Goal: Task Accomplishment & Management: Manage account settings

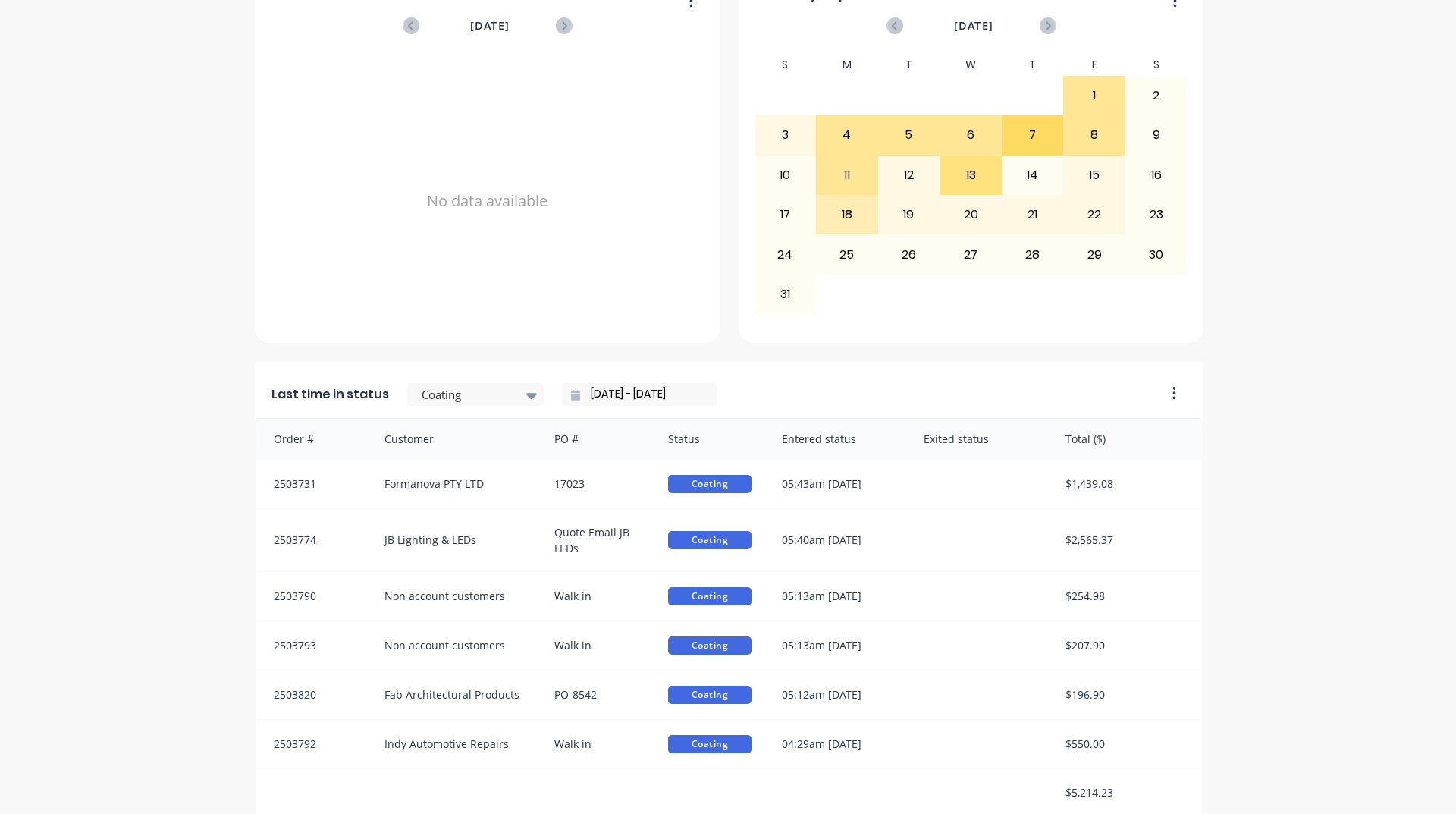
scroll to position [487, 0]
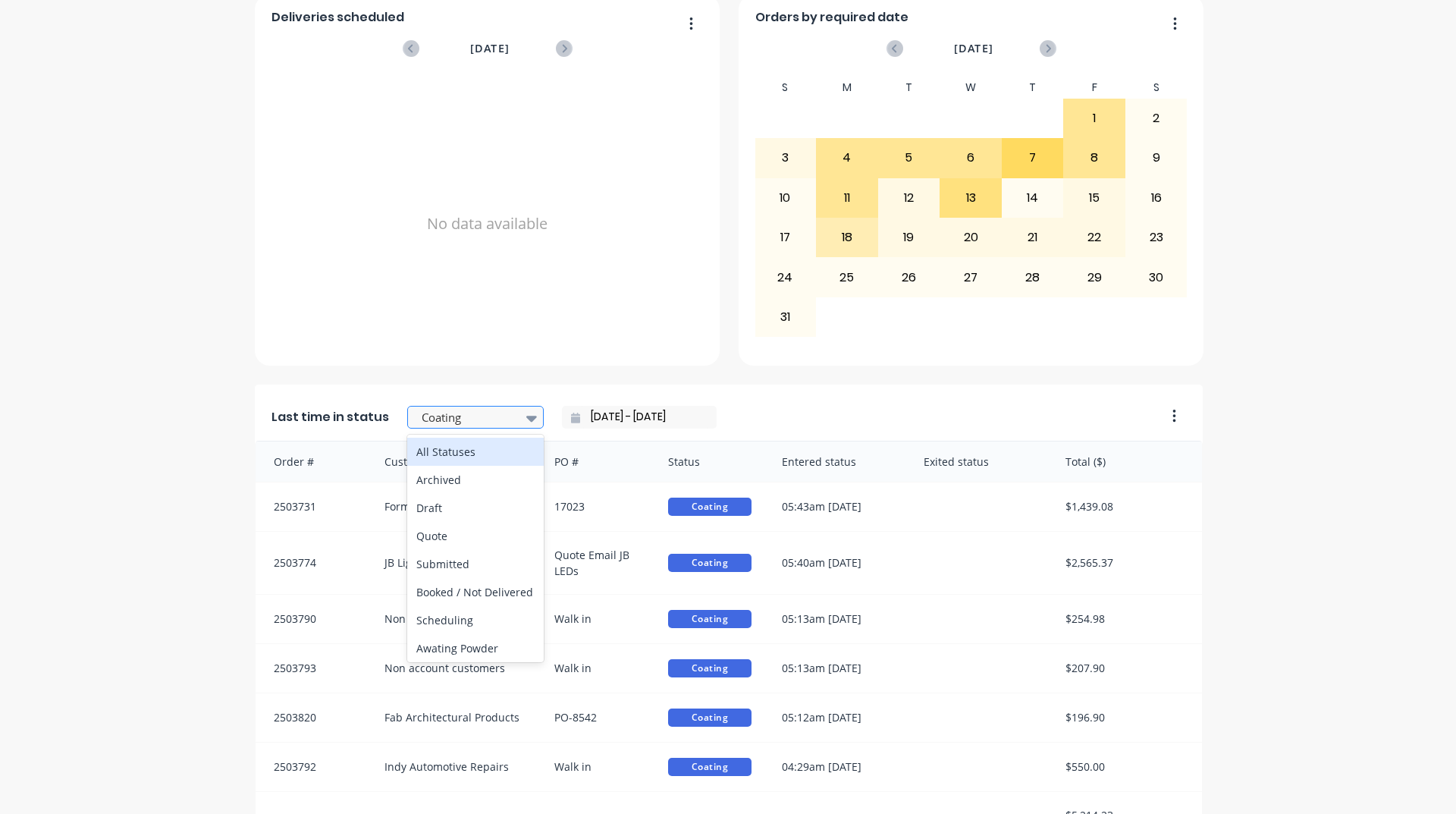
click at [495, 417] on div at bounding box center [468, 417] width 96 height 19
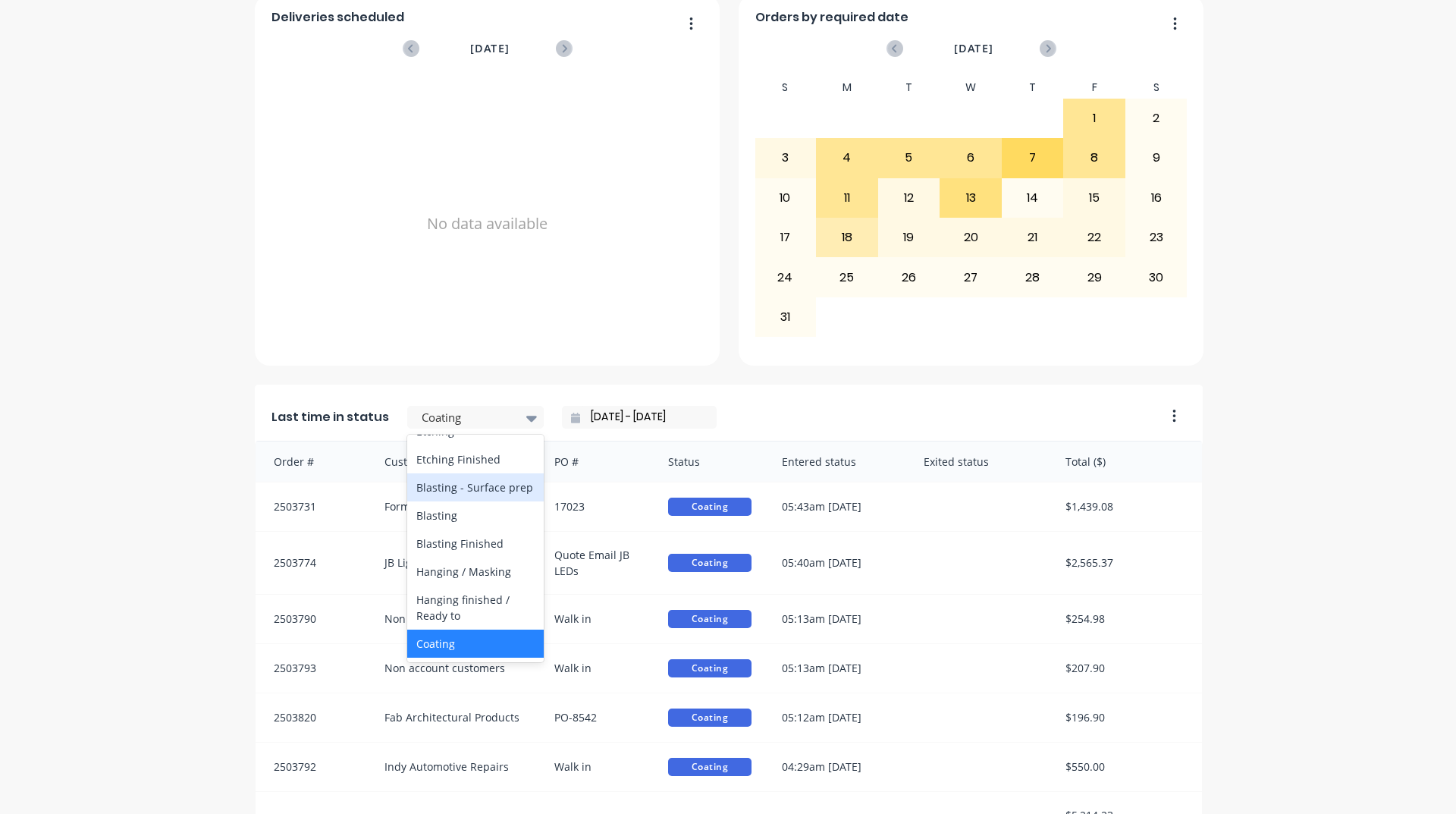
scroll to position [379, 0]
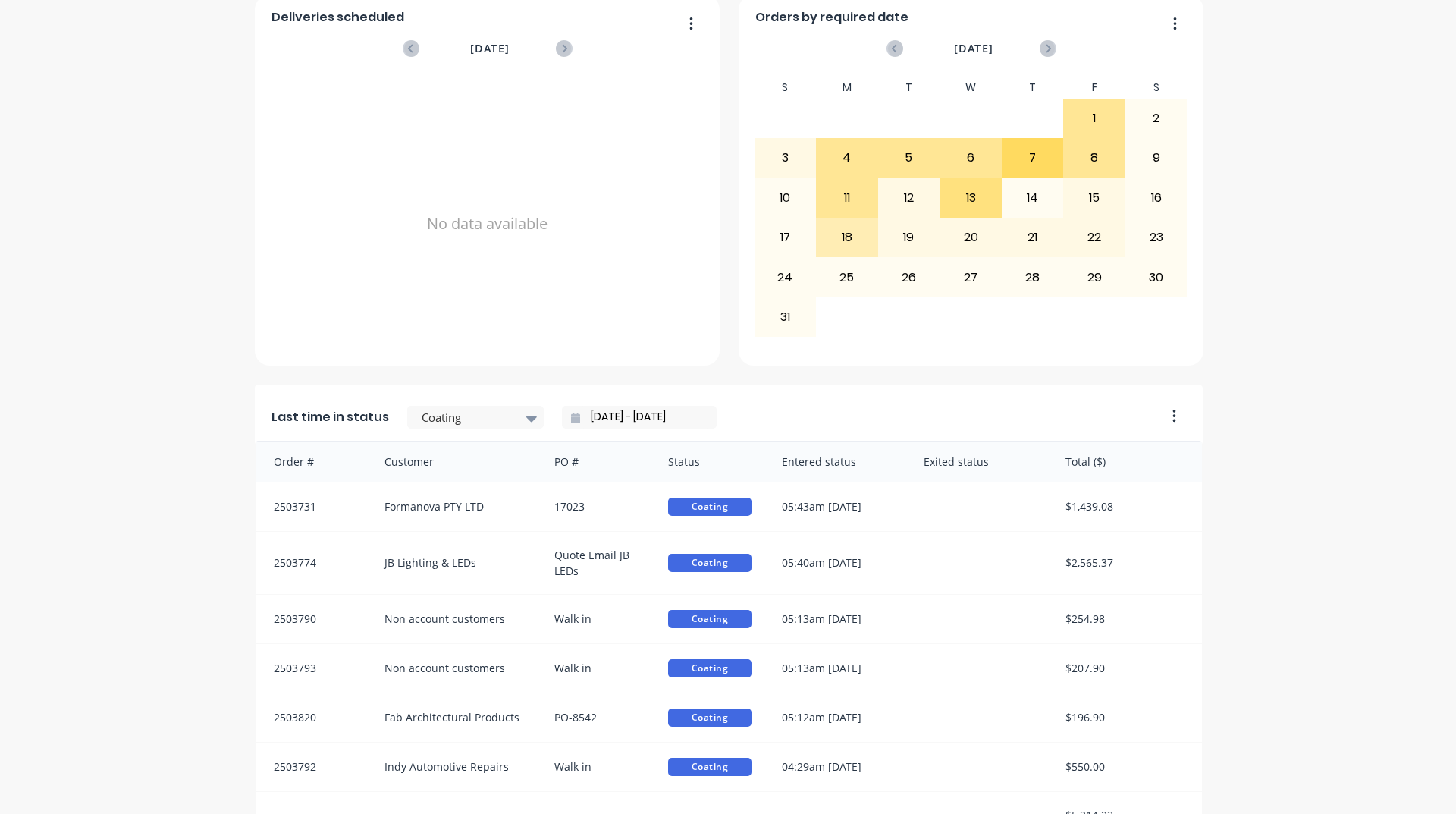
click at [580, 421] on input "[DATE] - [DATE]" at bounding box center [645, 416] width 130 height 23
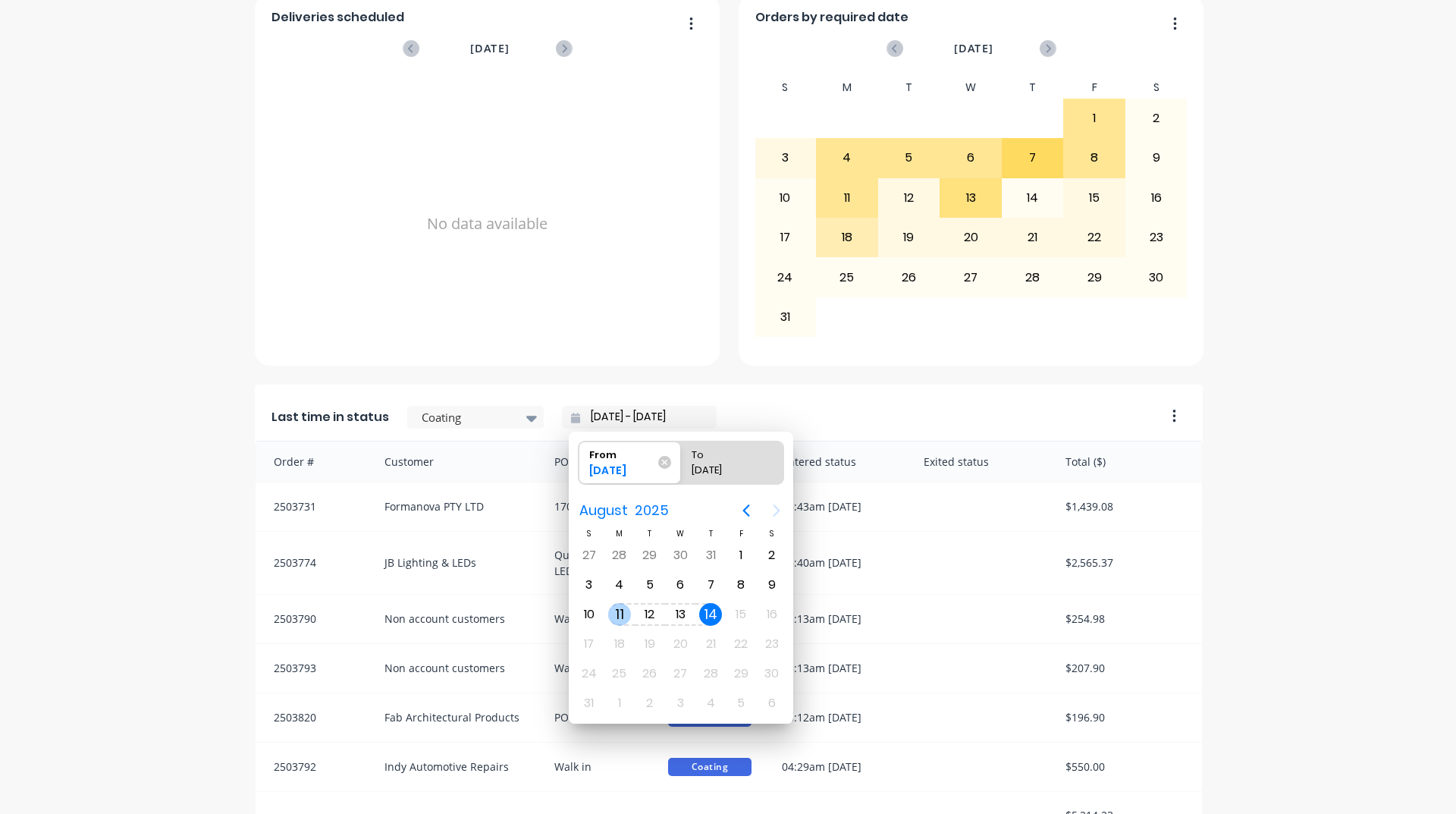
click at [609, 613] on div "11" at bounding box center [619, 614] width 23 height 23
type input "[DATE] - [DATE]"
radio input "false"
radio input "true"
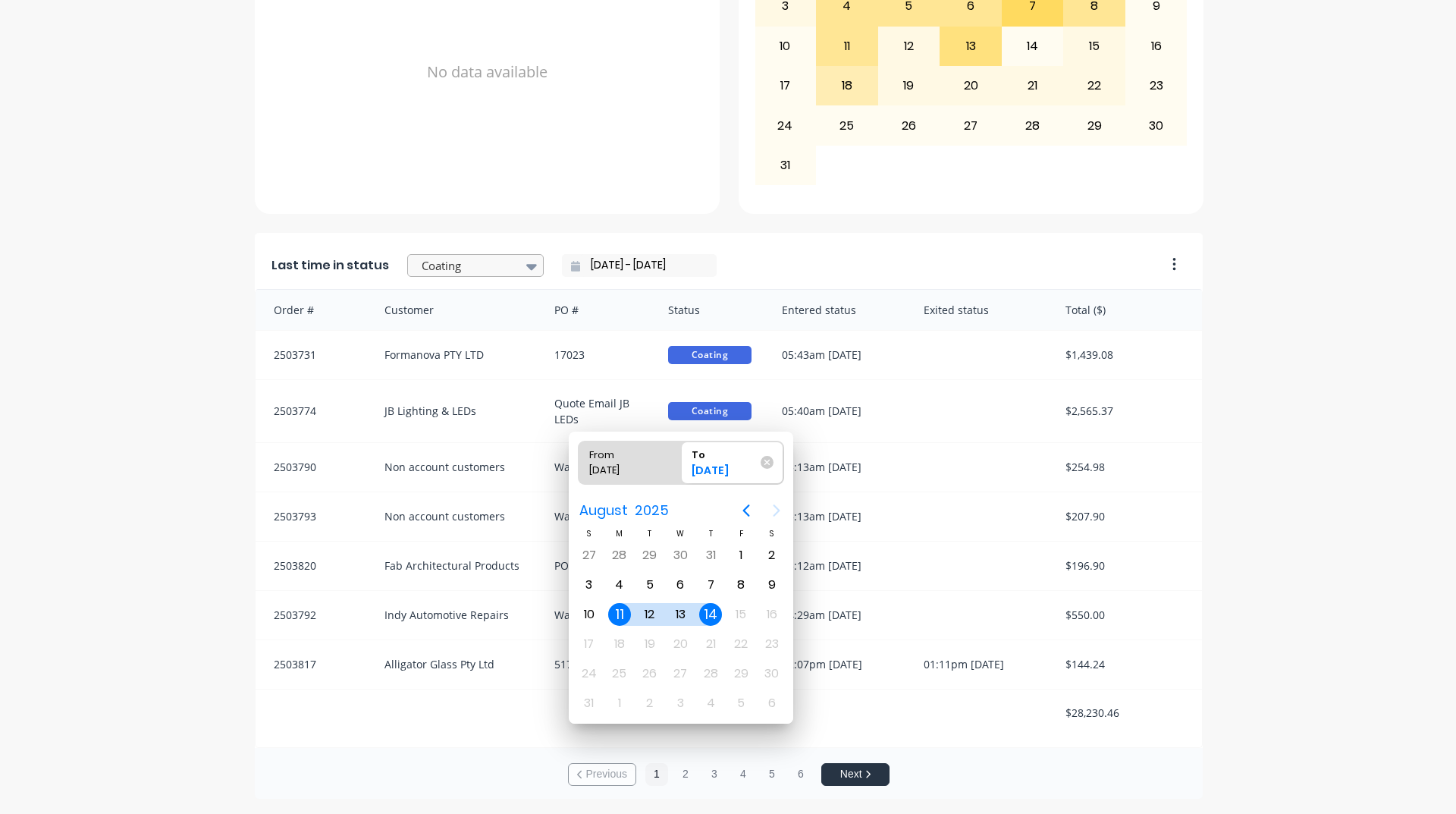
click at [455, 260] on div at bounding box center [468, 265] width 96 height 19
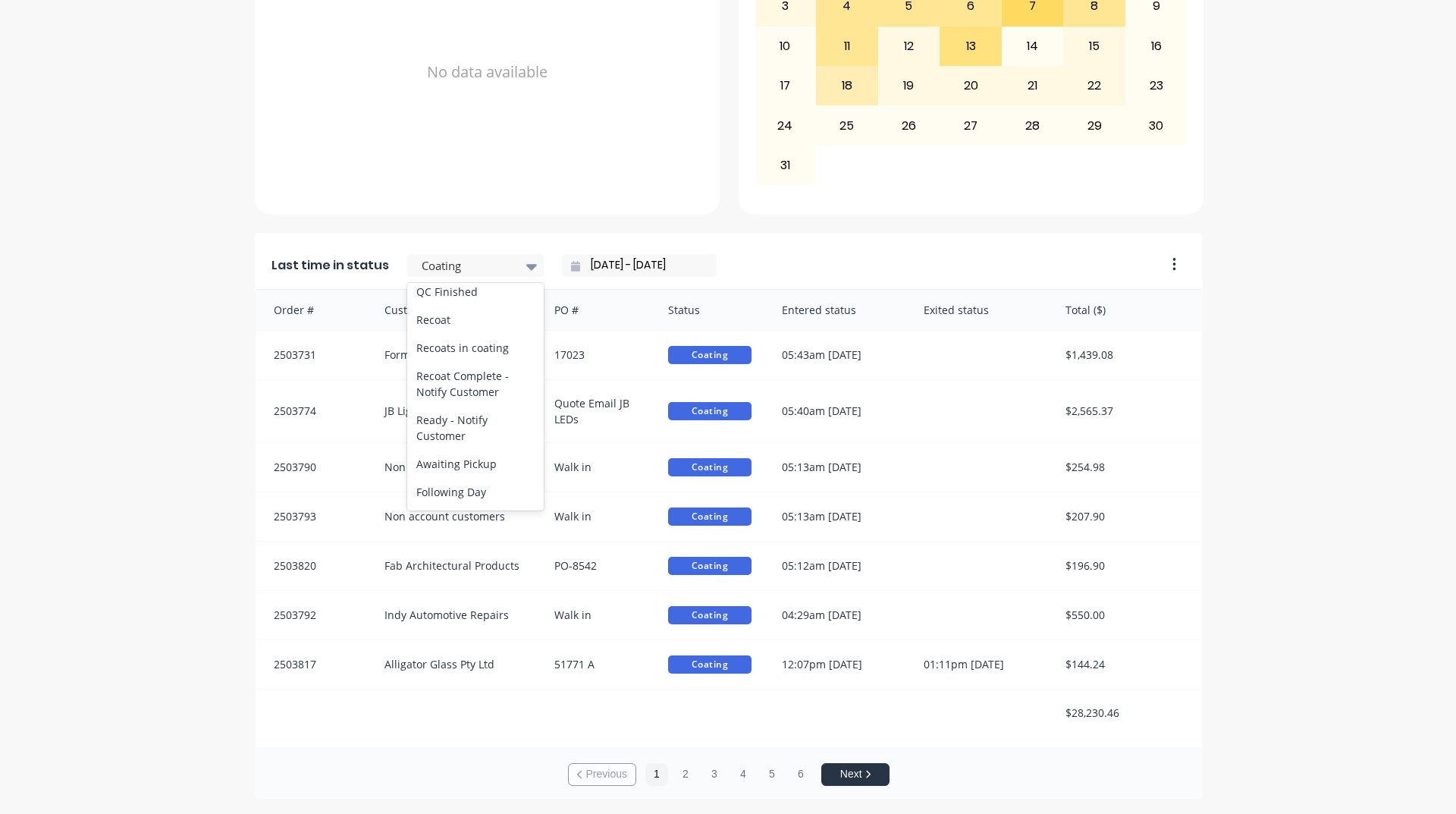
scroll to position [788, 0]
click at [486, 350] on div "Ready - Notify Customer" at bounding box center [475, 344] width 137 height 44
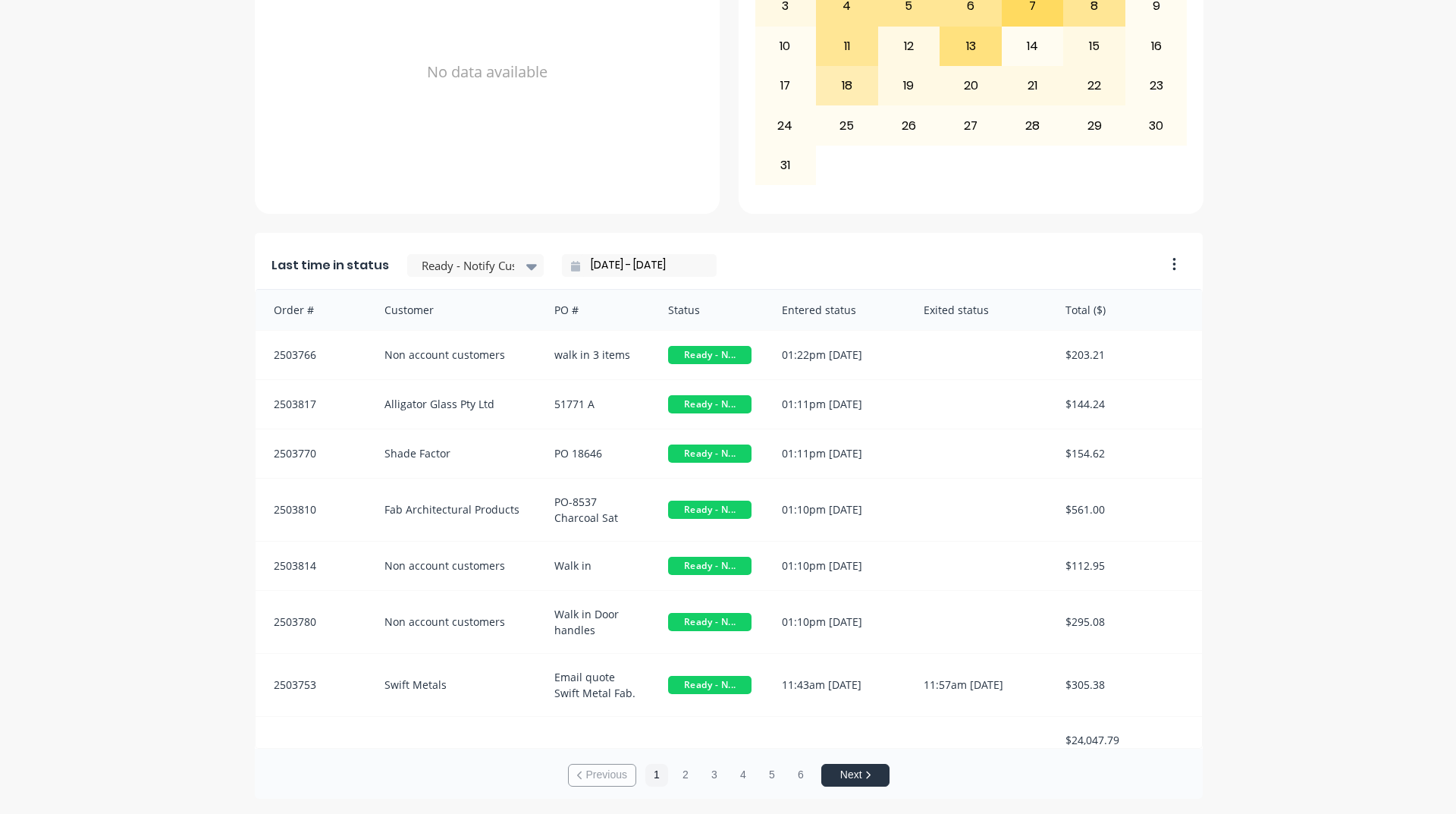
click at [173, 380] on div "A Class Powder Coating Create sales order Create purchase order Overview Select…" at bounding box center [728, 110] width 1456 height 1376
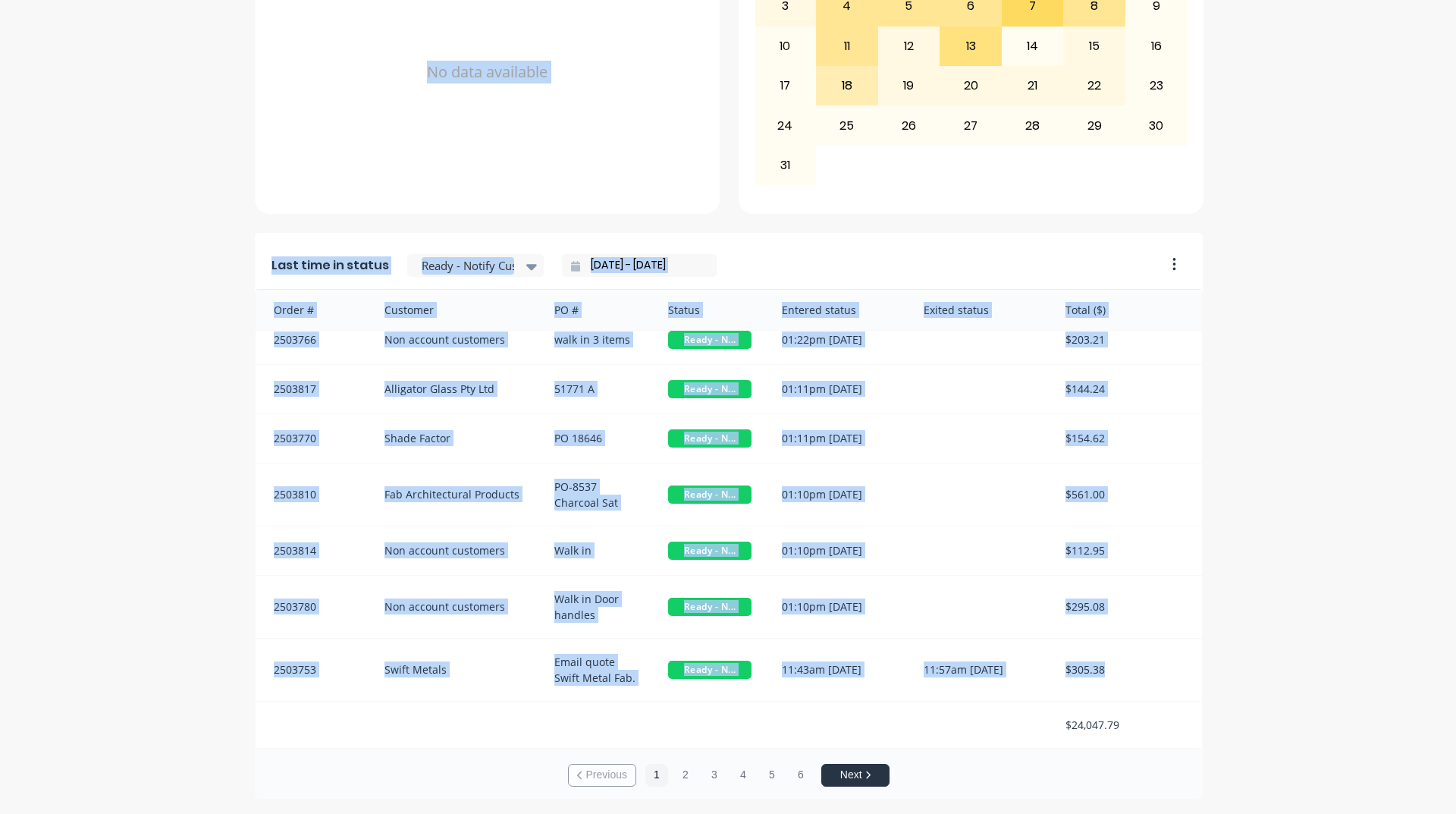
drag, startPoint x: 1156, startPoint y: 737, endPoint x: 1231, endPoint y: 732, distance: 75.2
click at [1238, 739] on div "A Class Powder Coating Create sales order Create purchase order Overview Select…" at bounding box center [728, 110] width 1456 height 1376
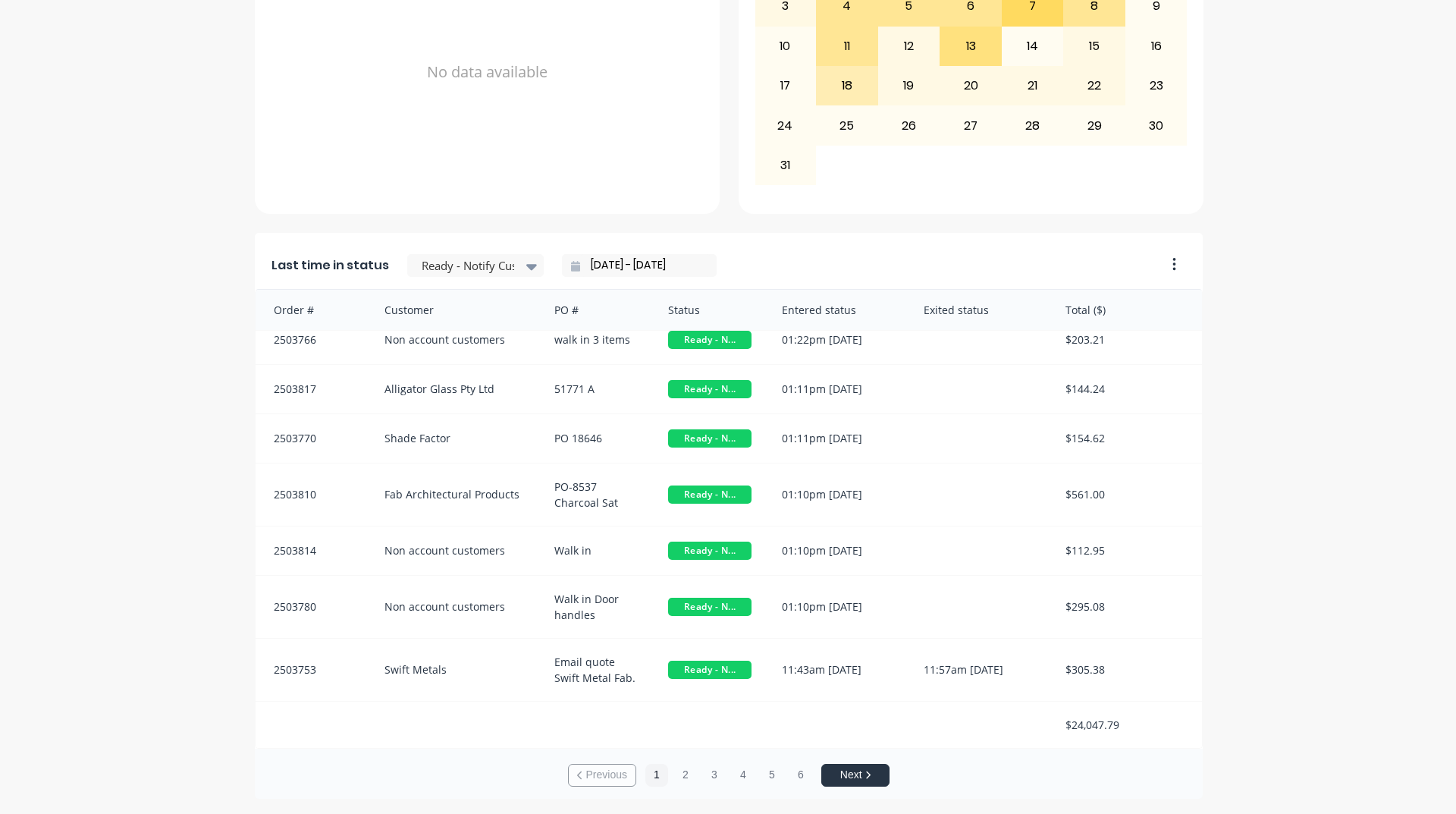
click at [1088, 746] on div "$24,047.79" at bounding box center [1126, 724] width 152 height 46
drag, startPoint x: 1031, startPoint y: 716, endPoint x: 1125, endPoint y: 723, distance: 94.3
click at [1122, 727] on div "$24,047.79" at bounding box center [728, 724] width 946 height 46
click at [1282, 565] on div "A Class Powder Coating Create sales order Create purchase order Overview Select…" at bounding box center [728, 110] width 1456 height 1376
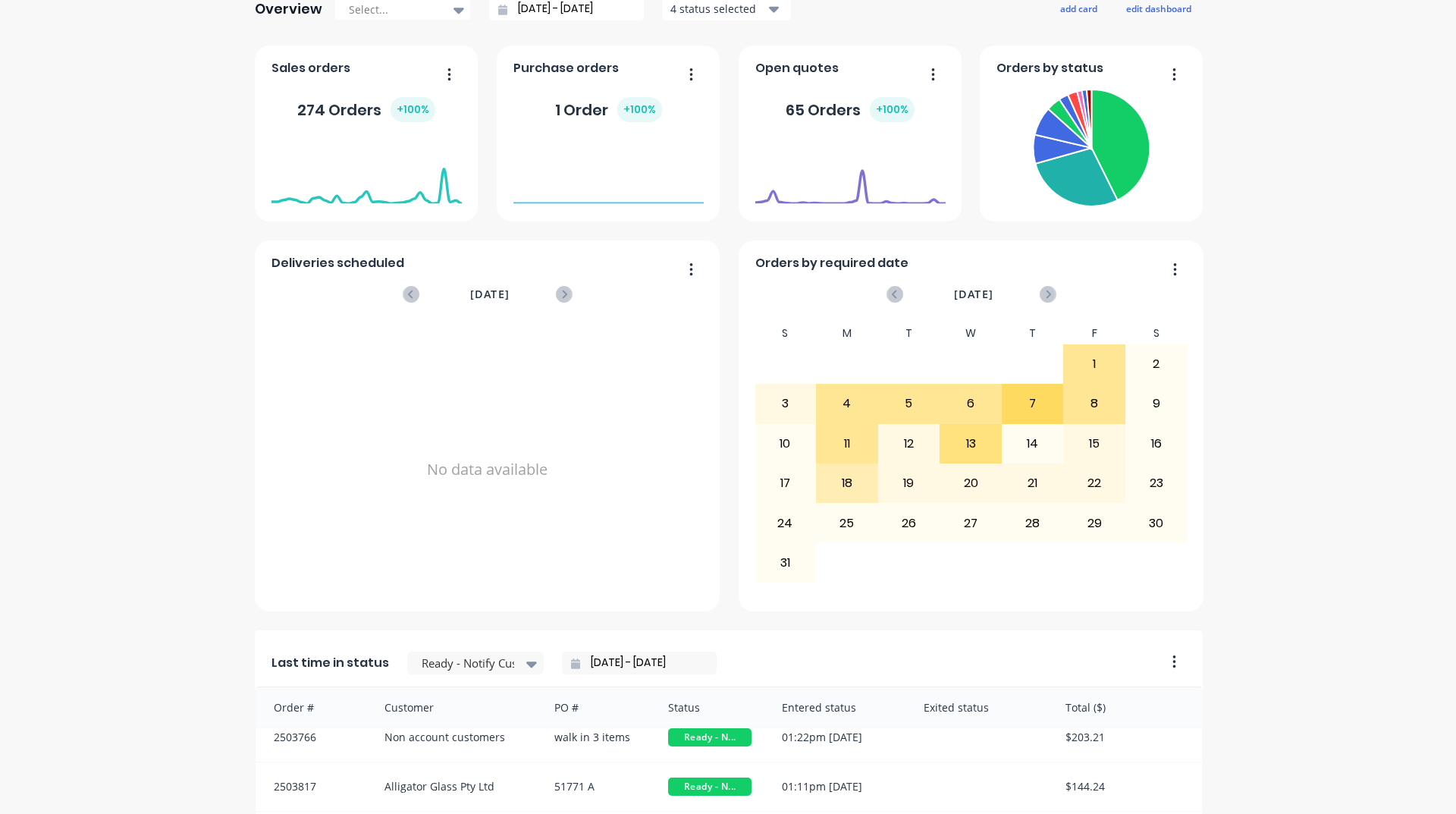
scroll to position [531, 0]
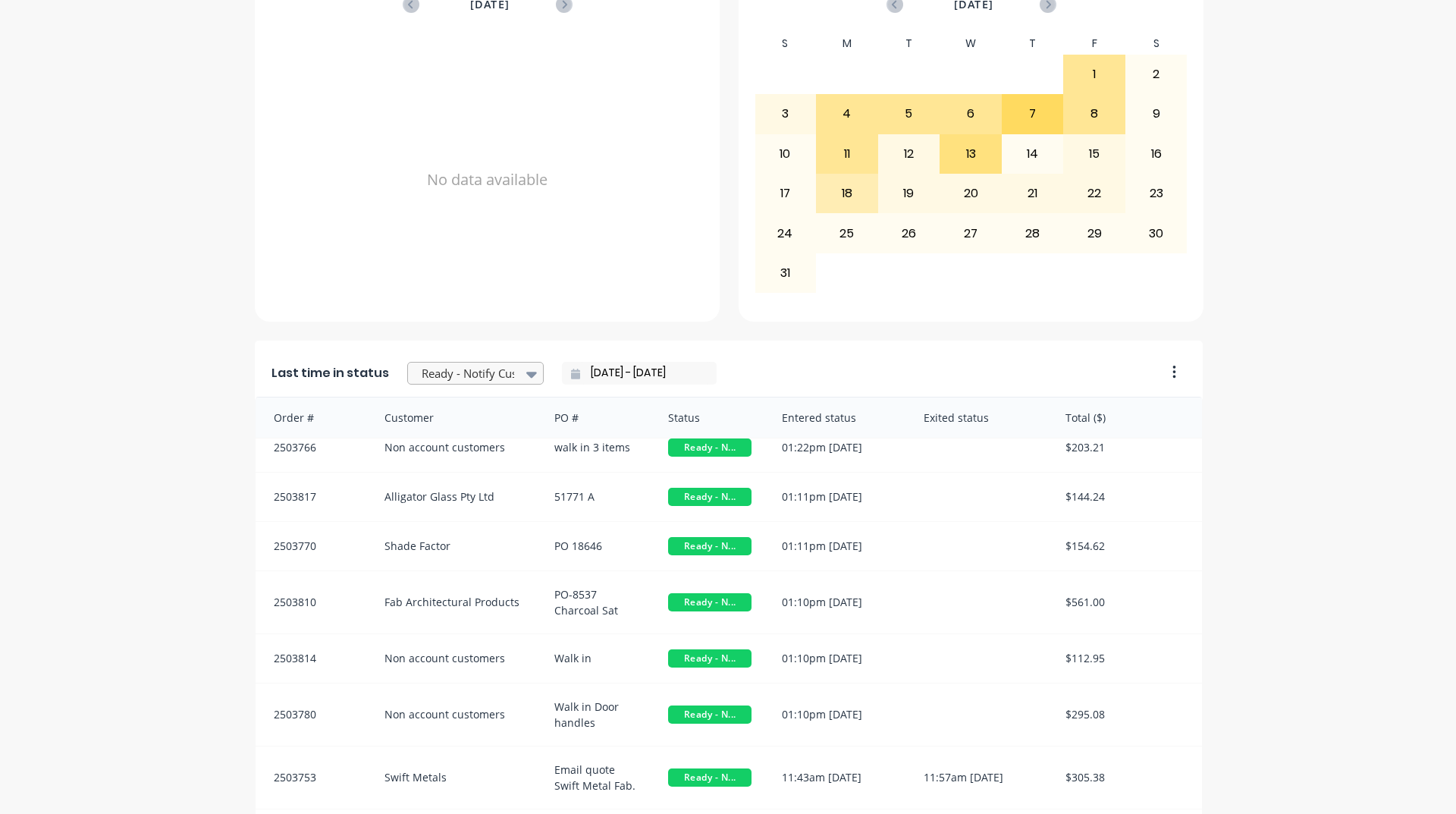
click at [487, 378] on div at bounding box center [468, 373] width 96 height 19
click at [601, 381] on input "[DATE] - [DATE]" at bounding box center [645, 373] width 130 height 23
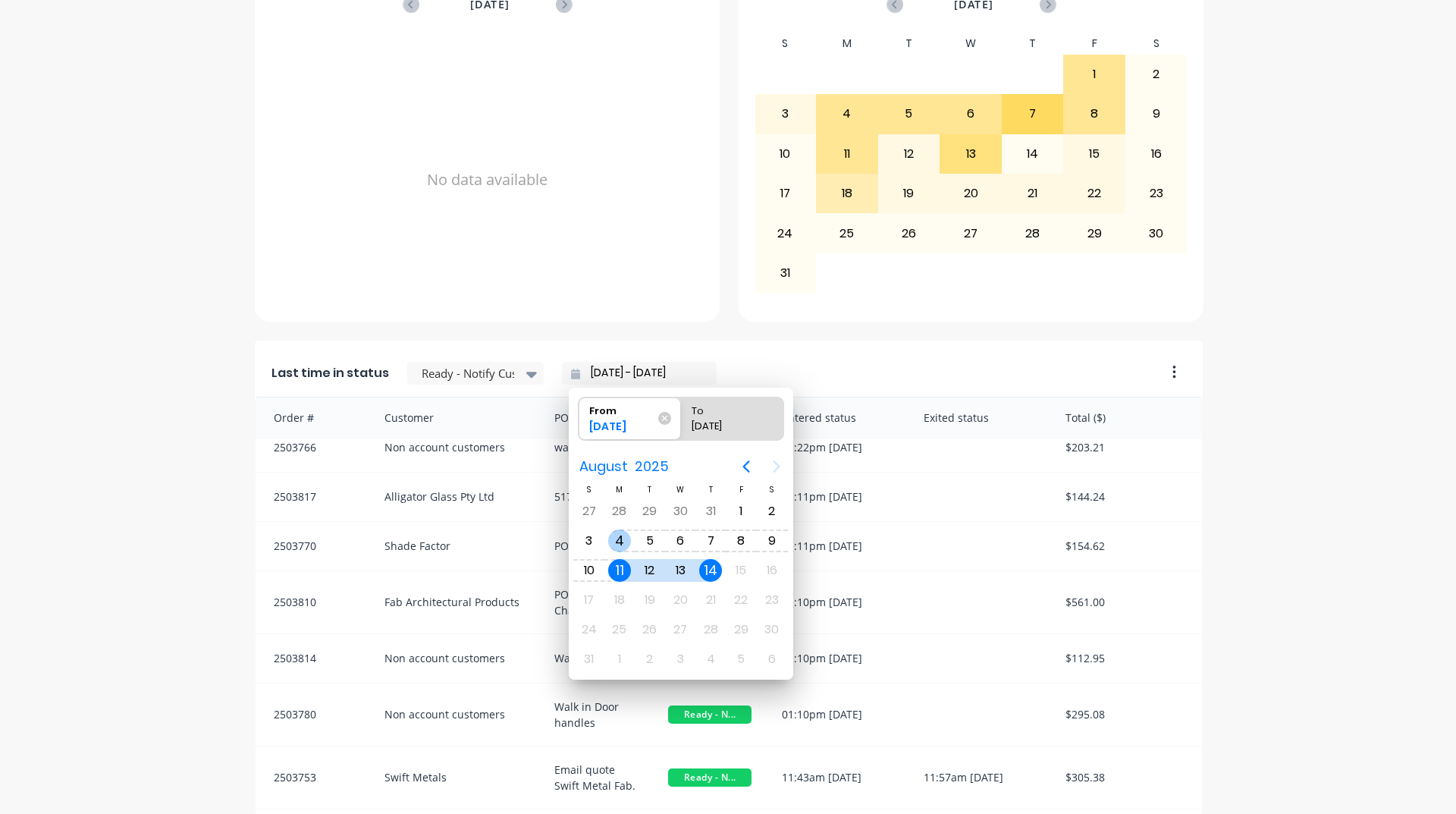
click at [629, 543] on div "4" at bounding box center [619, 540] width 23 height 23
type input "[DATE] - [DATE]"
radio input "false"
radio input "true"
click at [715, 541] on div "7" at bounding box center [710, 540] width 23 height 23
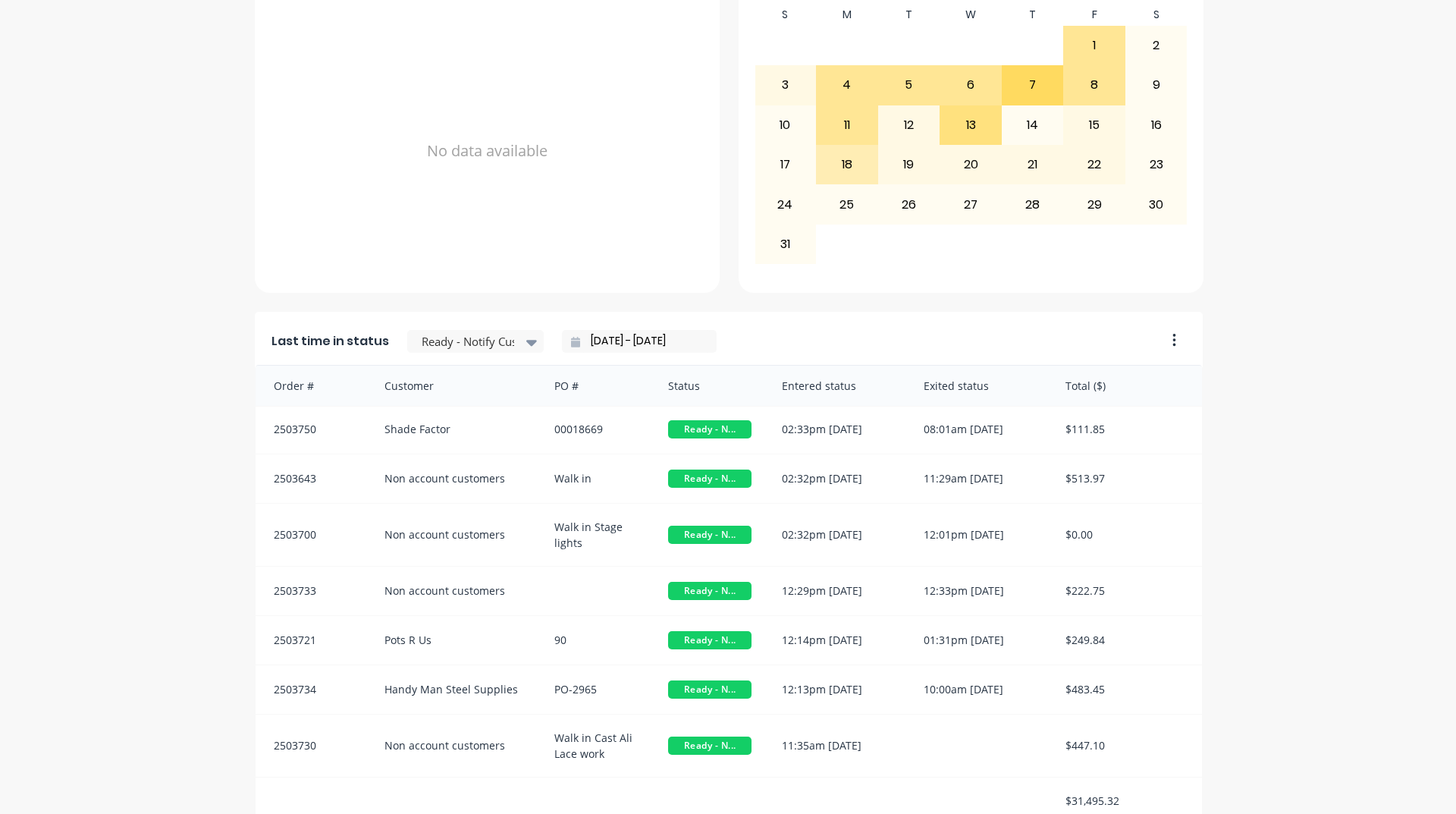
scroll to position [639, 0]
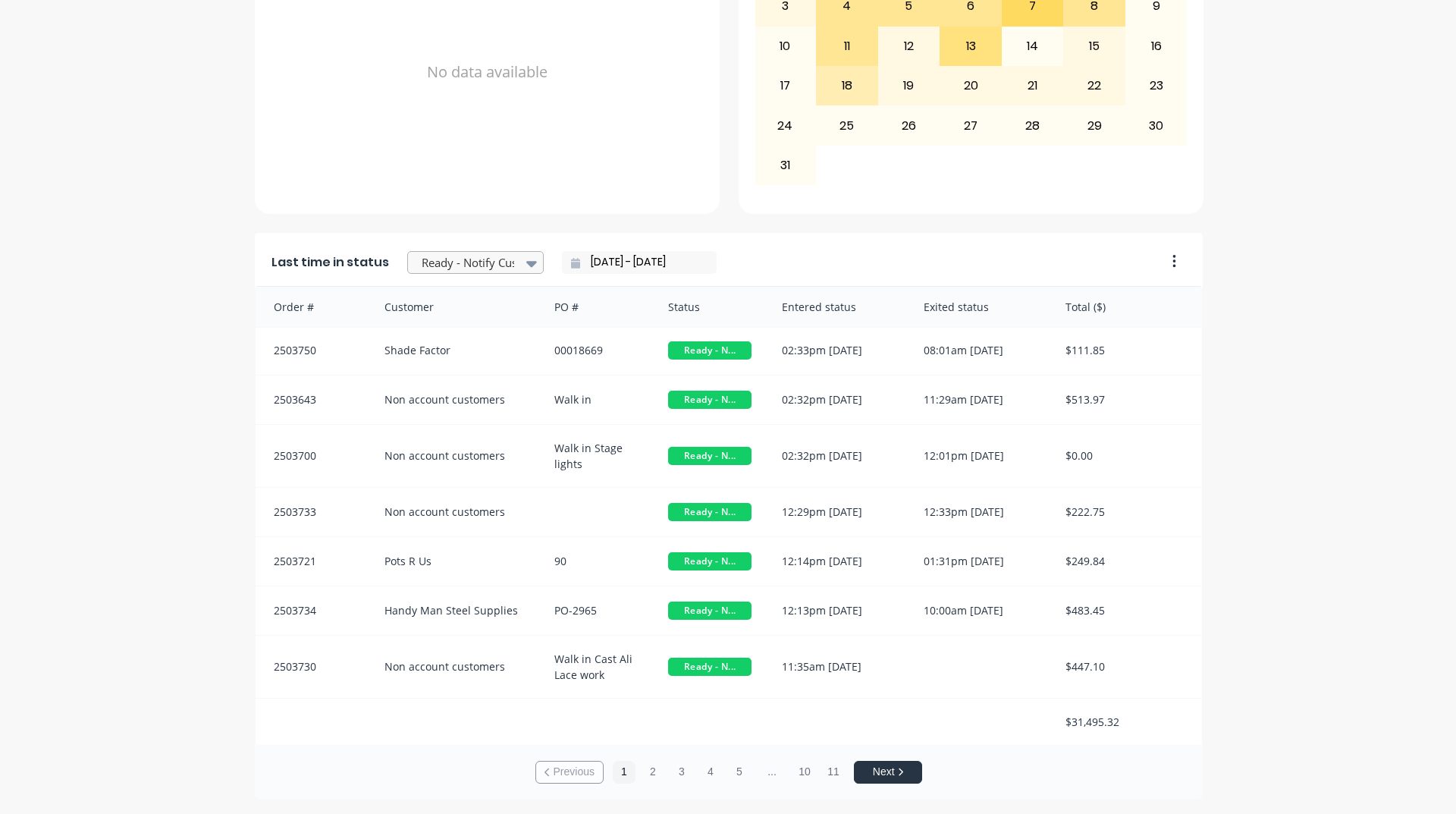
click at [497, 262] on div at bounding box center [468, 263] width 96 height 19
click at [665, 264] on input "[DATE] - [DATE]" at bounding box center [645, 262] width 130 height 23
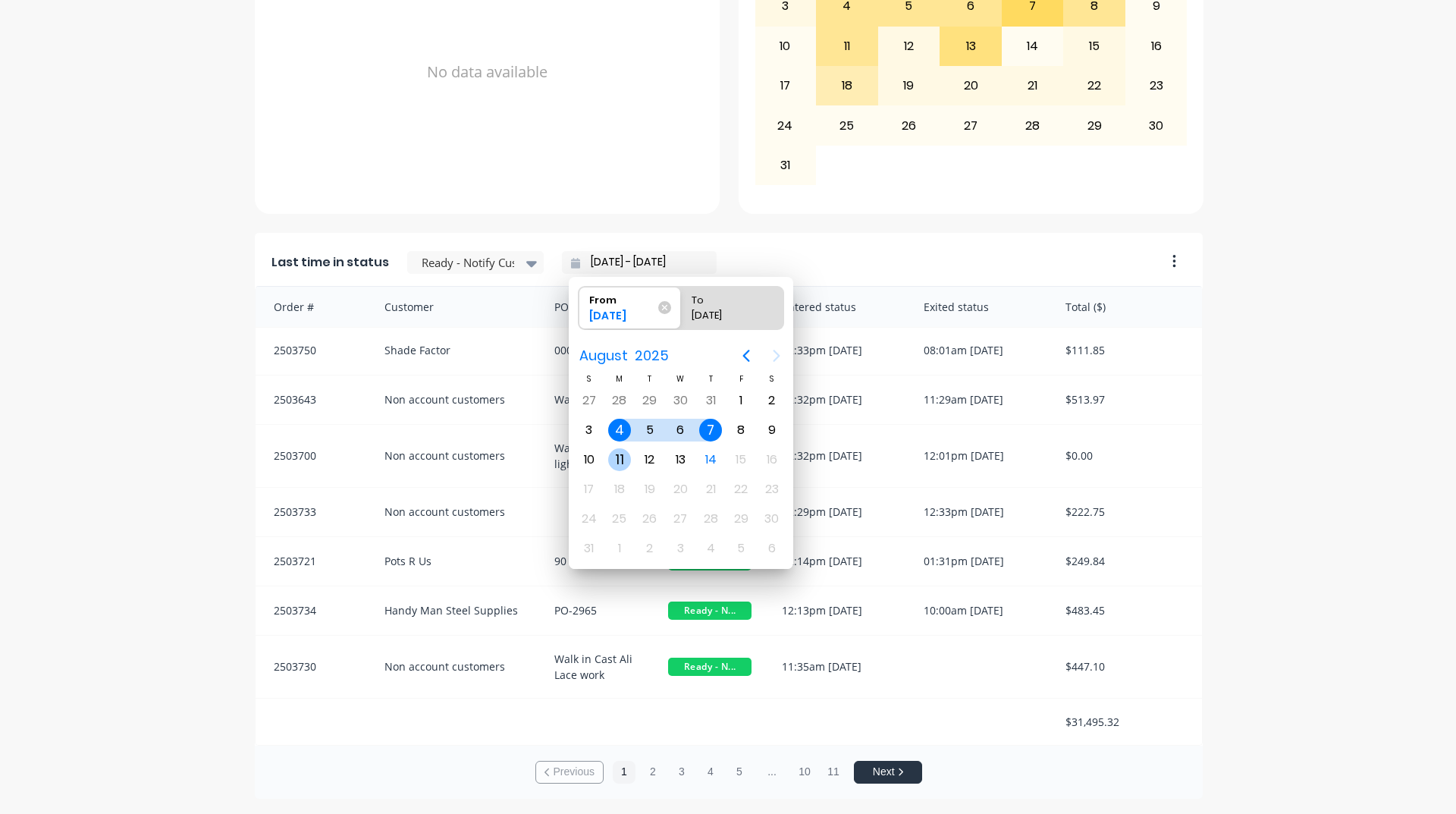
click at [618, 460] on div "11" at bounding box center [619, 459] width 23 height 23
type input "[DATE] - [DATE]"
radio input "false"
radio input "true"
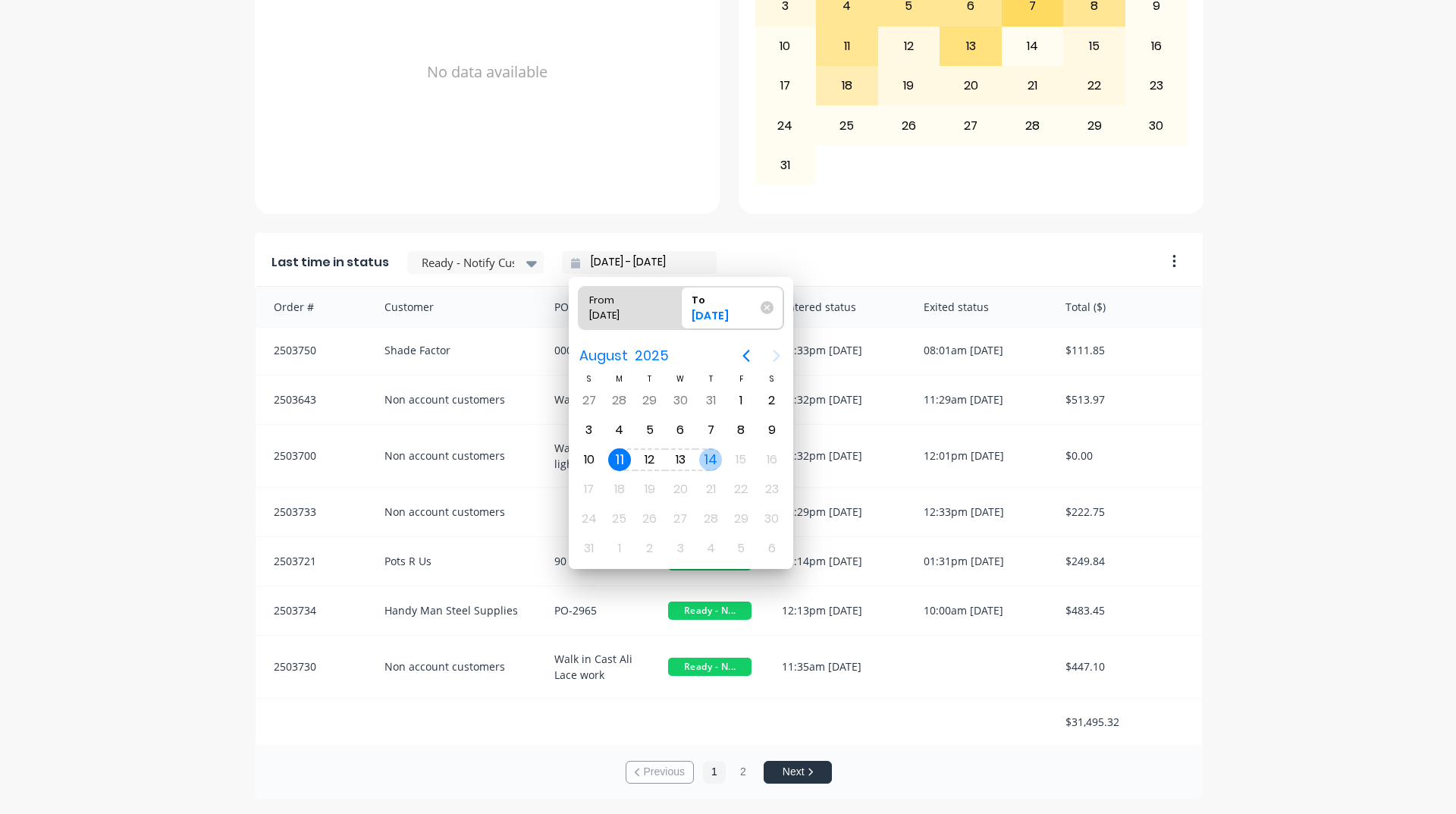
click at [718, 464] on div "14" at bounding box center [710, 459] width 23 height 23
type input "[DATE] - [DATE]"
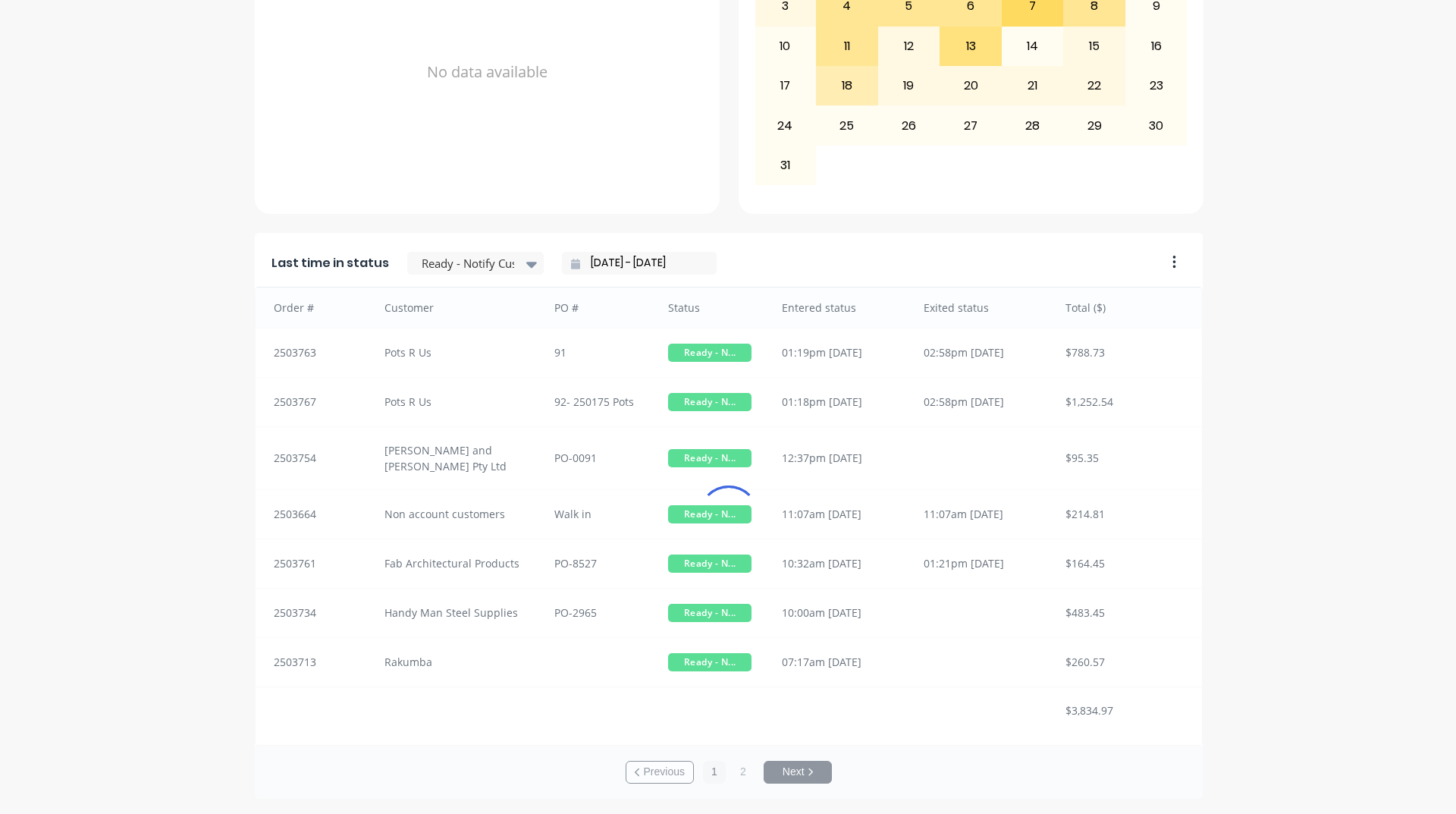
scroll to position [3, 0]
click at [1283, 455] on div "A Class Powder Coating Create sales order Create purchase order Overview Select…" at bounding box center [728, 110] width 1456 height 1376
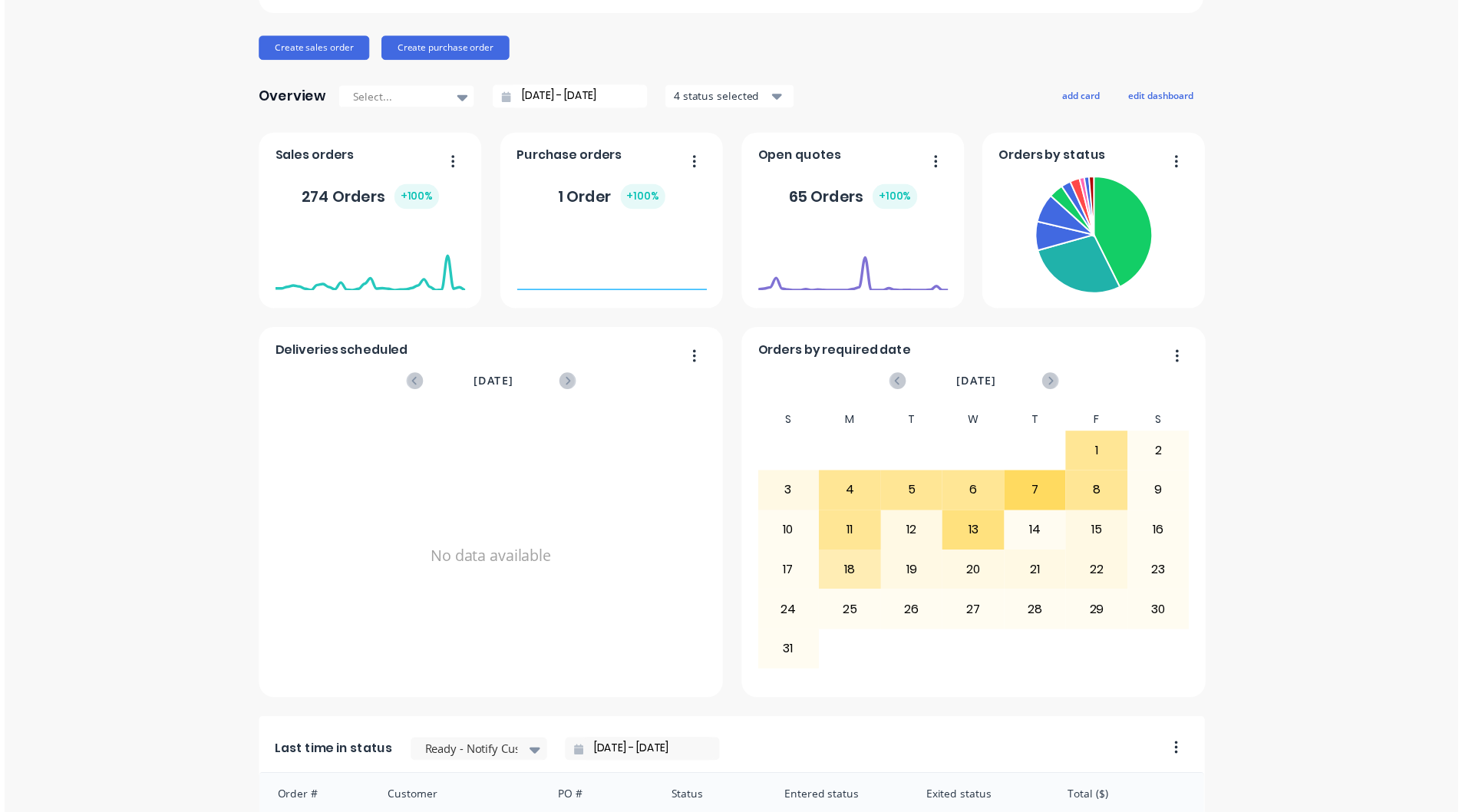
scroll to position [0, 0]
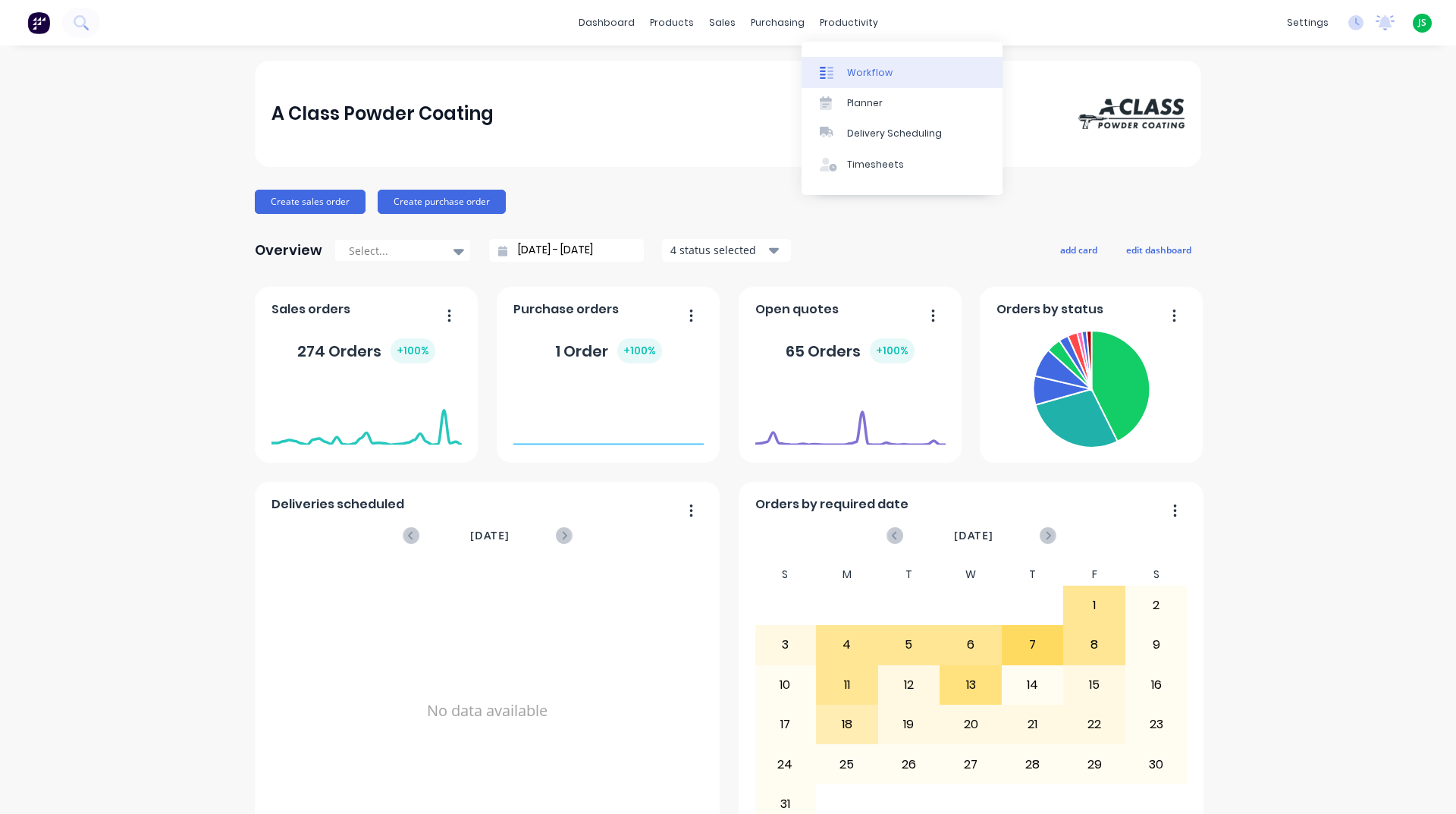
click at [865, 67] on div "Workflow" at bounding box center [870, 73] width 46 height 13
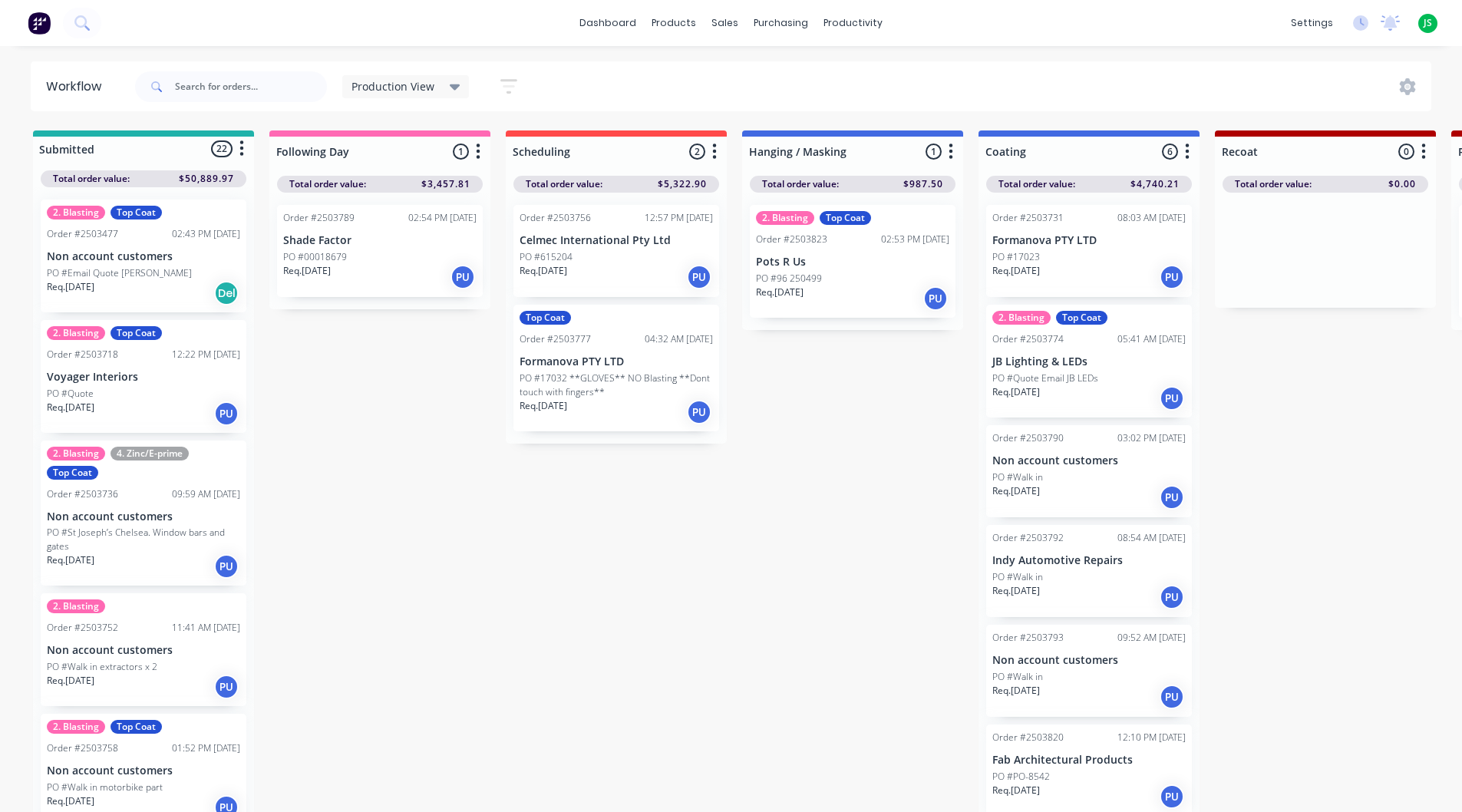
click at [868, 303] on div "Req. [DATE] PU" at bounding box center [853, 298] width 193 height 26
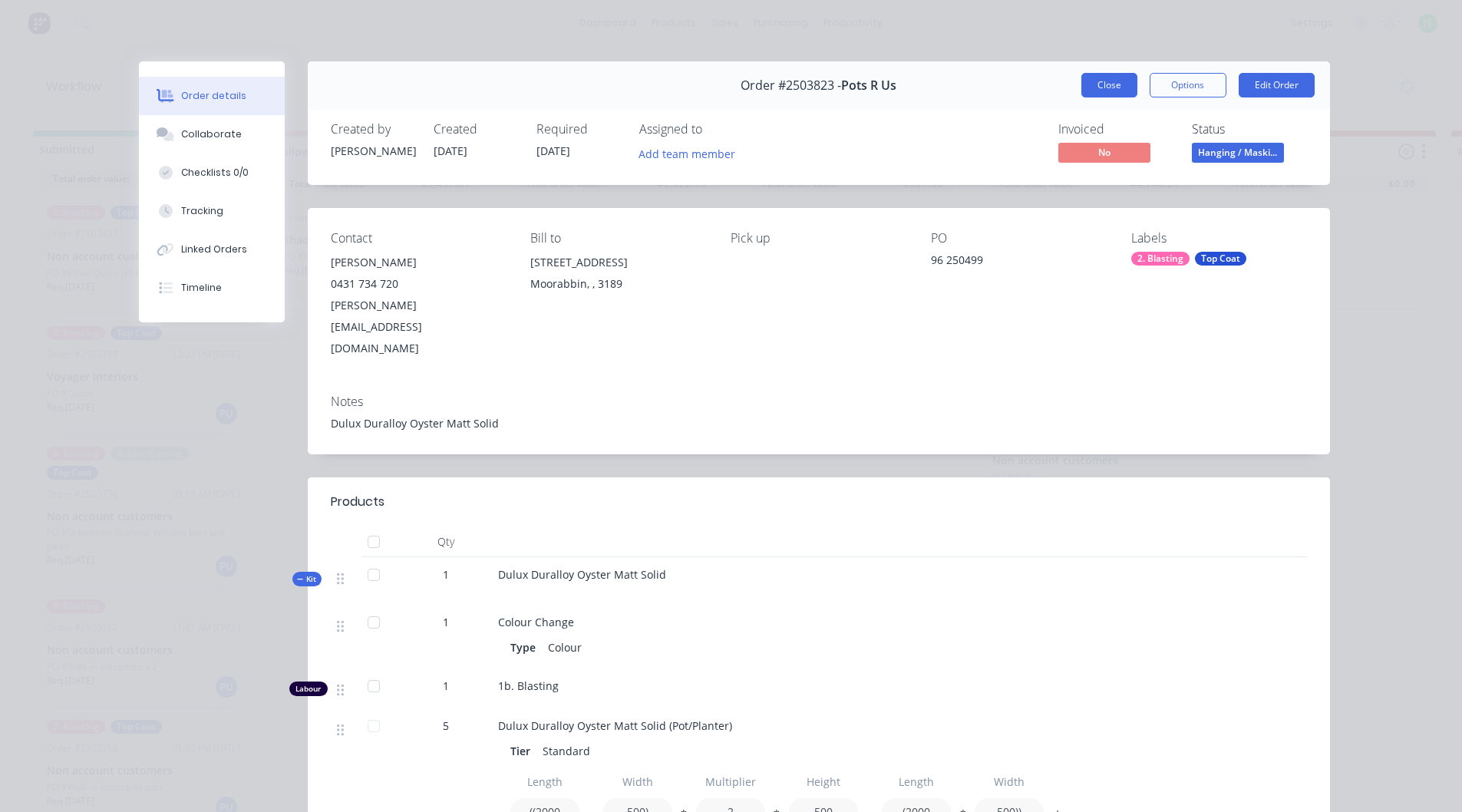
click at [1094, 93] on button "Close" at bounding box center [1109, 84] width 56 height 24
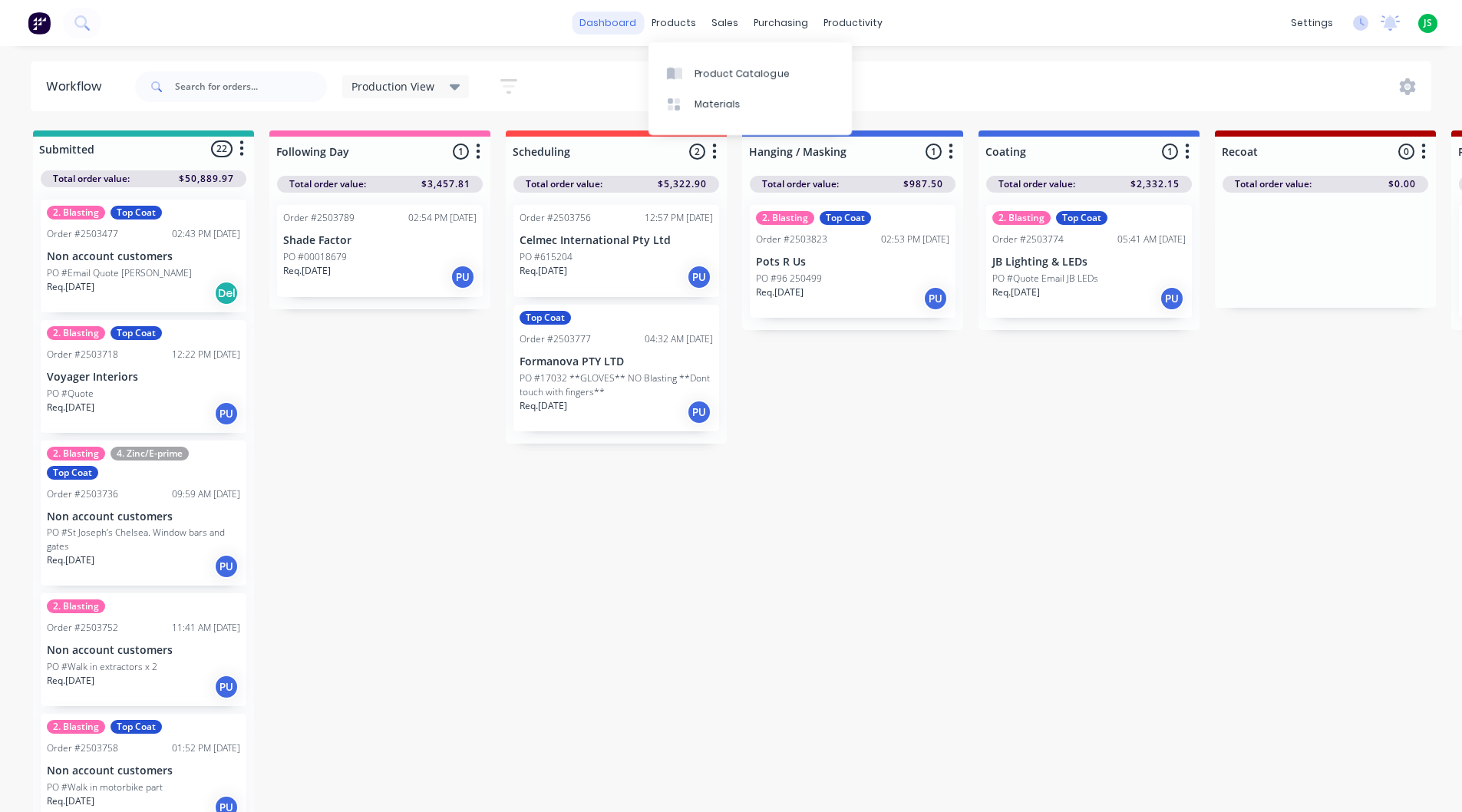
click at [597, 27] on link "dashboard" at bounding box center [607, 23] width 72 height 23
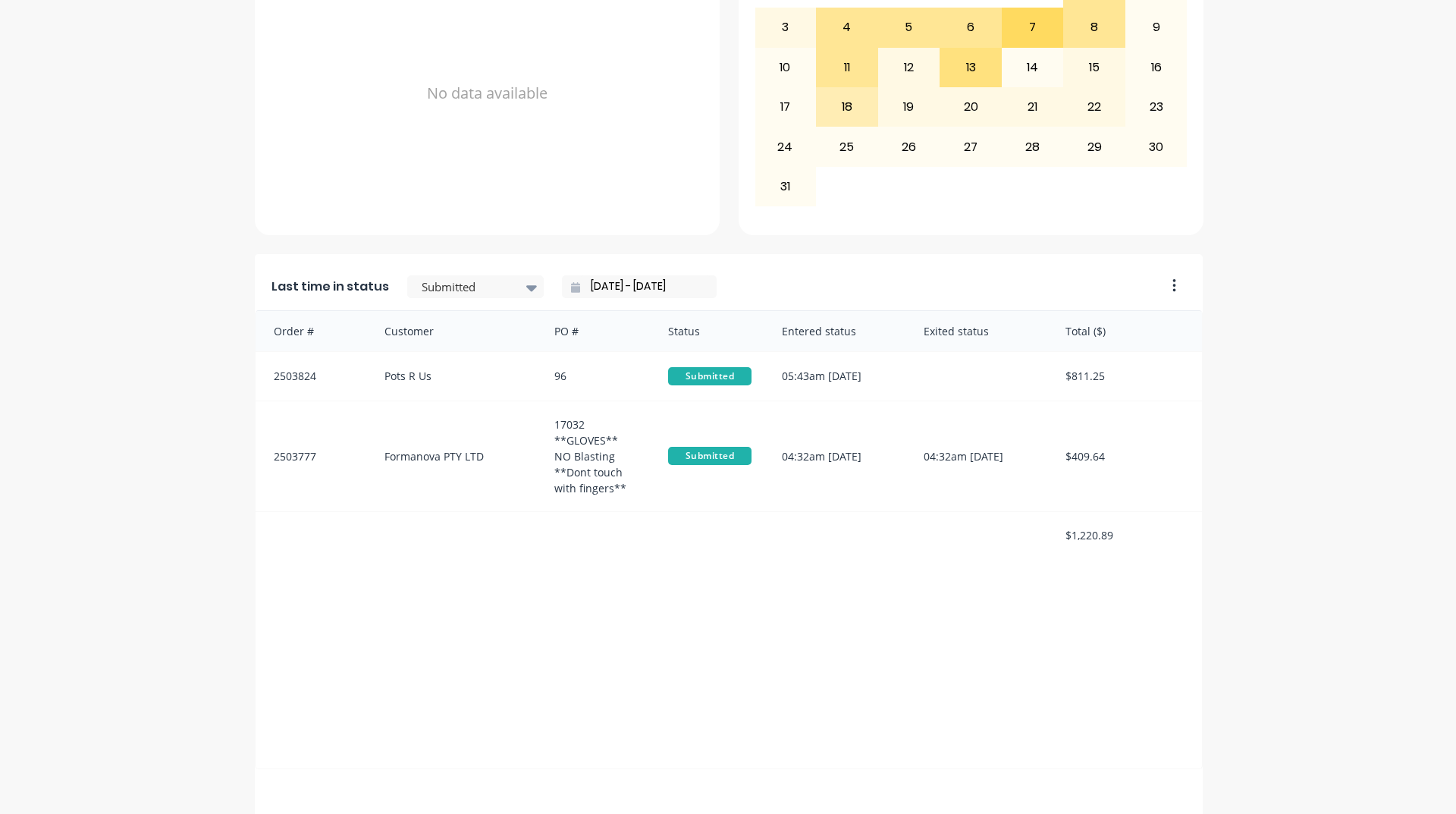
scroll to position [639, 0]
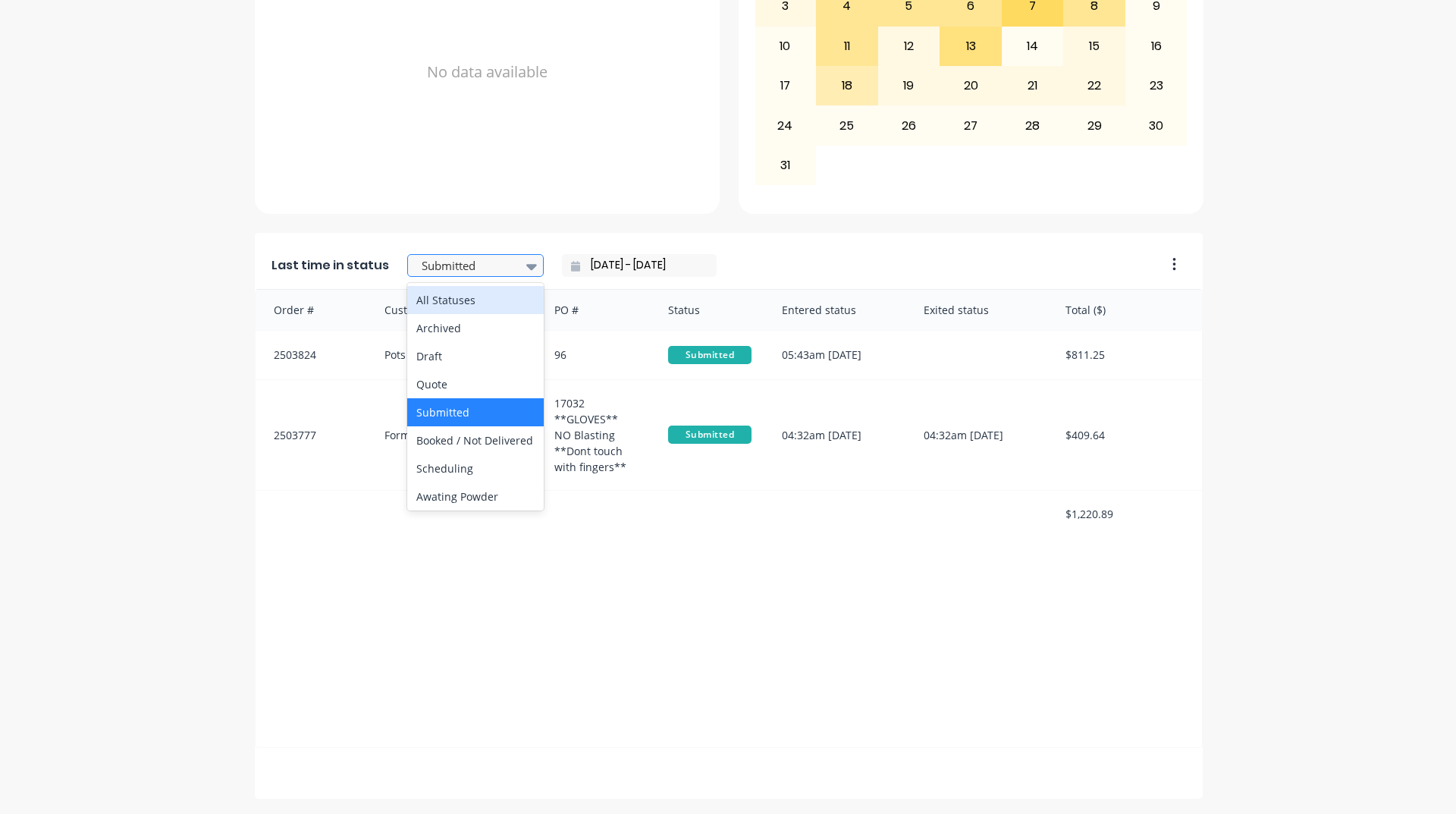
click at [526, 268] on icon at bounding box center [531, 266] width 11 height 6
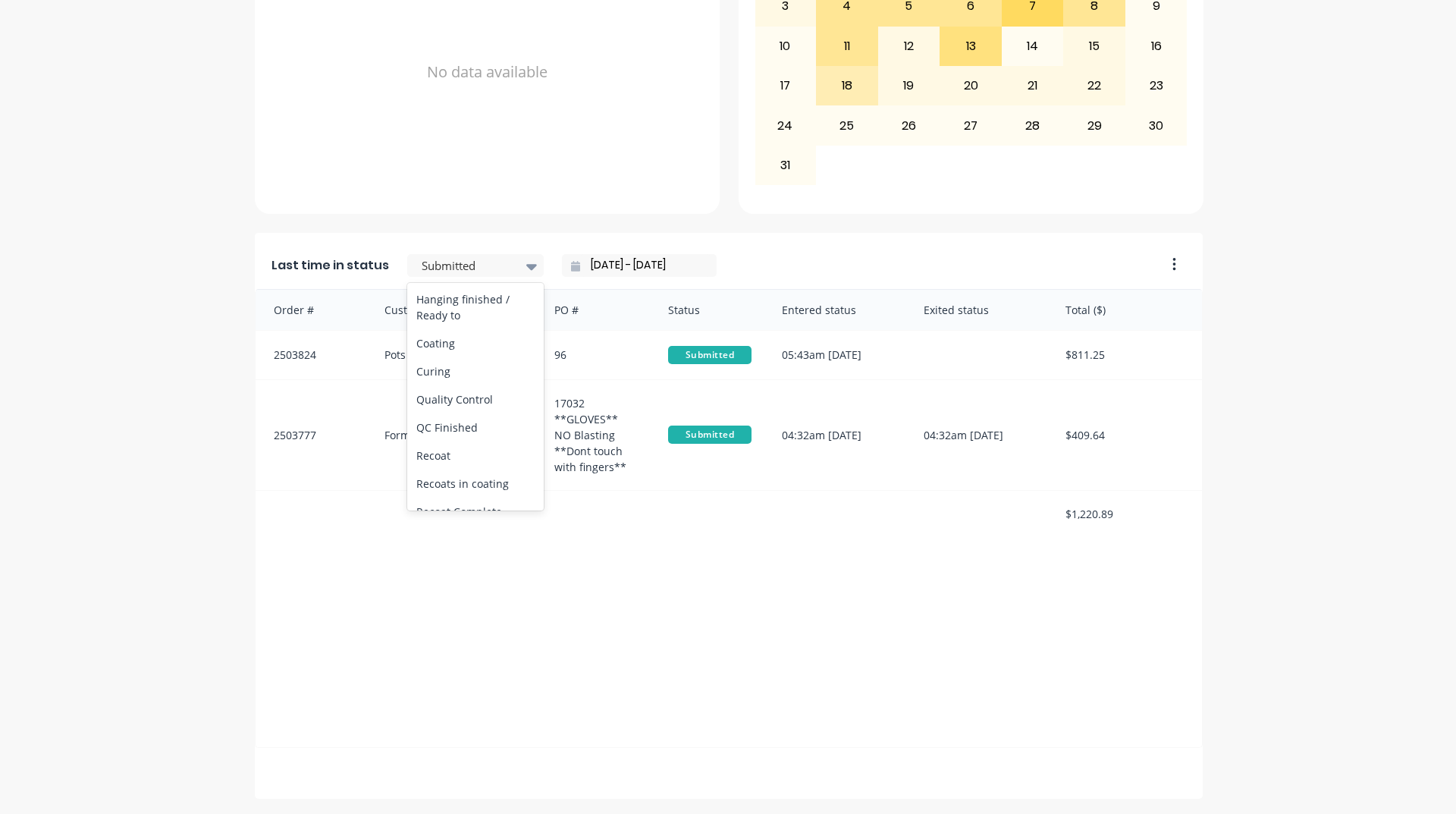
scroll to position [531, 0]
click at [458, 348] on div "Coating" at bounding box center [475, 334] width 137 height 28
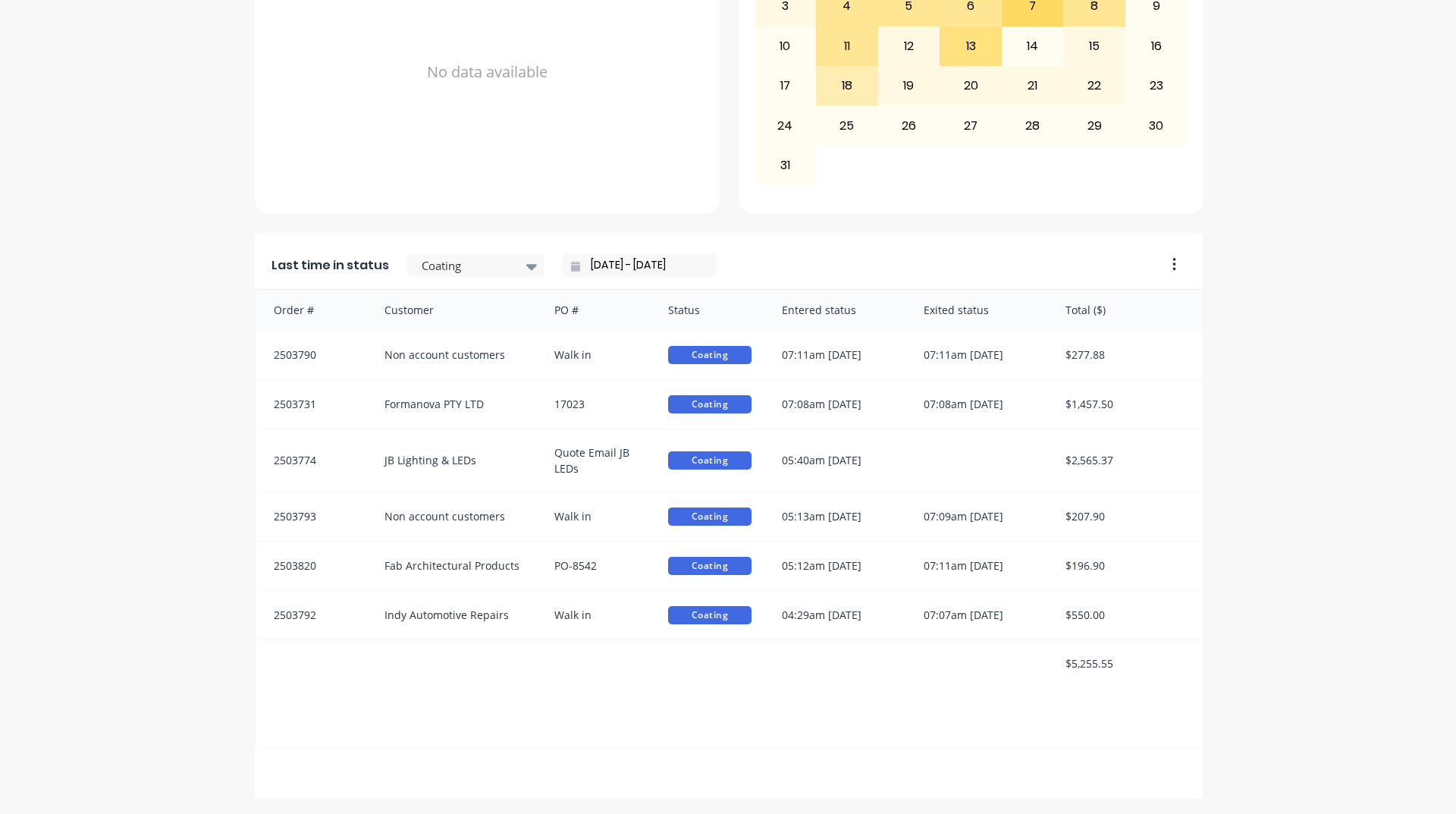
click at [1307, 498] on div "A Class Powder Coating Create sales order Create purchase order Overview Select…" at bounding box center [728, 110] width 1456 height 1376
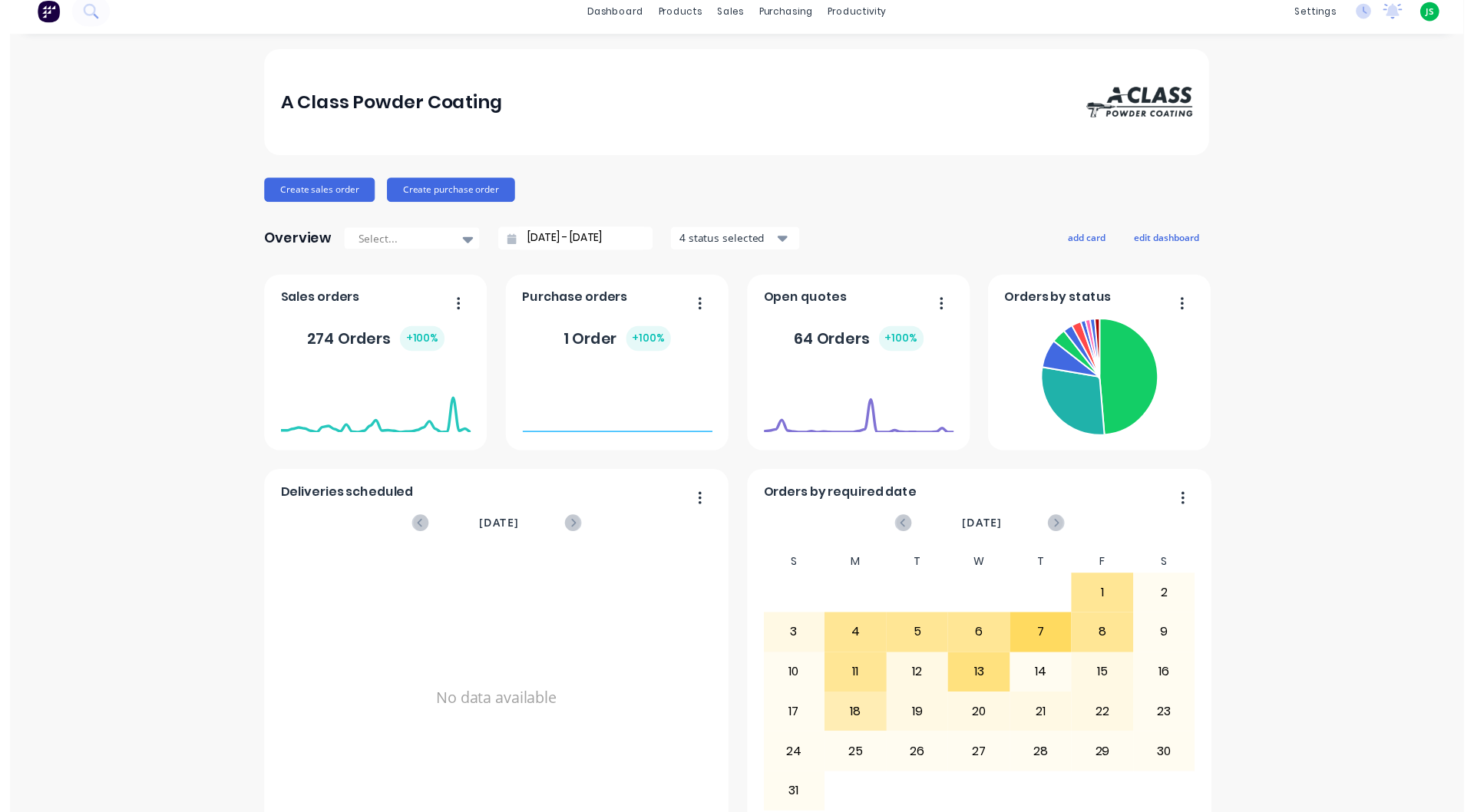
scroll to position [0, 0]
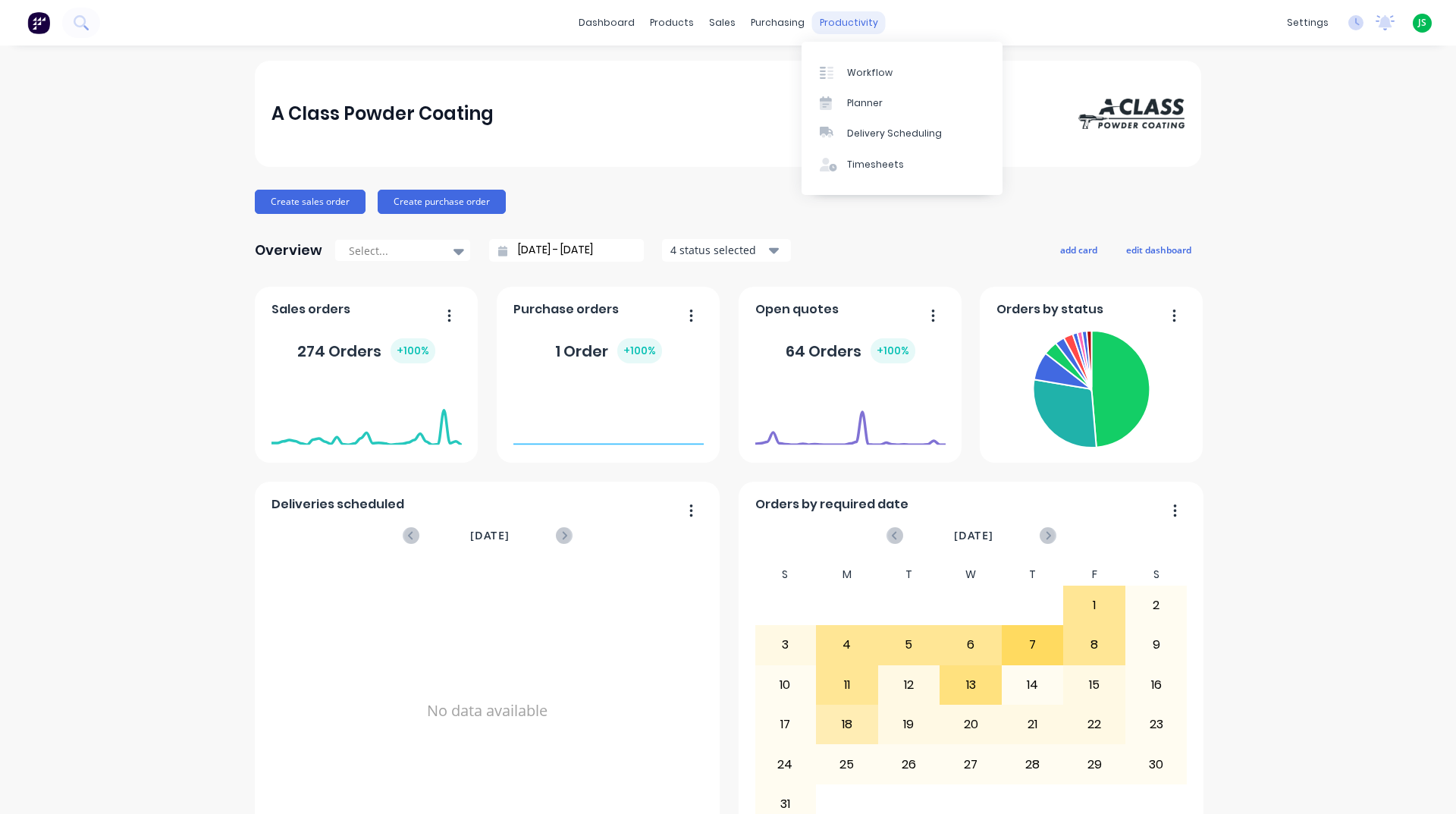
click at [850, 18] on div "productivity" at bounding box center [849, 23] width 73 height 23
click at [870, 69] on div "Workflow" at bounding box center [870, 73] width 46 height 13
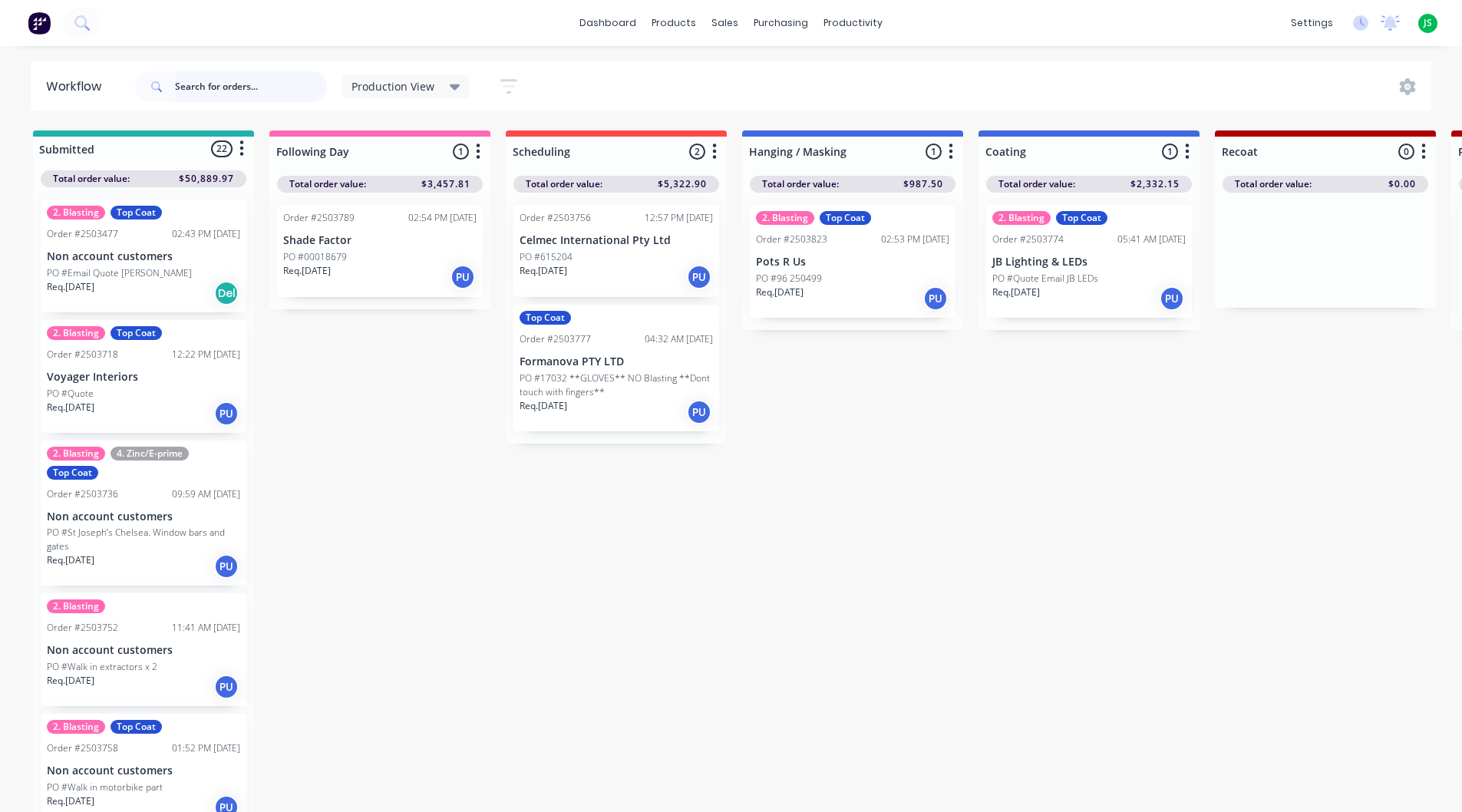
click at [199, 89] on input "text" at bounding box center [251, 87] width 152 height 30
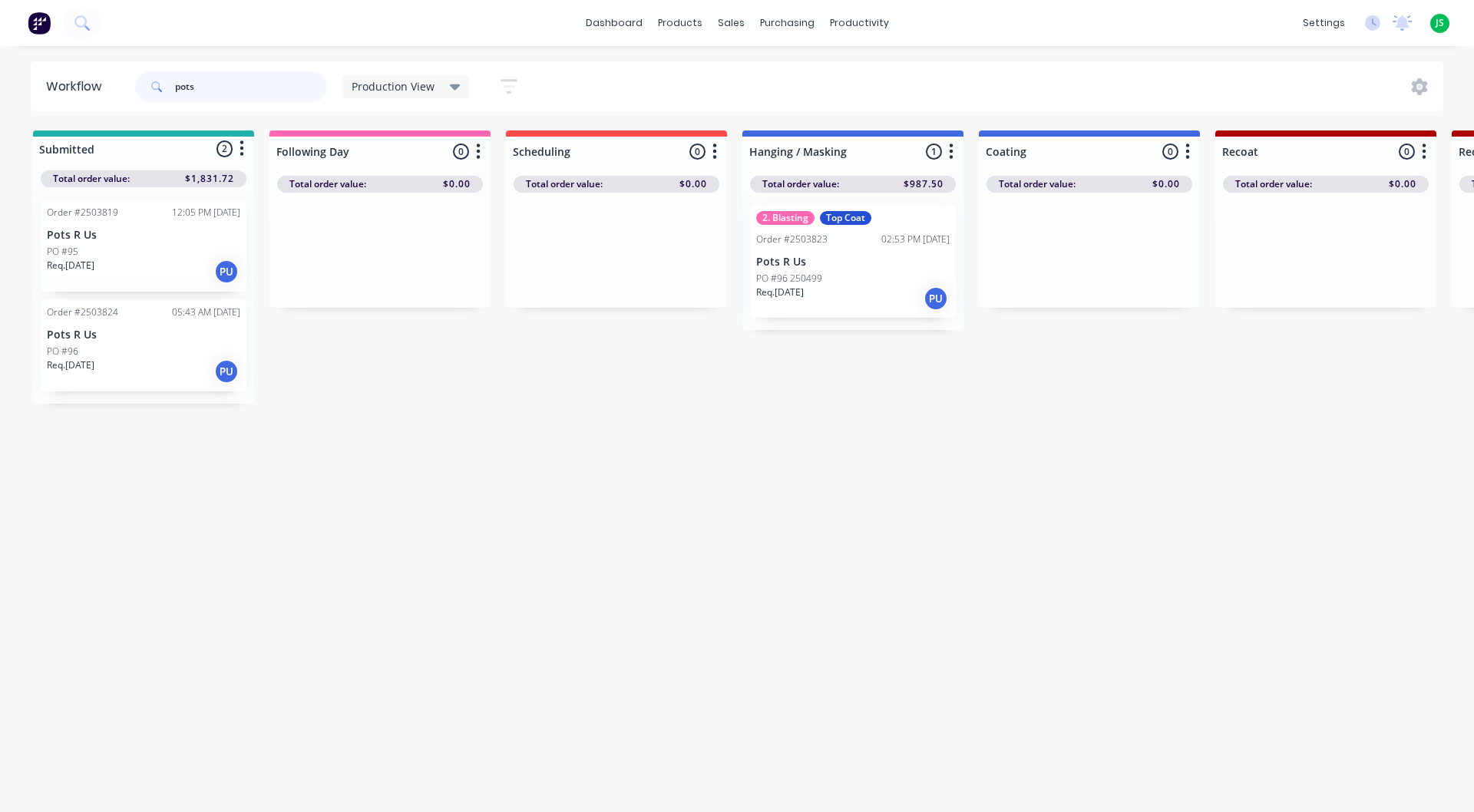
type input "pots"
click at [149, 258] on div "Req. [DATE] PU" at bounding box center [143, 271] width 193 height 26
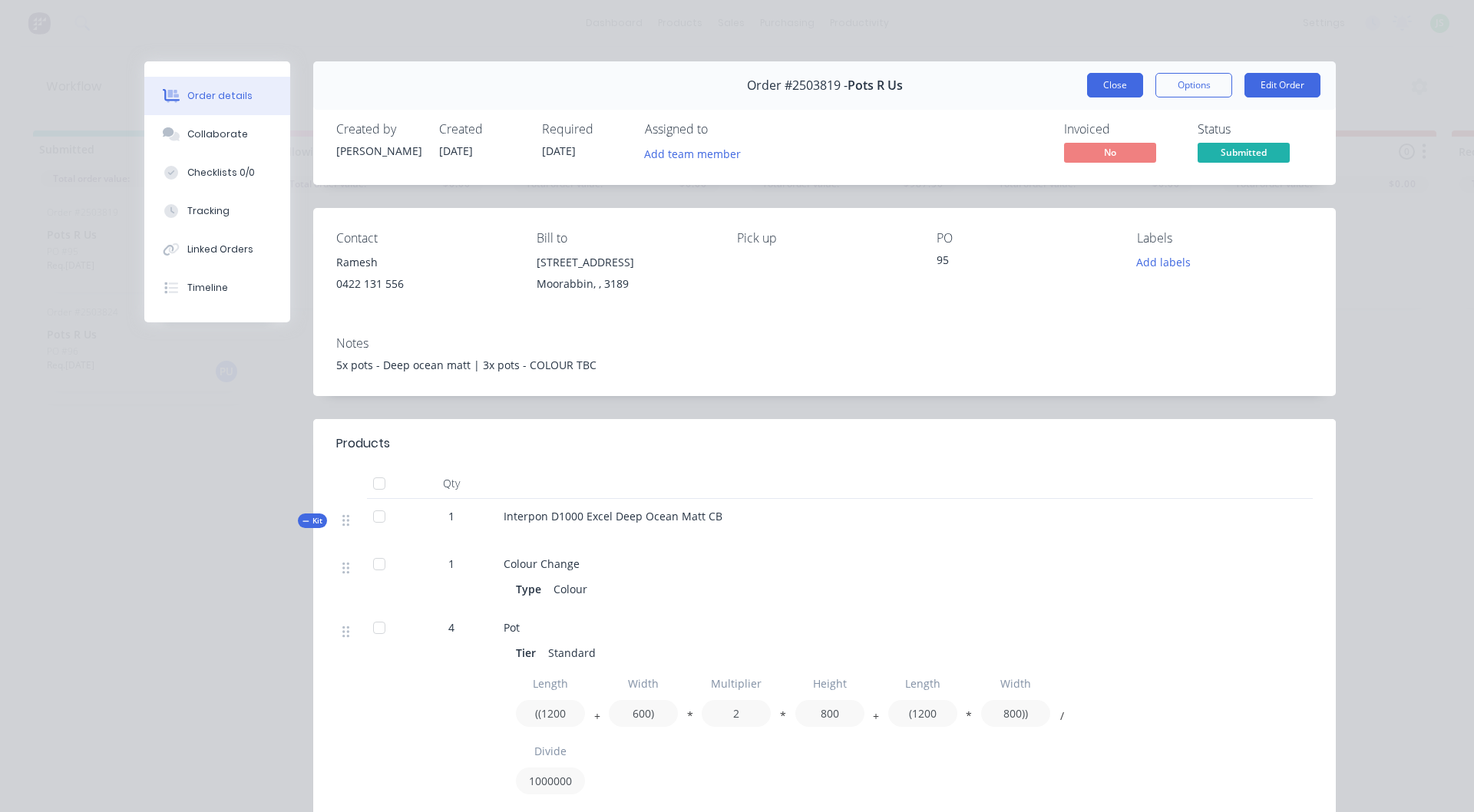
click at [1109, 81] on button "Close" at bounding box center [1115, 84] width 56 height 24
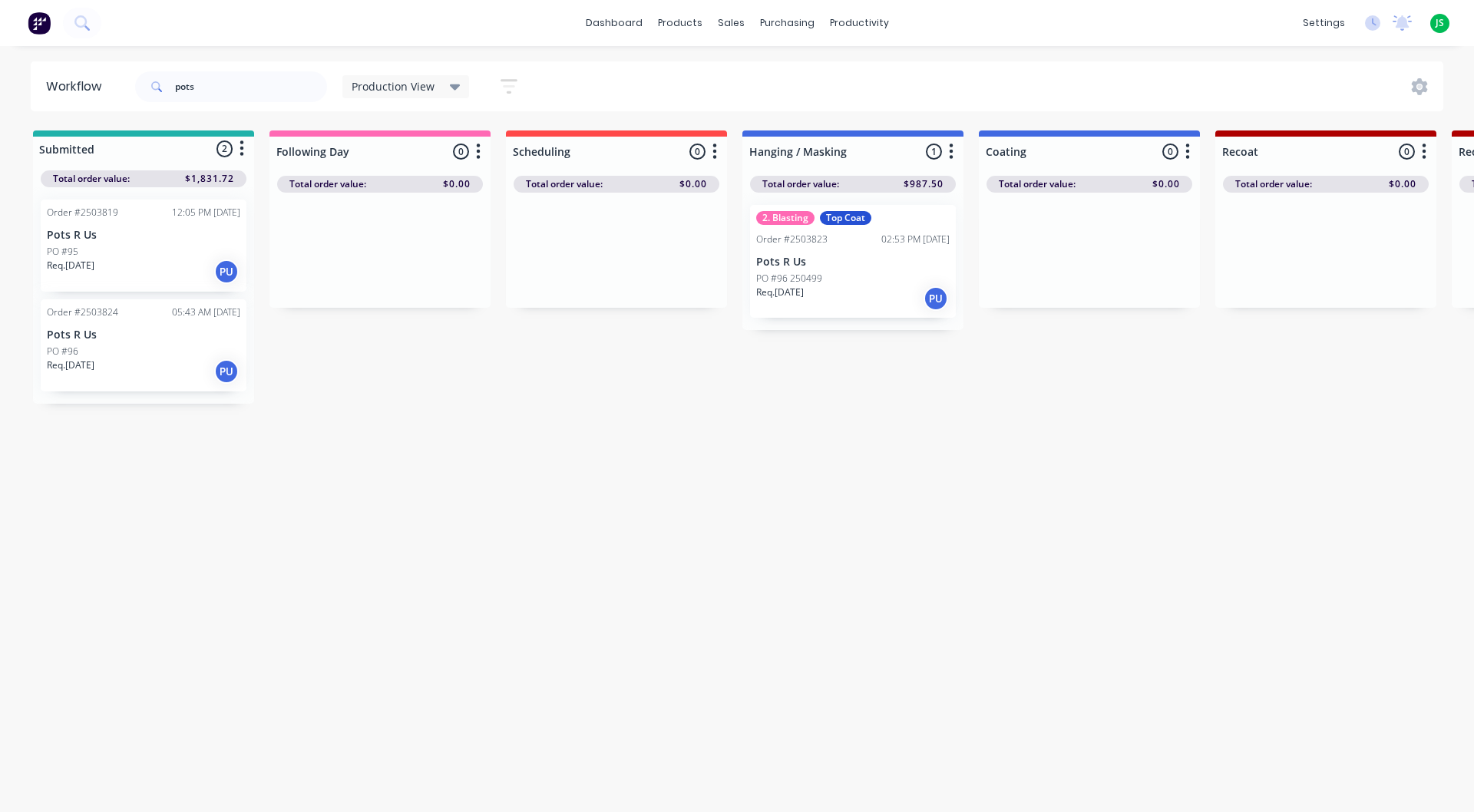
click at [151, 338] on p "Pots R Us" at bounding box center [143, 334] width 193 height 13
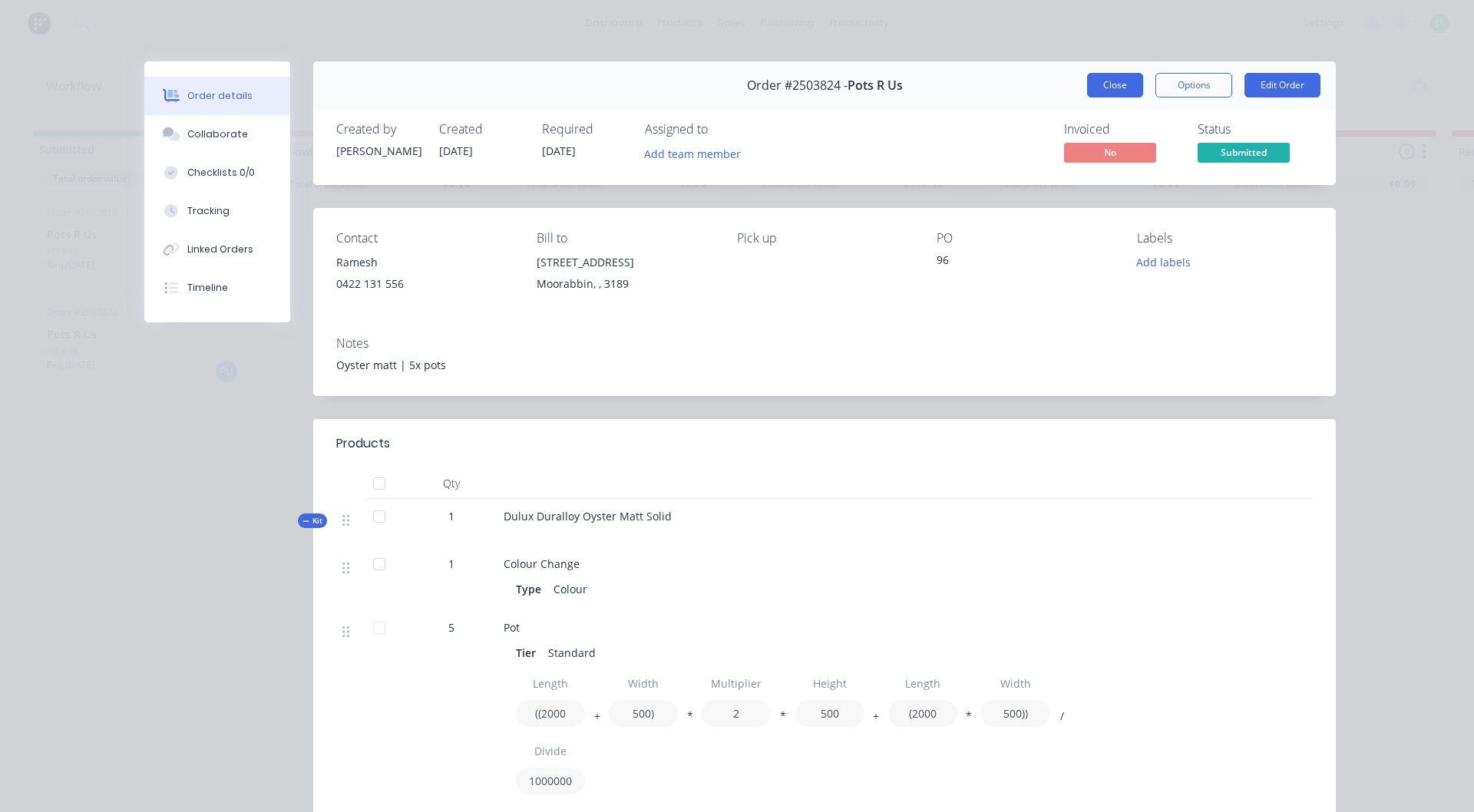
click at [1103, 80] on button "Close" at bounding box center [1115, 84] width 56 height 24
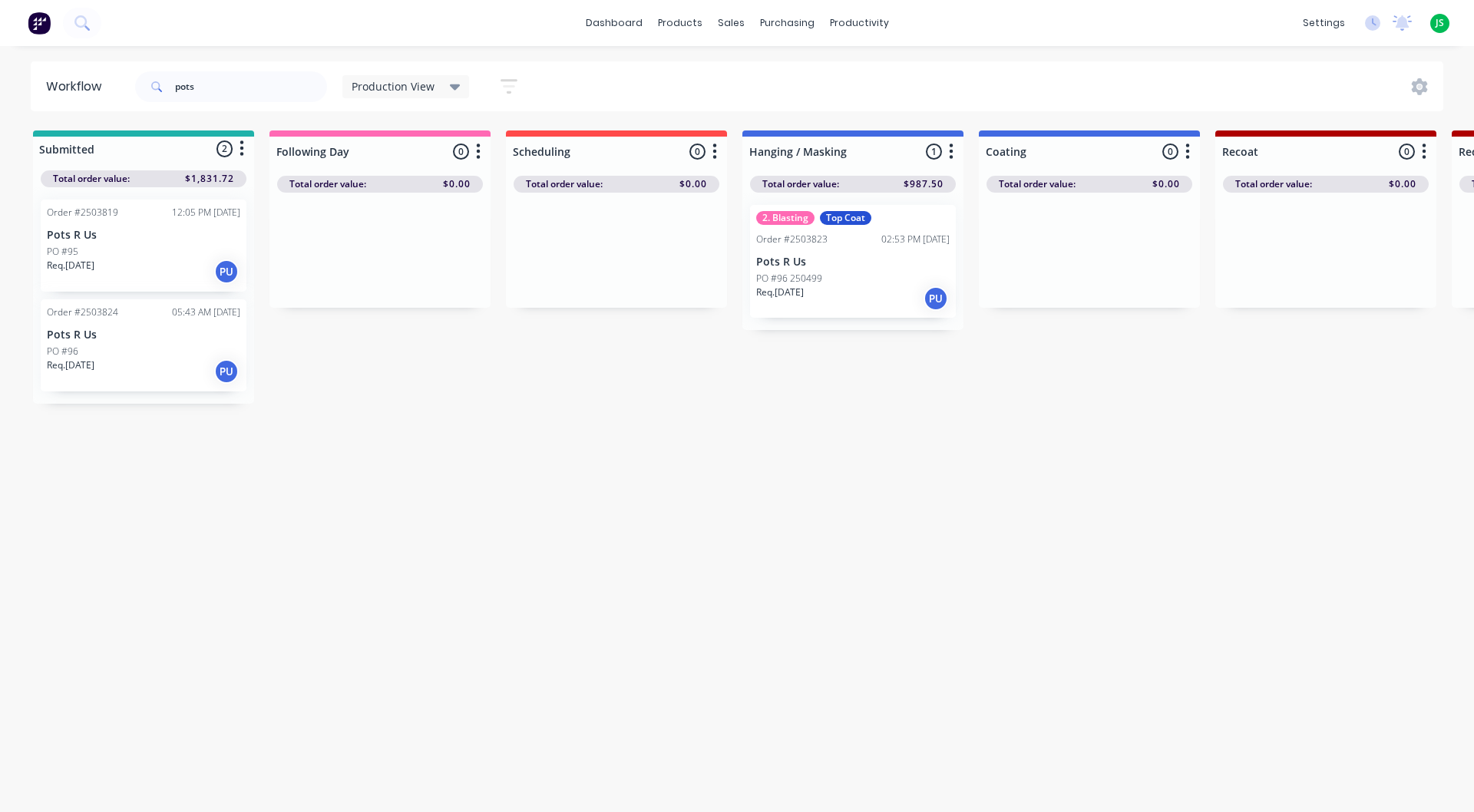
click at [849, 299] on div "Req. [DATE] PU" at bounding box center [853, 298] width 193 height 26
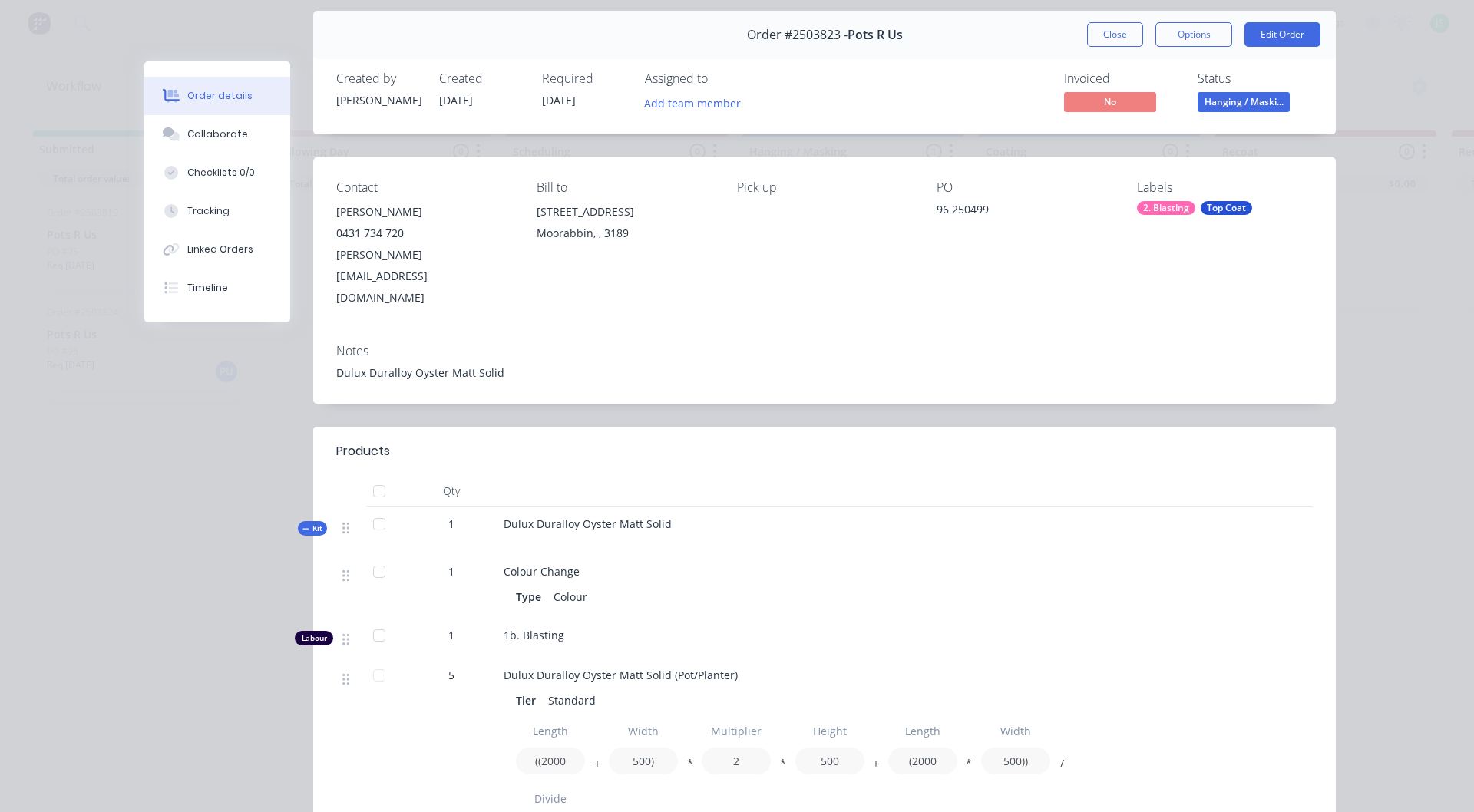
scroll to position [24, 0]
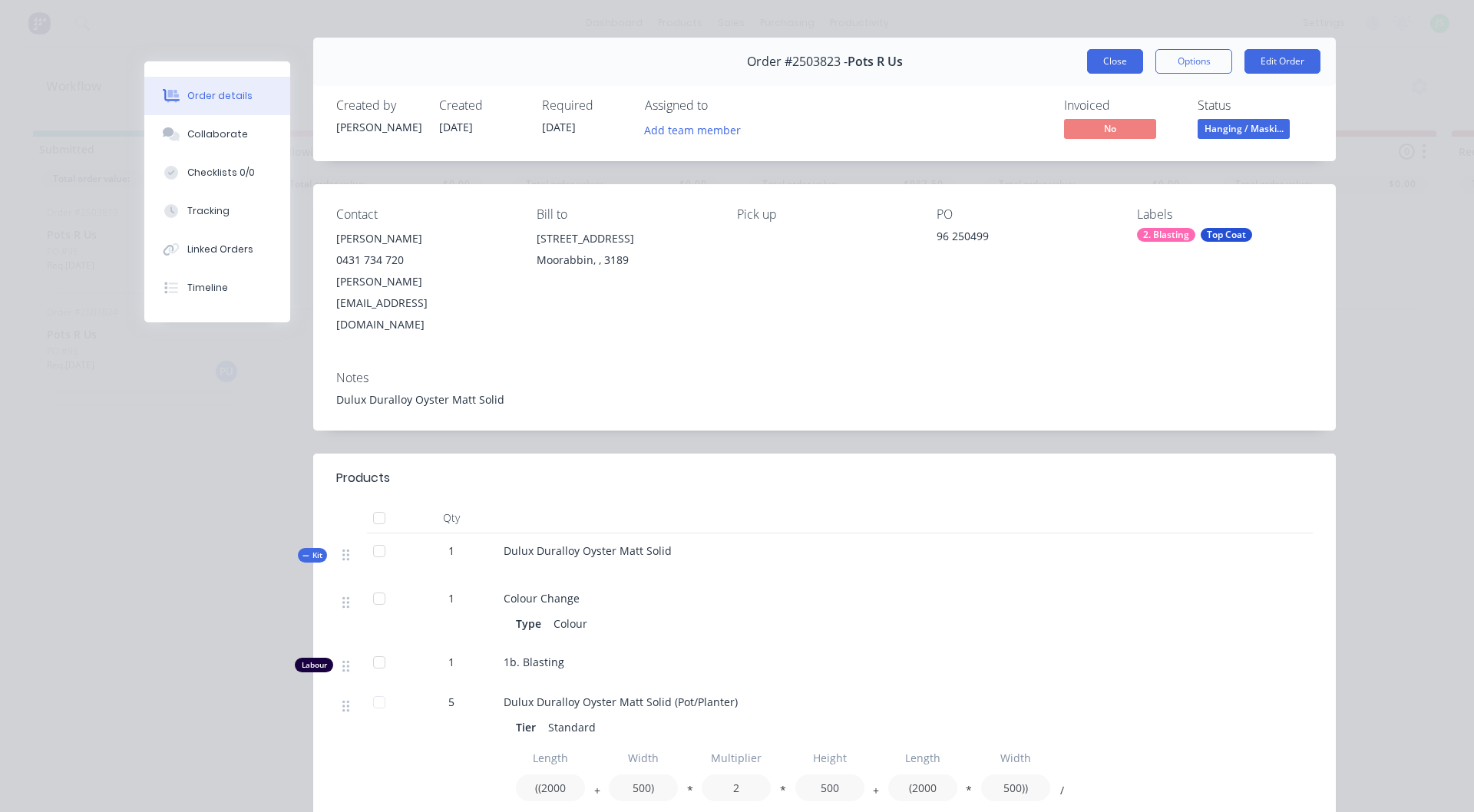
click at [1121, 60] on button "Close" at bounding box center [1115, 61] width 56 height 24
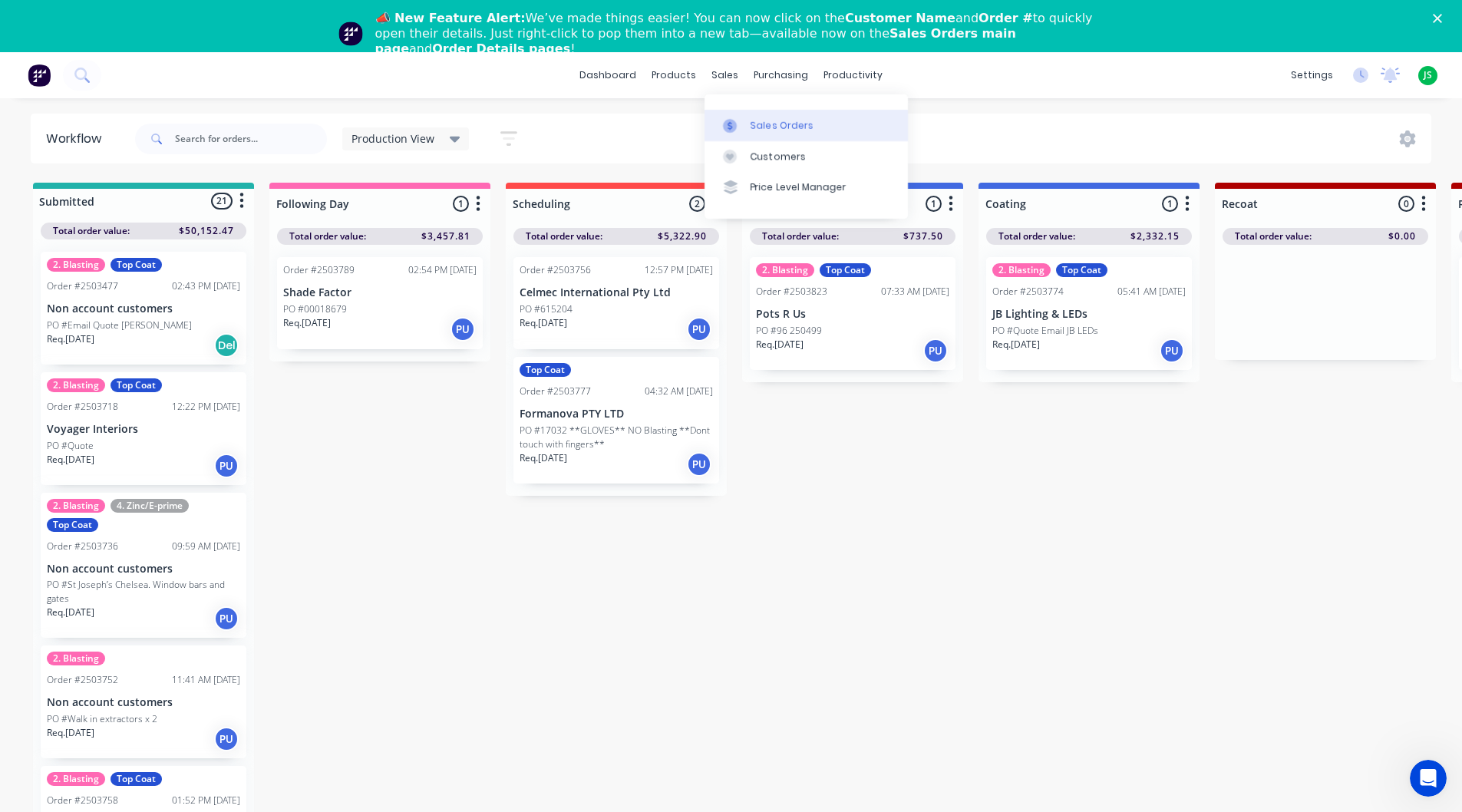
click at [743, 131] on div at bounding box center [734, 126] width 23 height 14
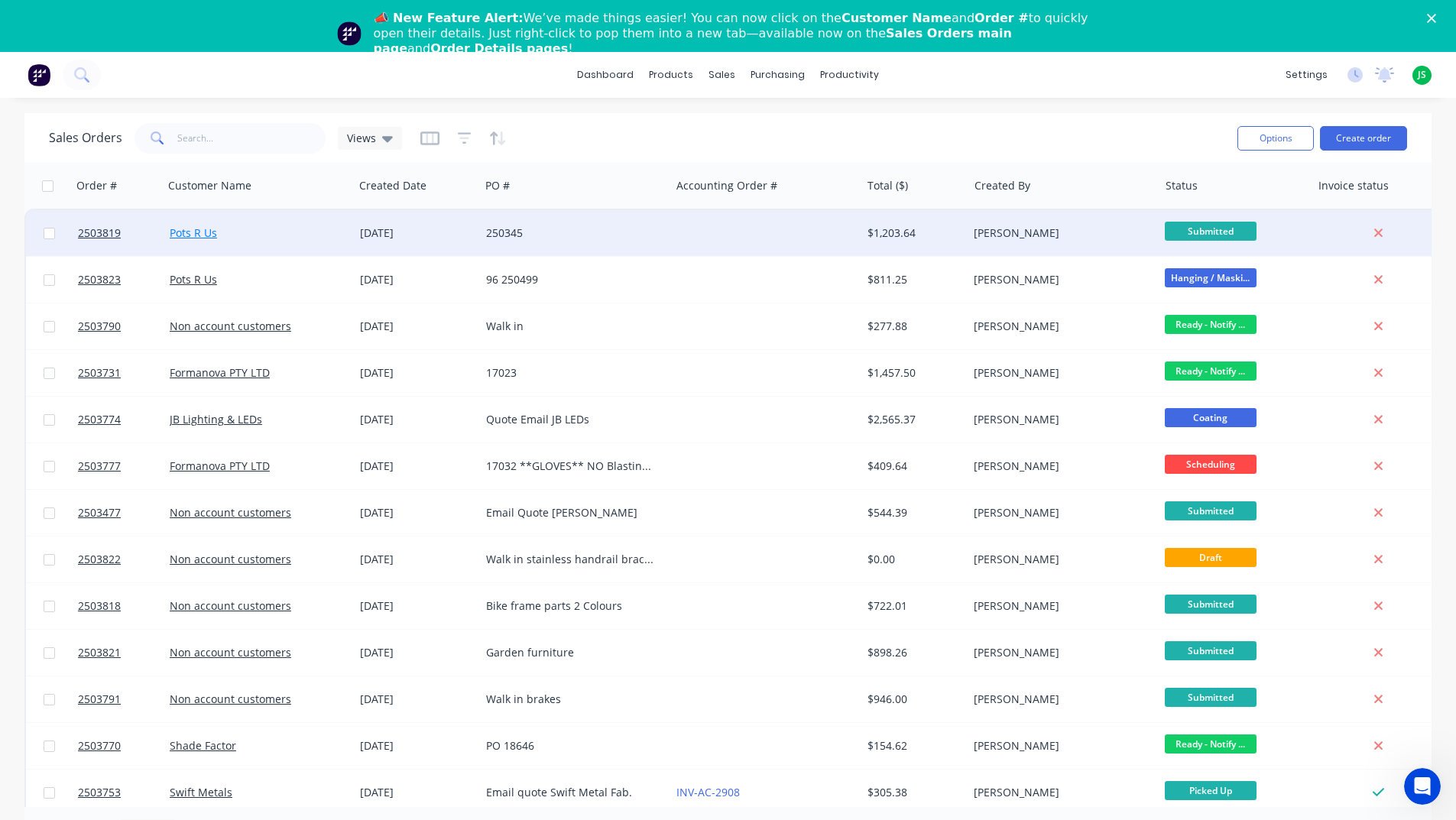
click at [201, 230] on link "Pots R Us" at bounding box center [193, 232] width 47 height 14
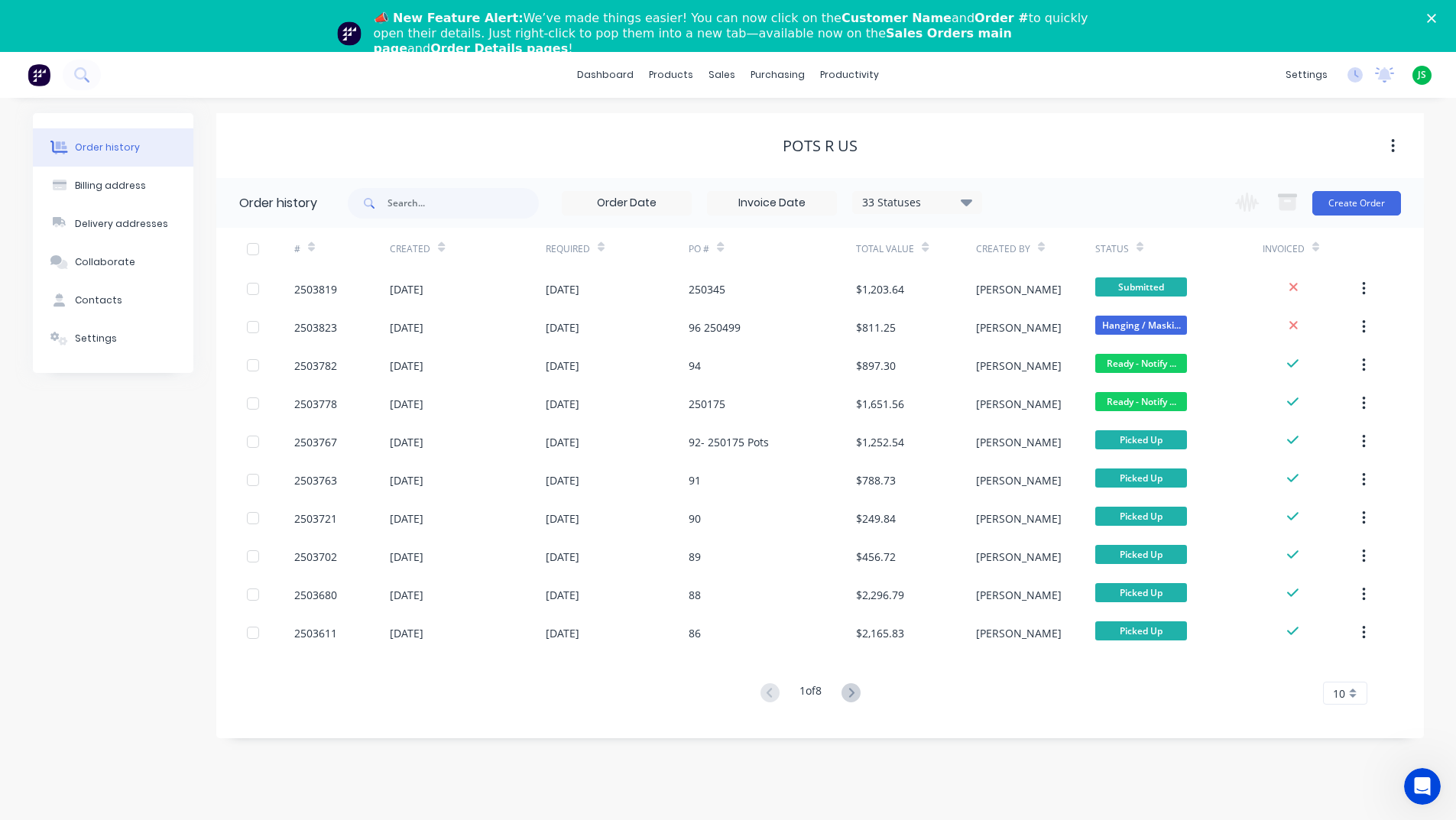
click at [38, 71] on img at bounding box center [39, 74] width 23 height 23
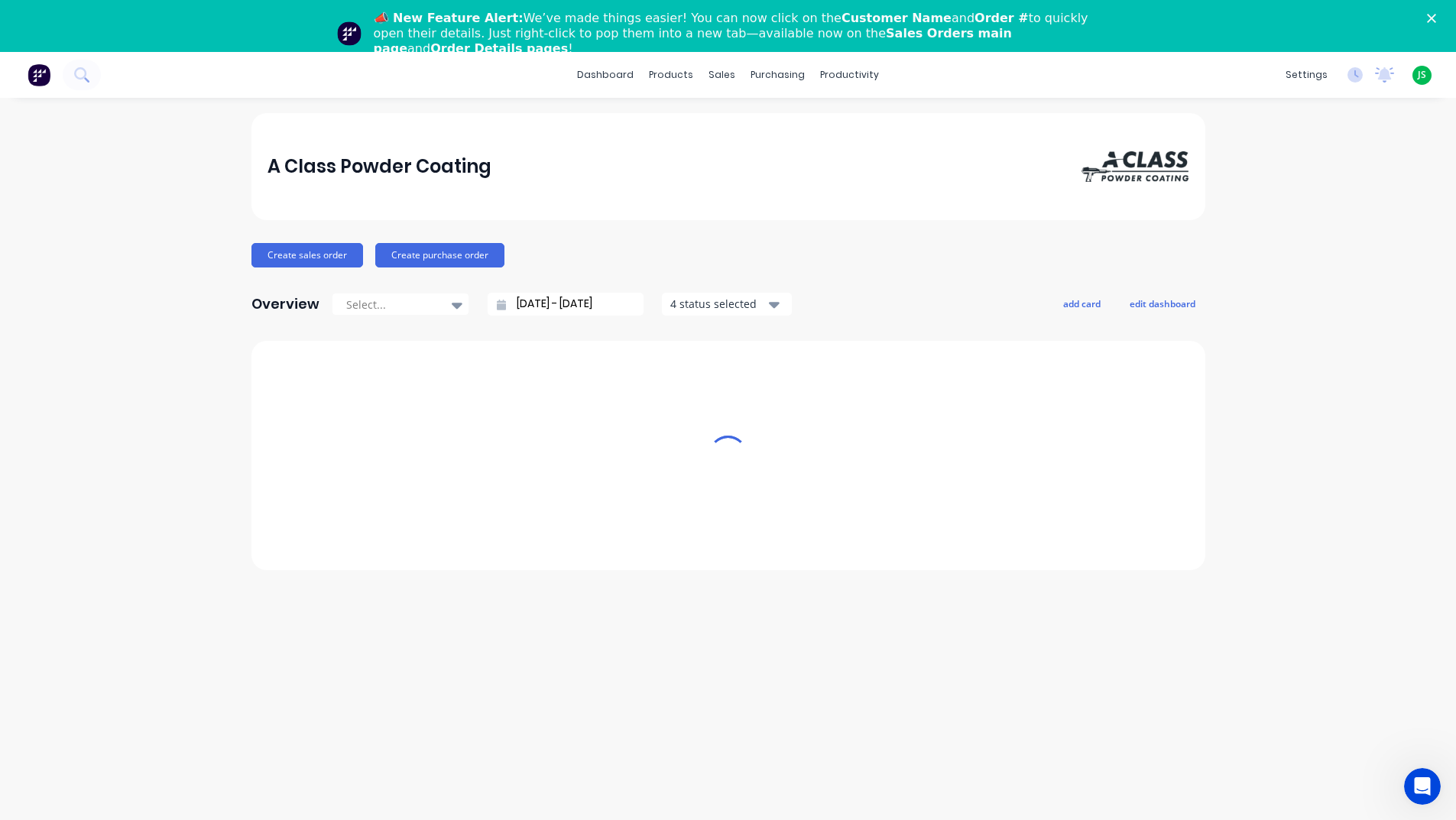
click at [679, 17] on div "📣 New Feature Alert: We’ve made things easier! You can now click on the Custome…" at bounding box center [735, 34] width 721 height 46
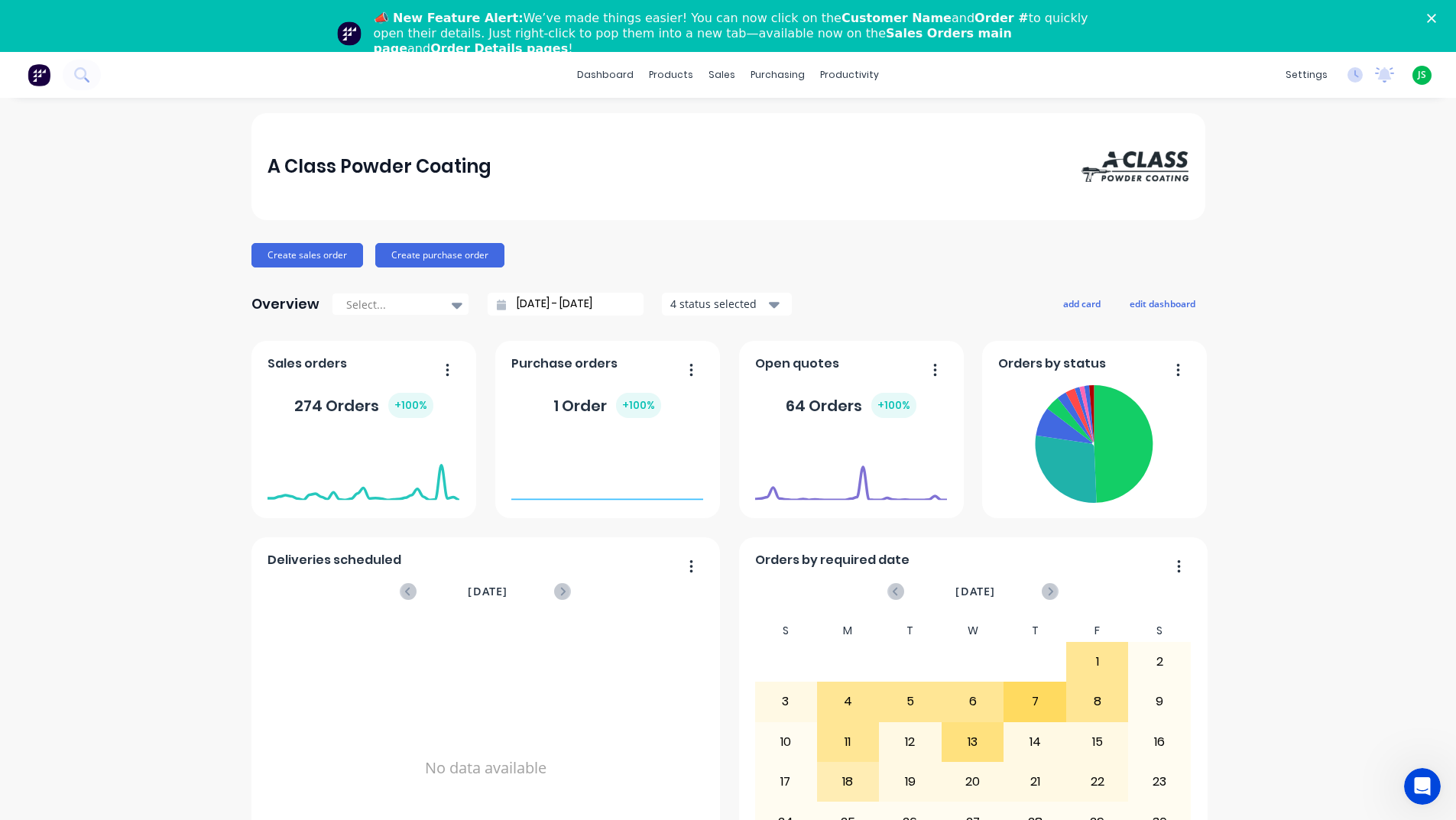
click at [1438, 13] on div "📣 New Feature Alert: We’ve made things easier! You can now click on the Custome…" at bounding box center [728, 33] width 1456 height 55
click at [1437, 18] on polygon "Close" at bounding box center [1432, 18] width 9 height 9
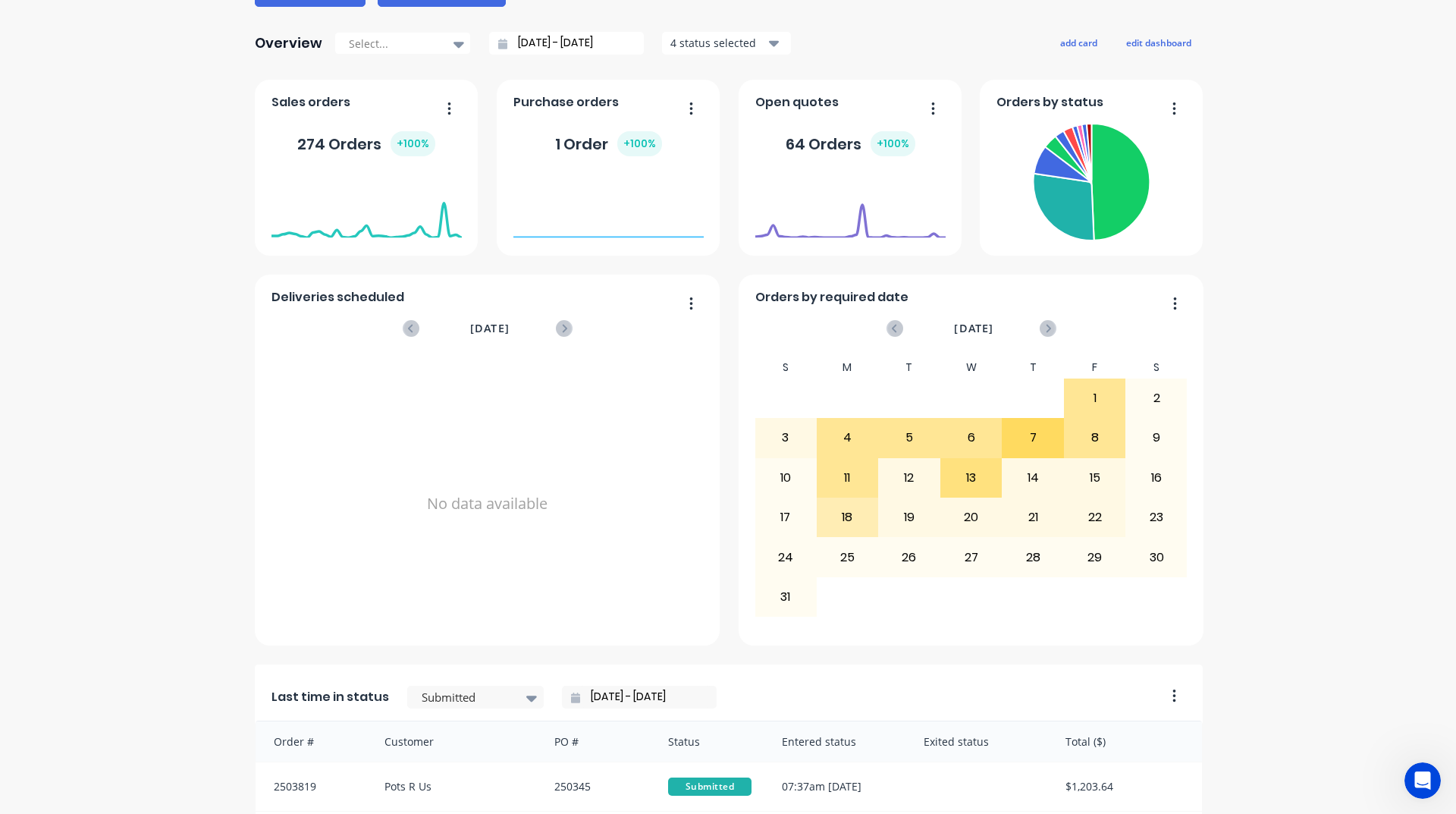
scroll to position [531, 0]
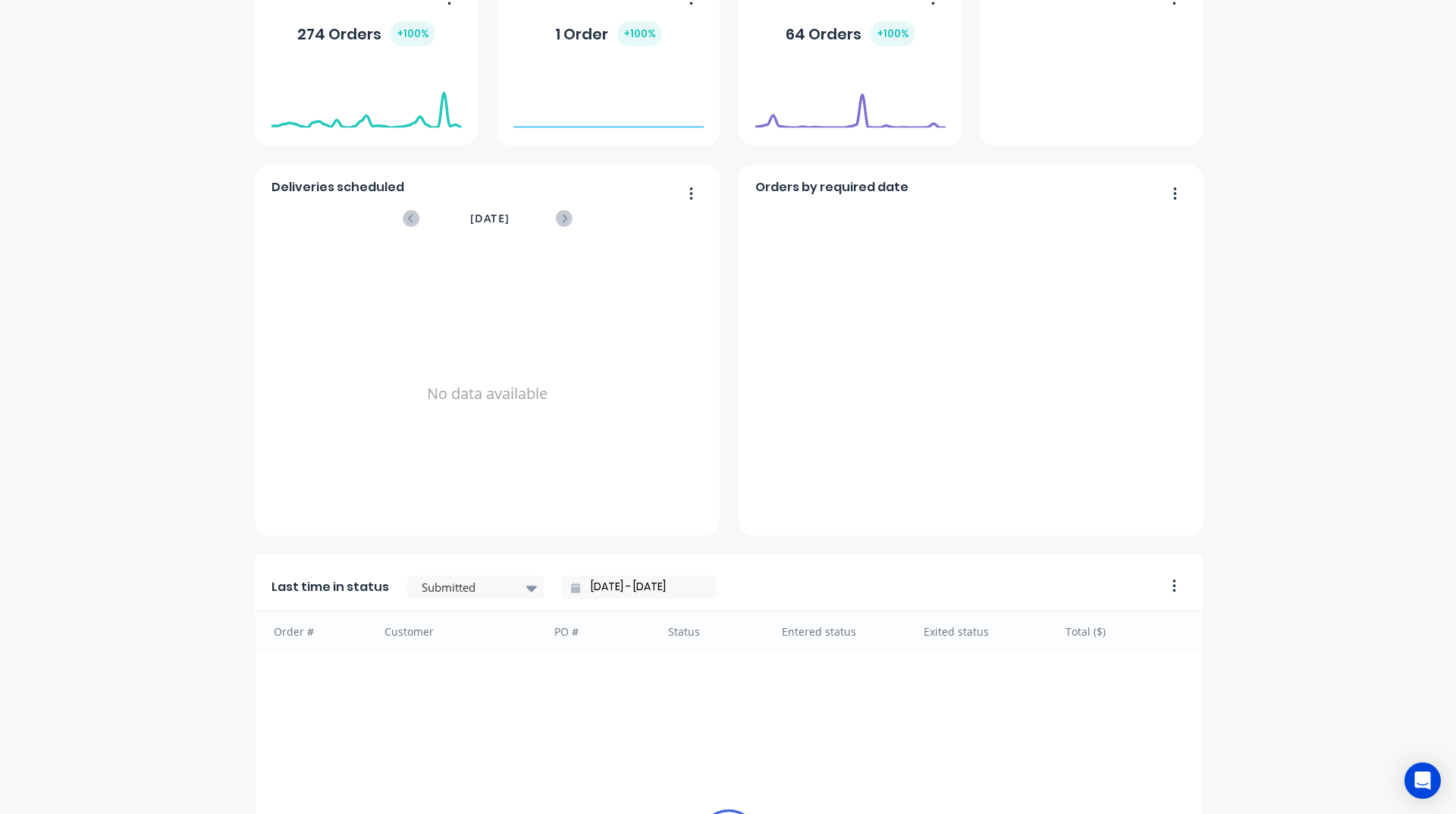
scroll to position [606, 0]
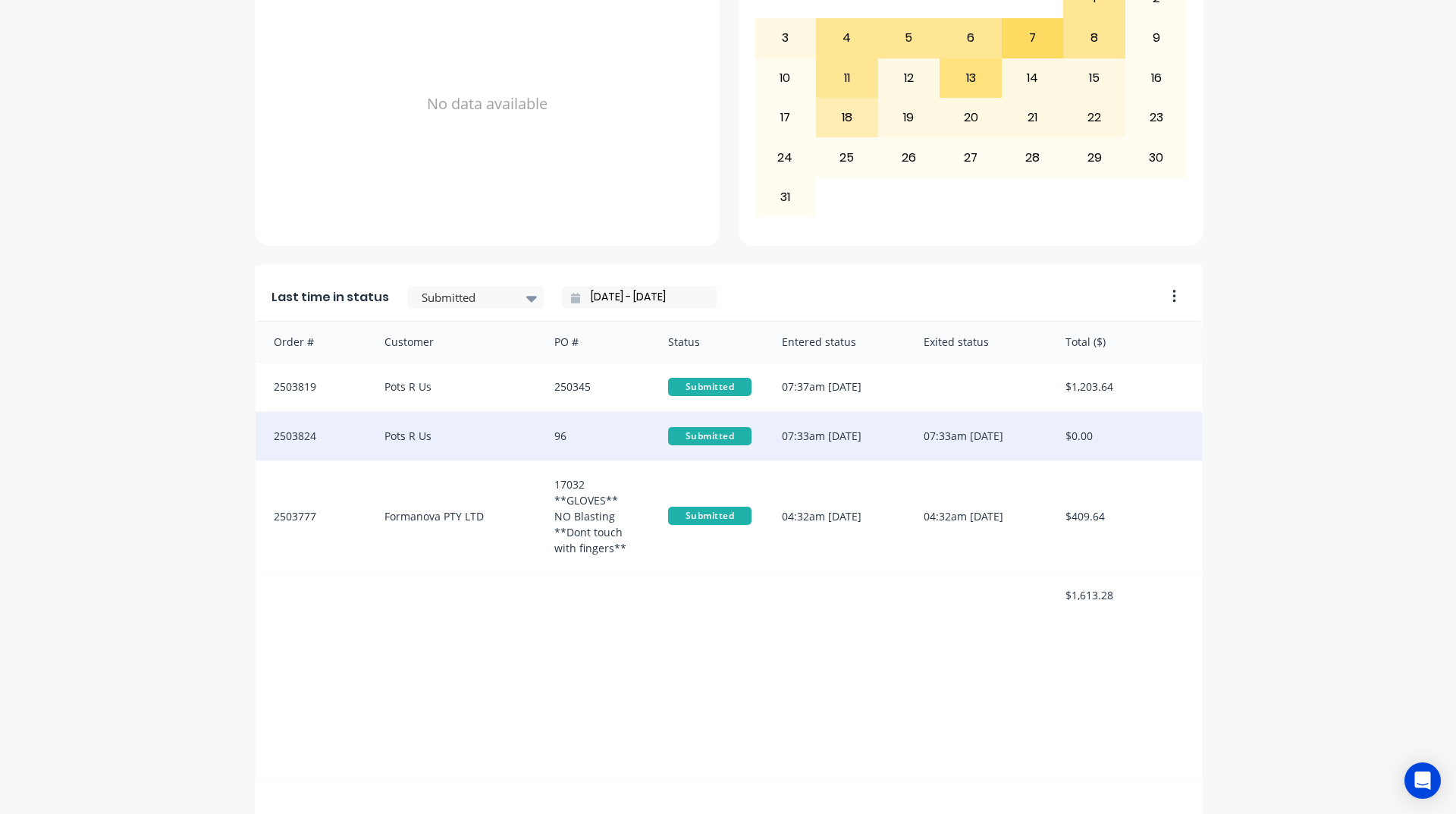
click at [339, 435] on div "2503824" at bounding box center [312, 436] width 113 height 48
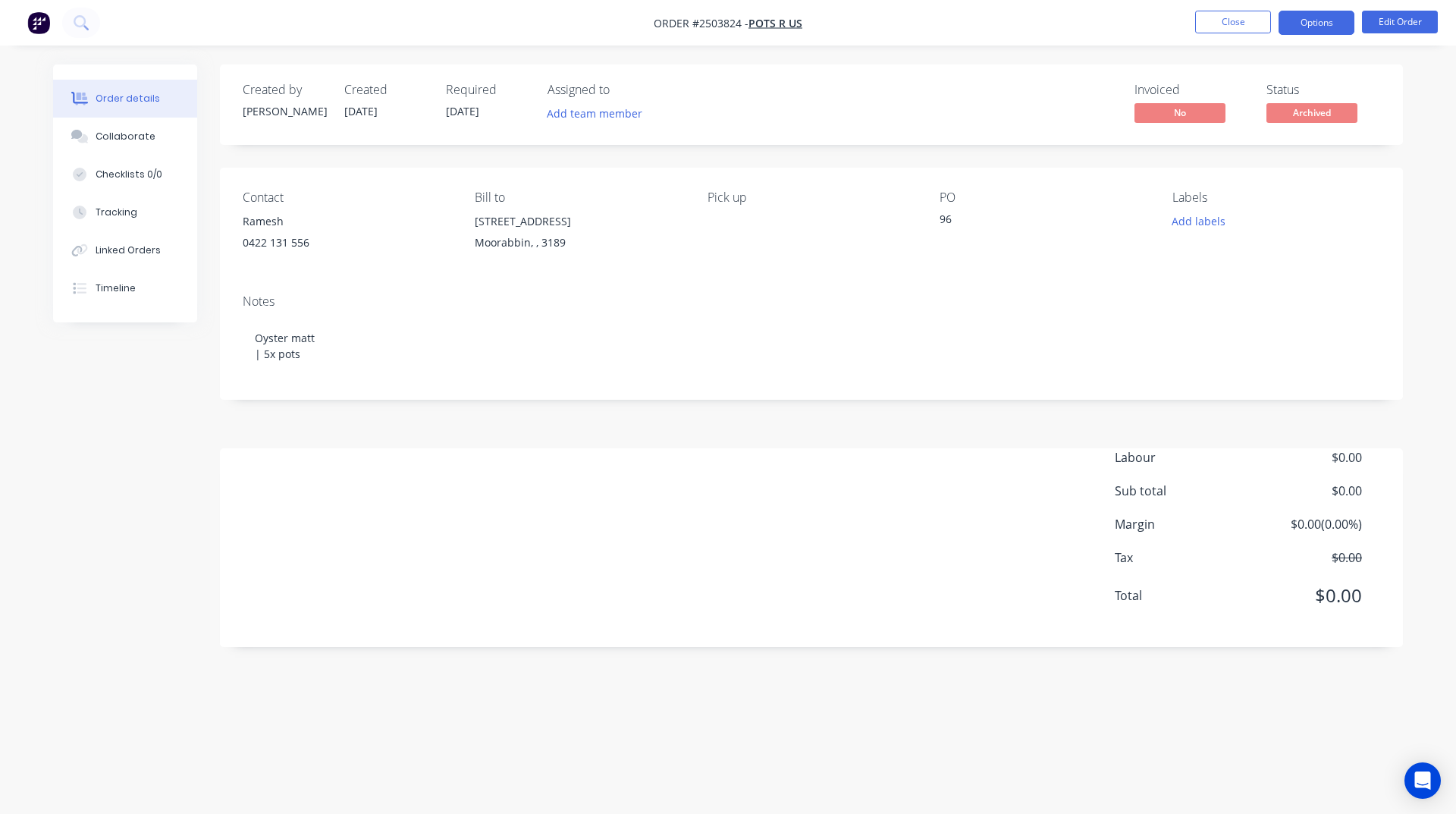
click at [1314, 19] on button "Options" at bounding box center [1316, 23] width 76 height 24
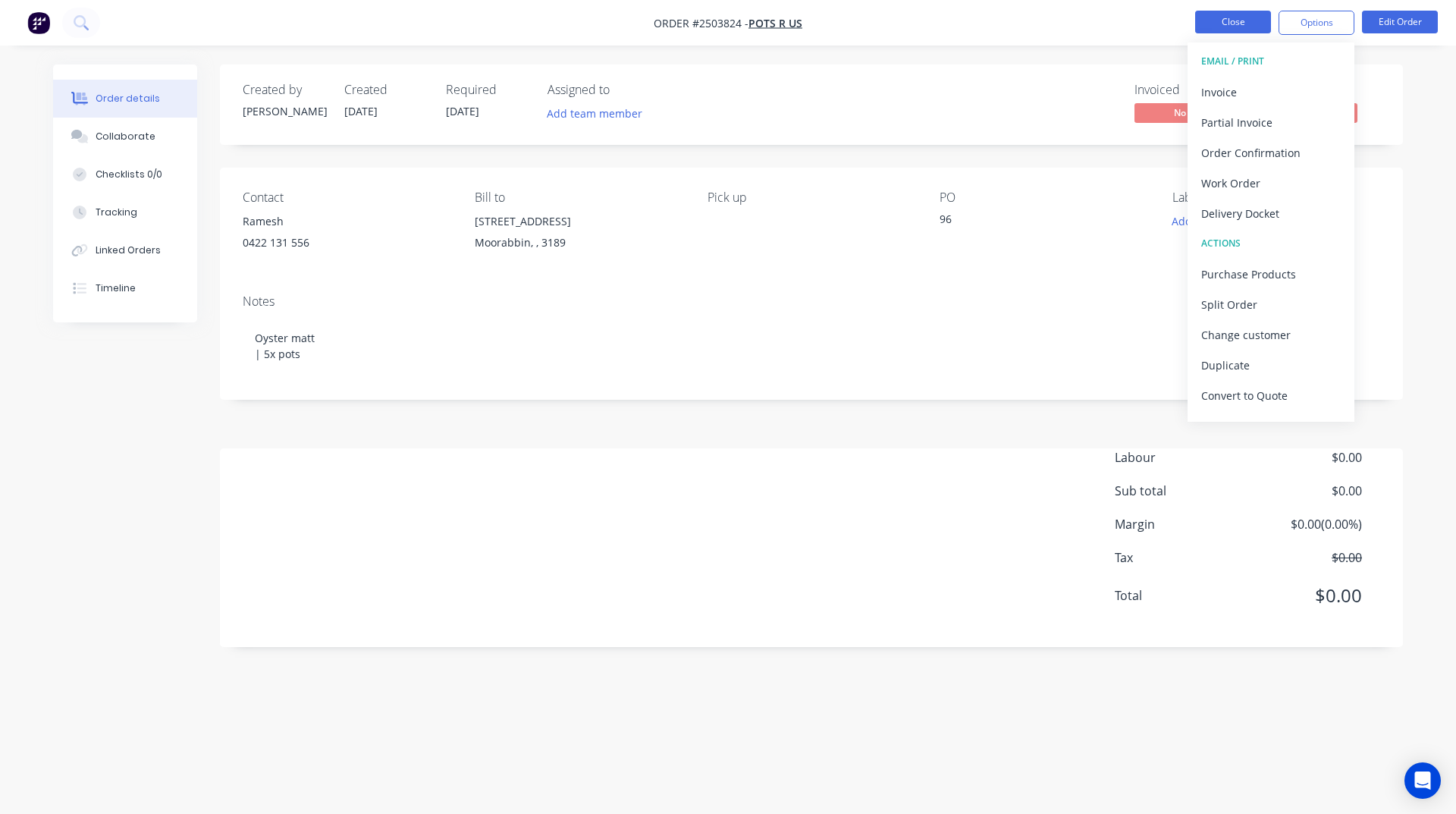
click at [1236, 28] on button "Close" at bounding box center [1233, 22] width 76 height 23
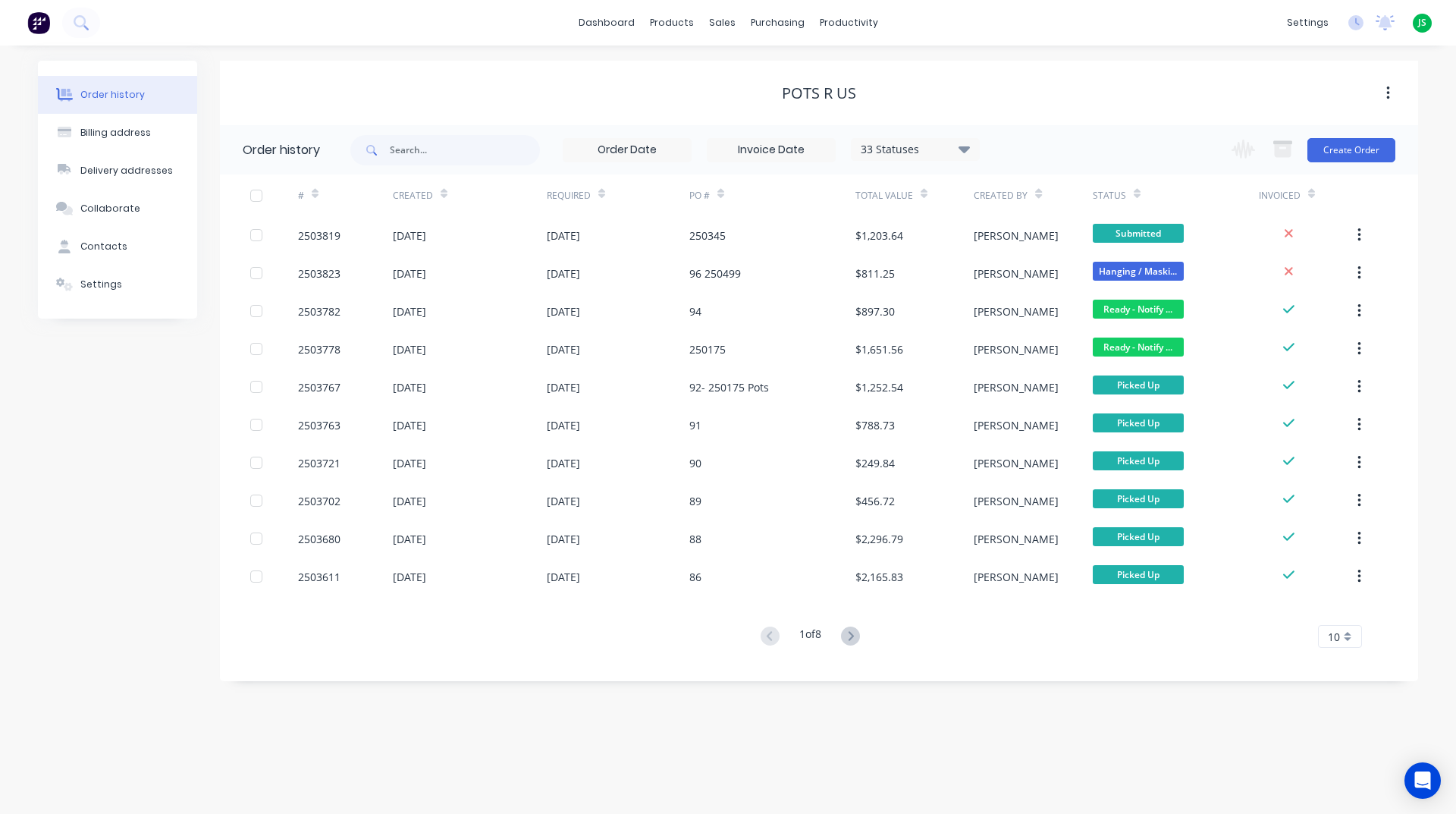
click at [43, 28] on img at bounding box center [38, 23] width 23 height 23
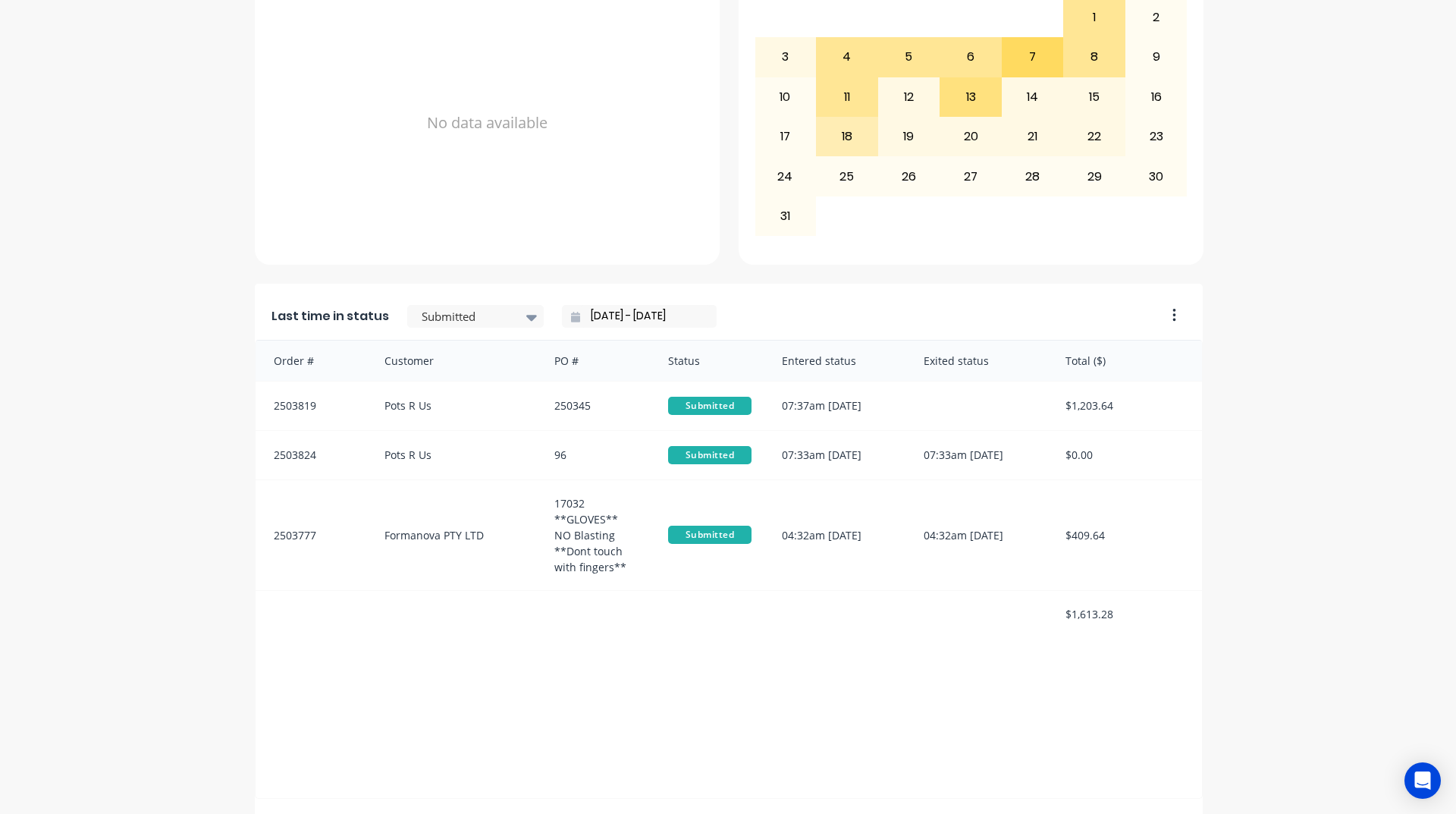
scroll to position [639, 0]
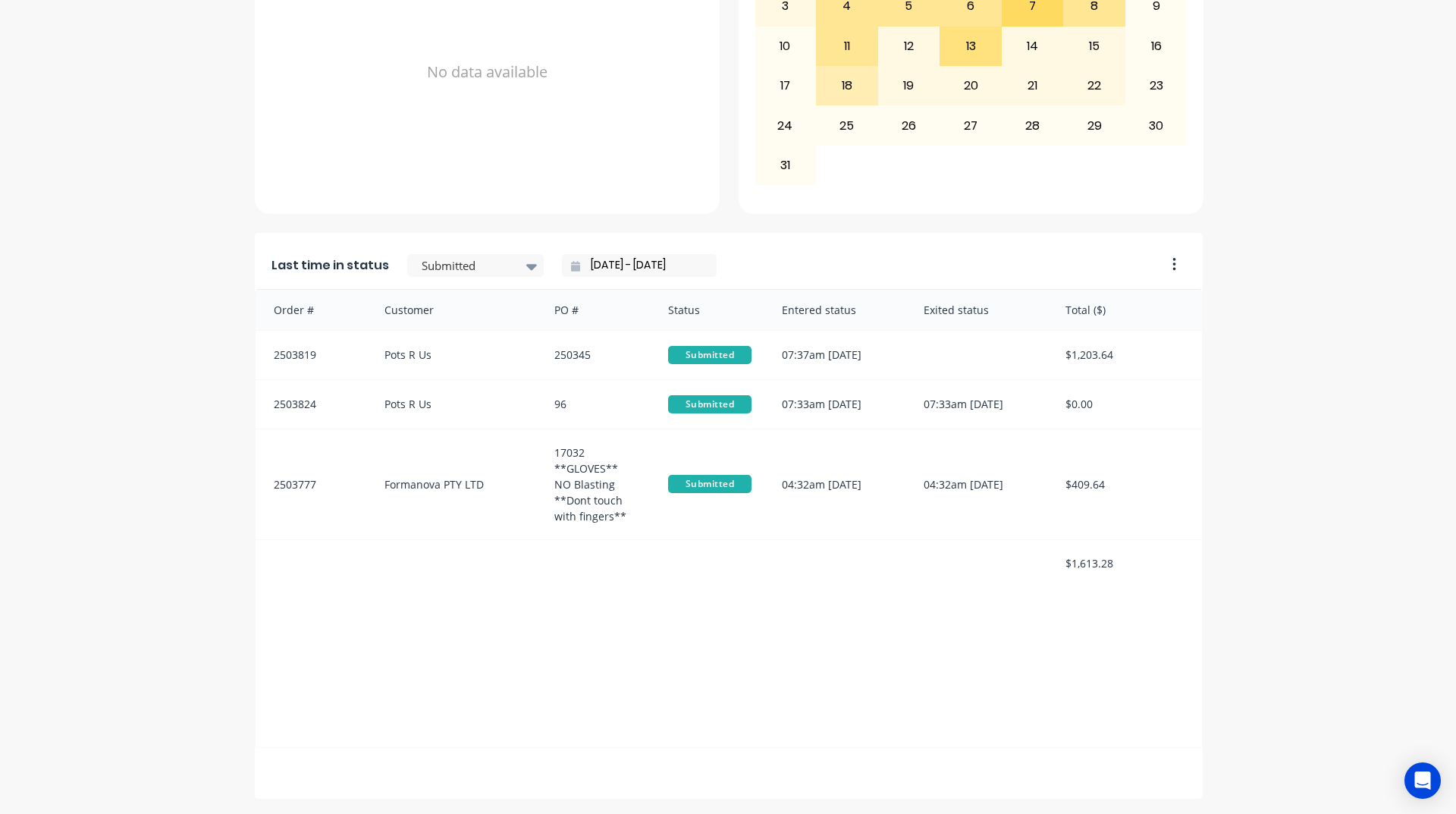
click at [590, 259] on input "[DATE] - [DATE]" at bounding box center [645, 265] width 130 height 23
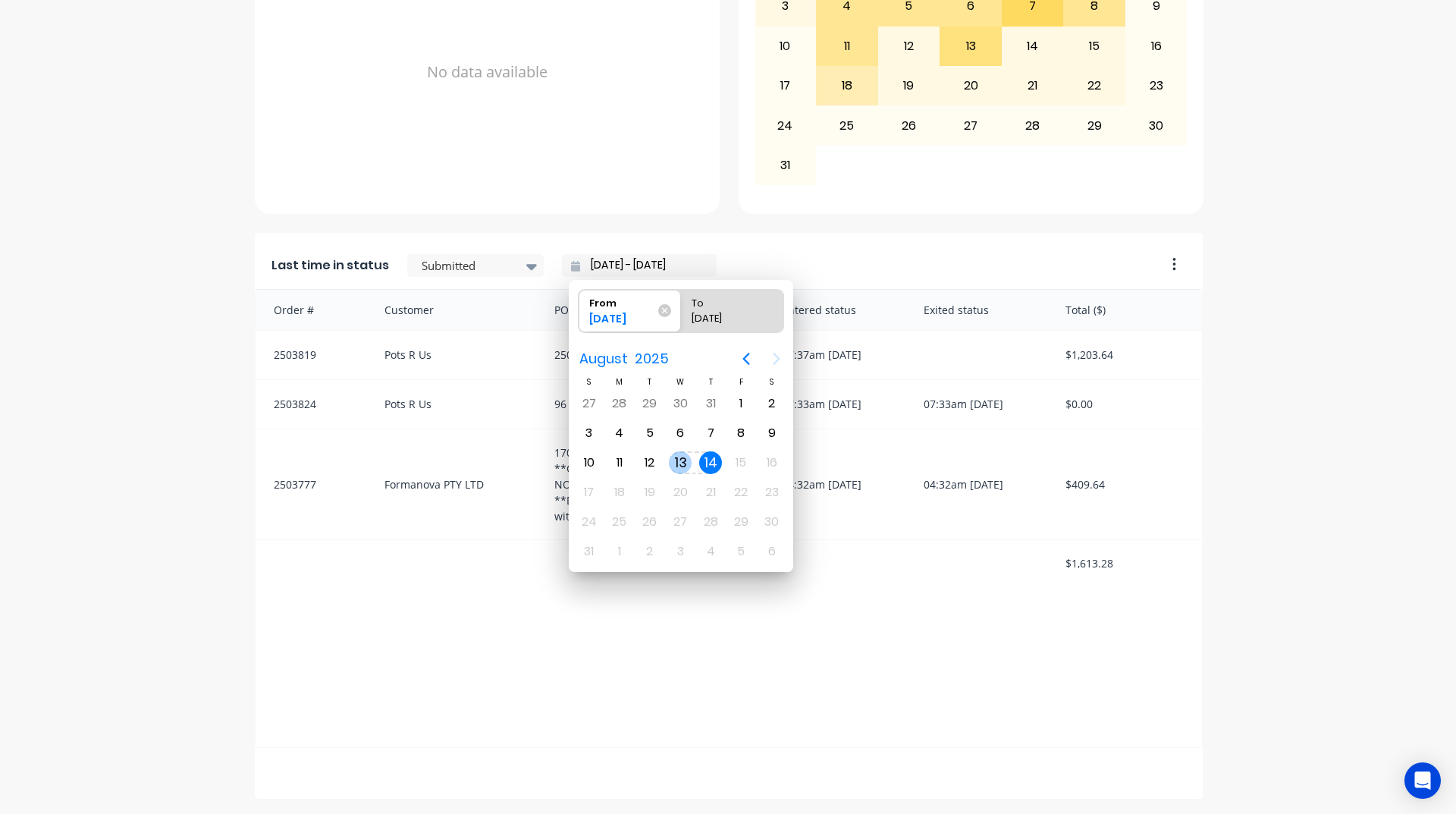
click at [675, 467] on div "13" at bounding box center [680, 462] width 23 height 23
type input "13/08/25 - 14/08/25"
radio input "false"
radio input "true"
click at [675, 467] on div "13" at bounding box center [680, 462] width 23 height 23
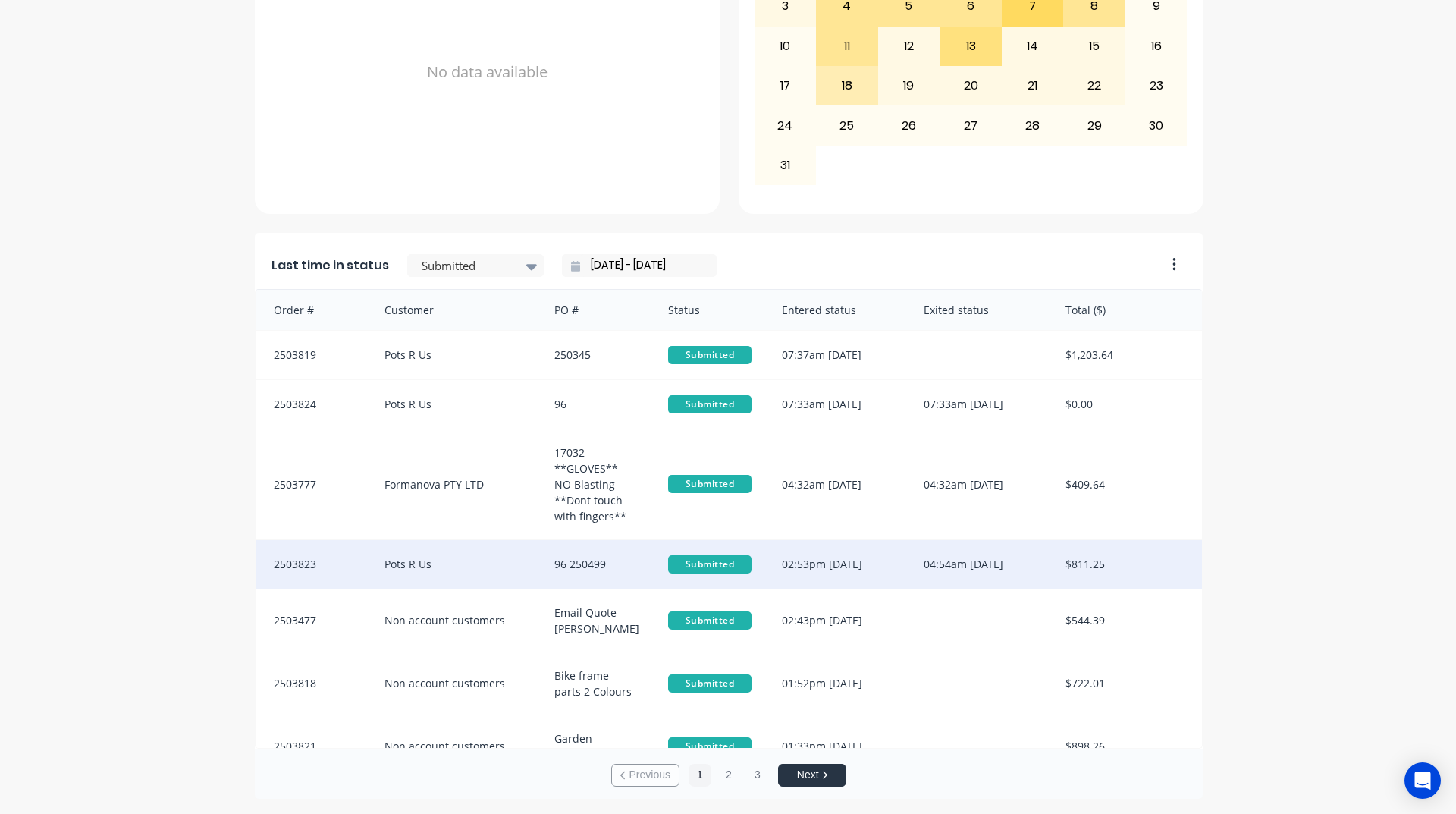
scroll to position [77, 0]
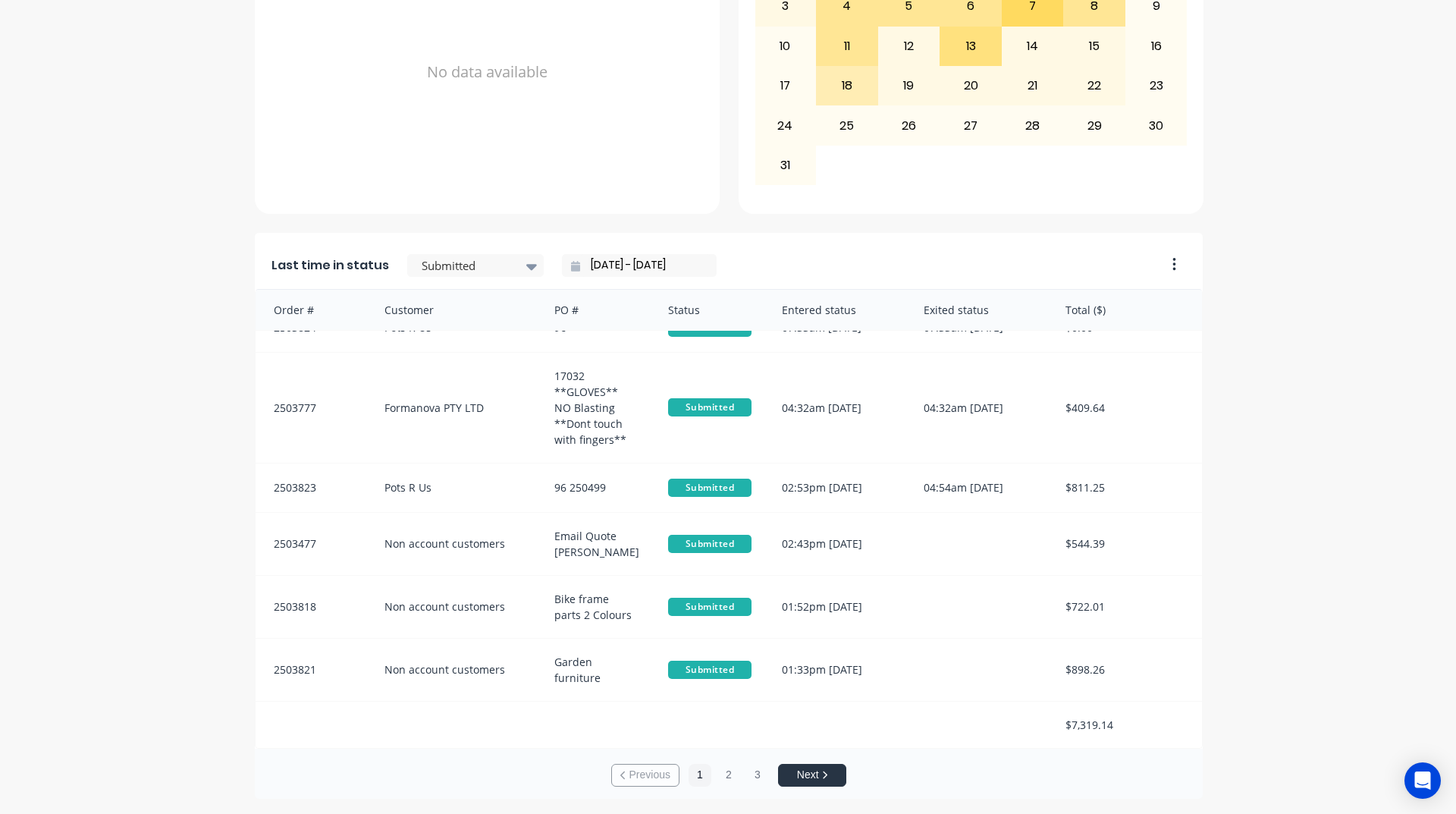
click at [620, 264] on input "13/08/25 - 13/08/25" at bounding box center [645, 265] width 130 height 23
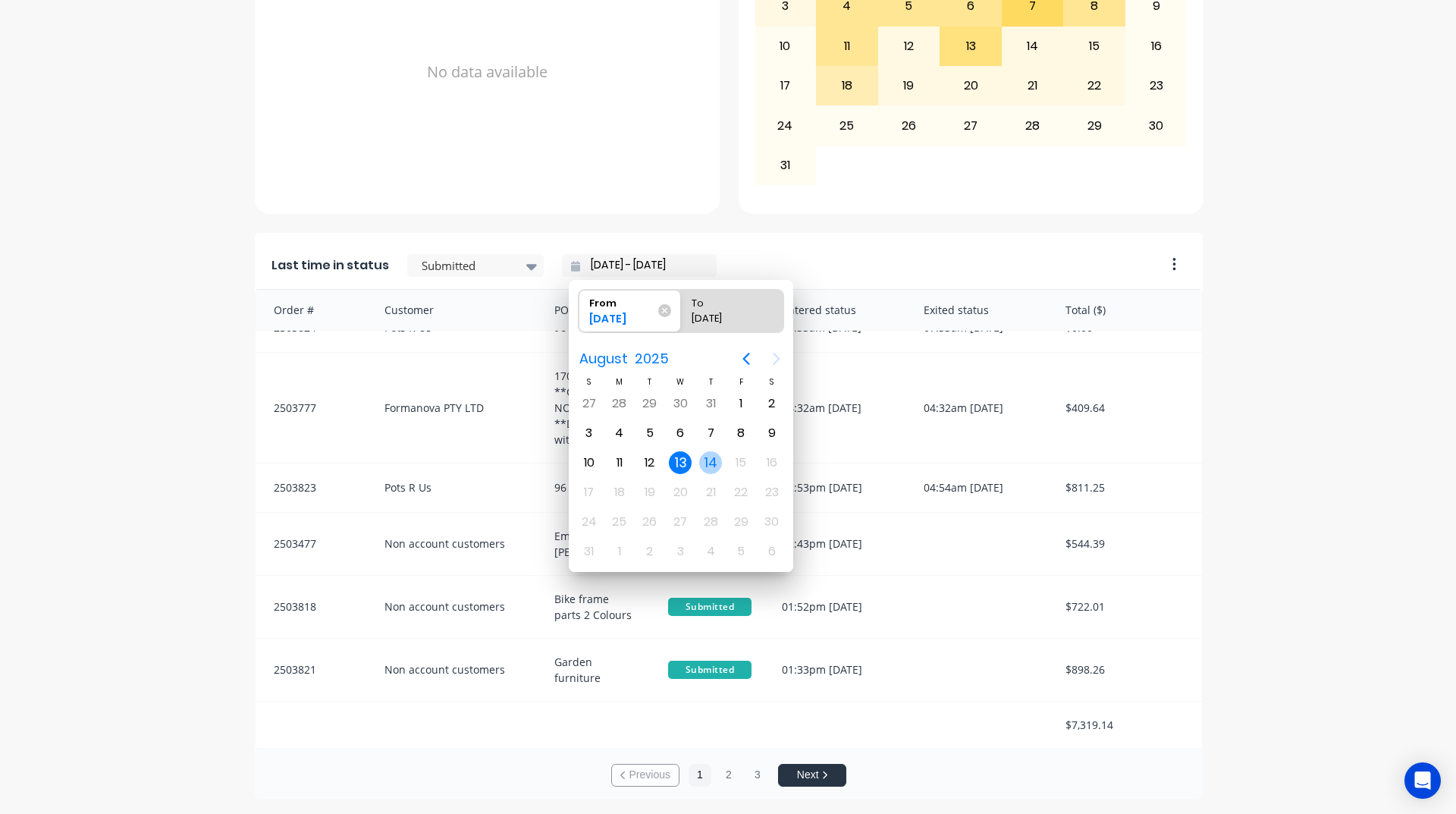
click at [712, 465] on div "14" at bounding box center [710, 462] width 23 height 23
type input "[DATE] - [DATE]"
radio input "false"
radio input "true"
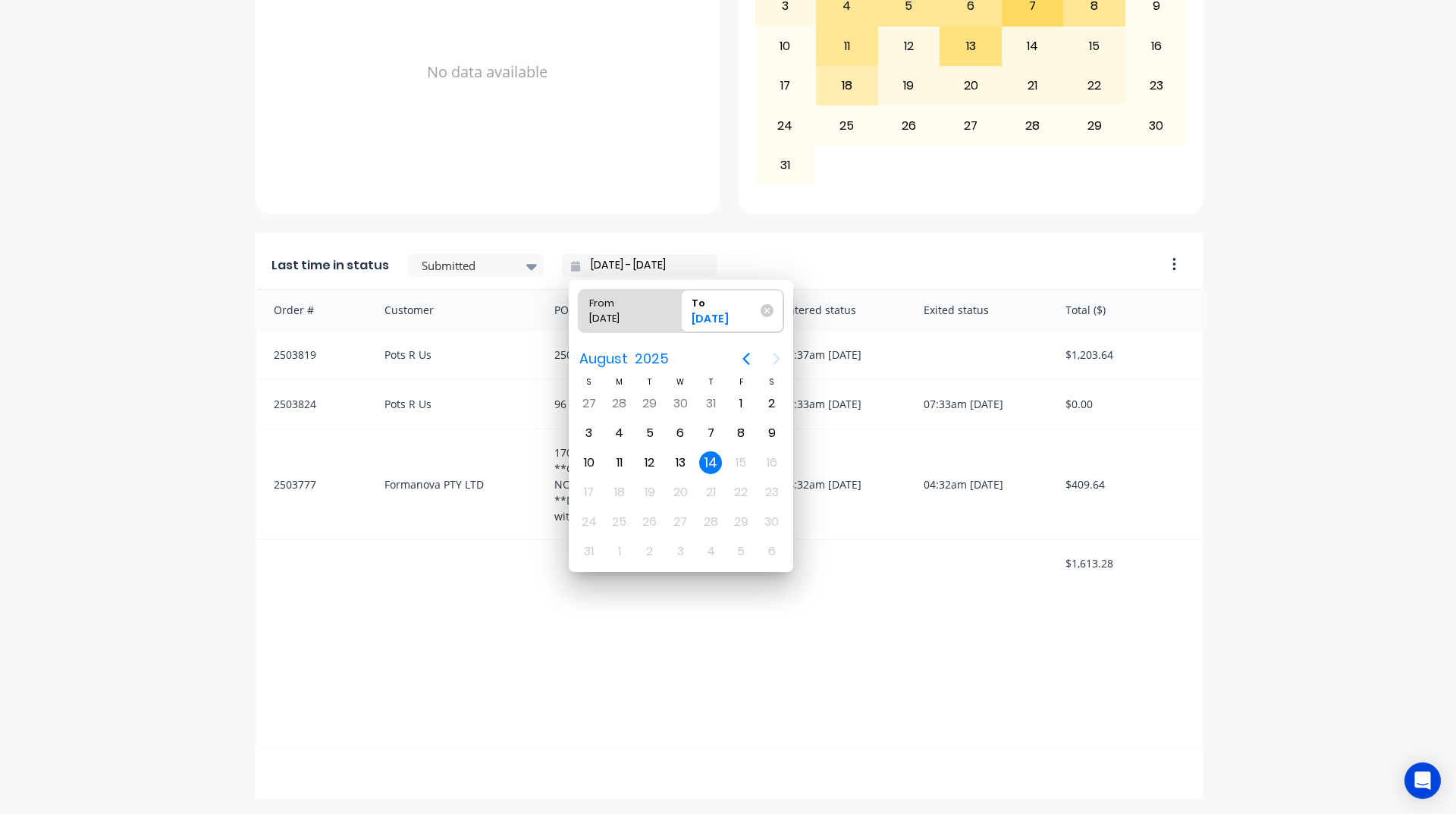
scroll to position [0, 0]
click at [826, 685] on div "Order # Customer PO # Status Entered status Exited status Total ($) 2503819 Pot…" at bounding box center [729, 518] width 948 height 459
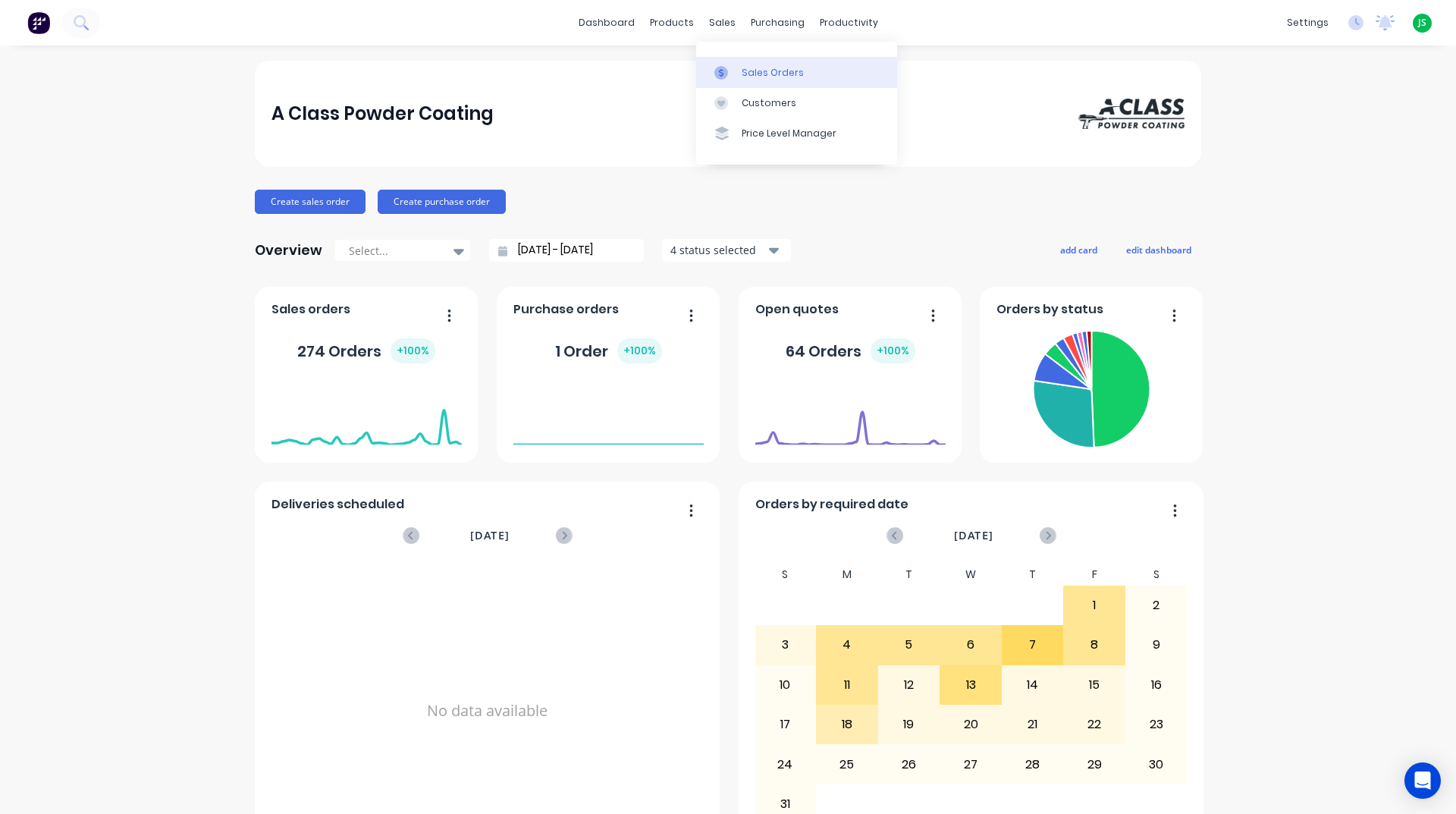
click at [711, 63] on link "Sales Orders" at bounding box center [796, 72] width 201 height 30
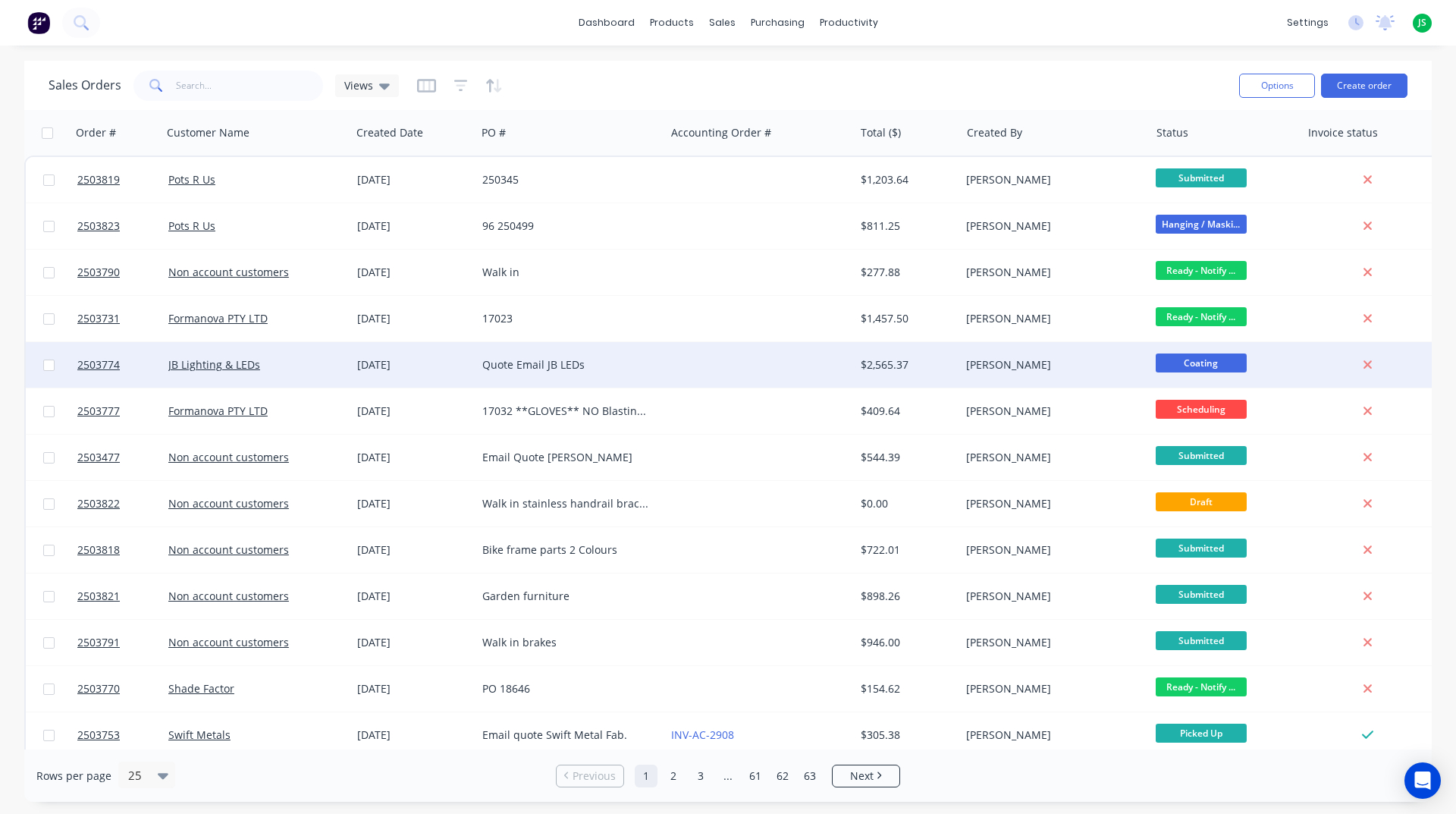
click at [716, 353] on div at bounding box center [759, 364] width 188 height 46
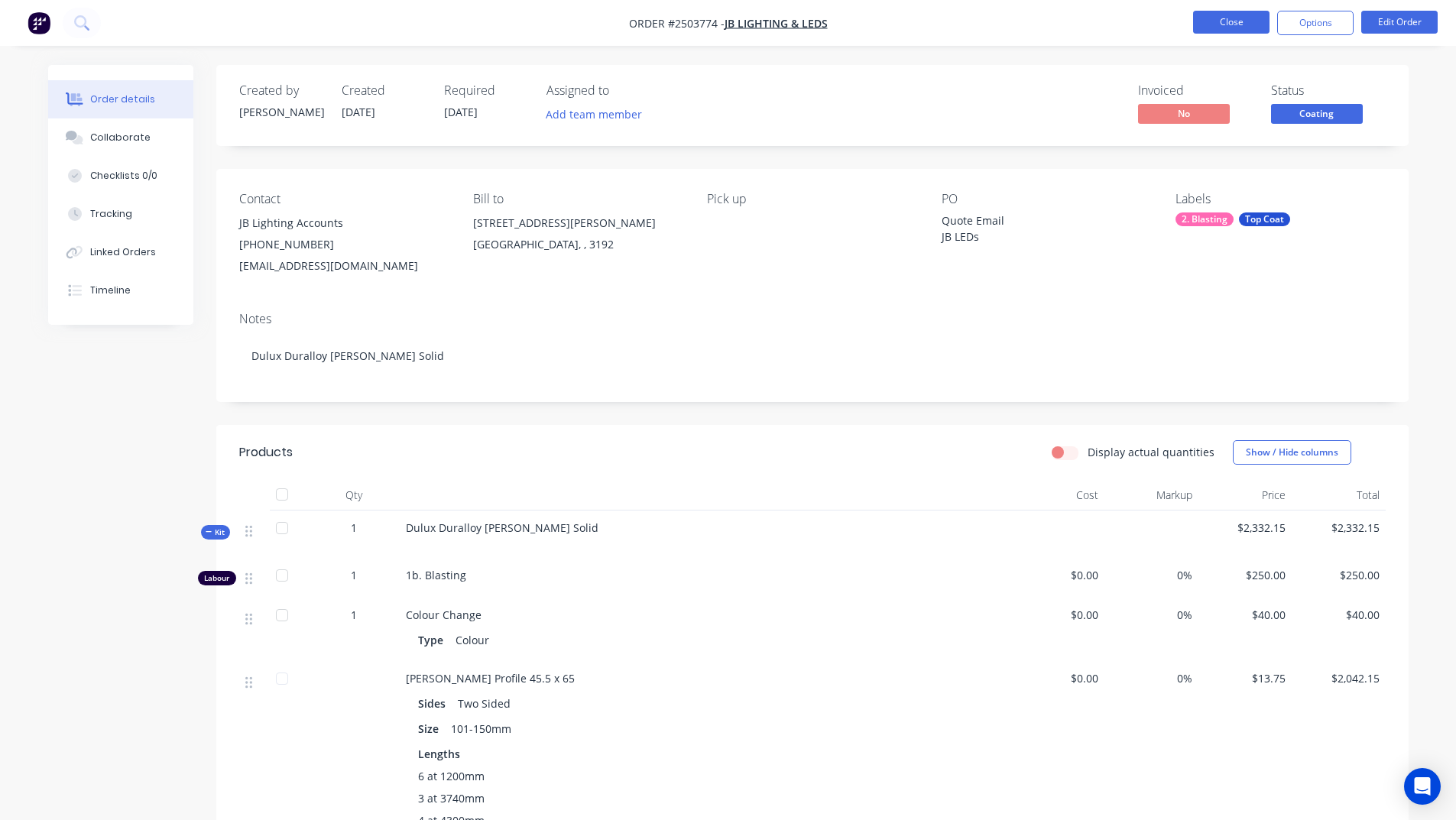
click at [1201, 11] on button "Close" at bounding box center [1231, 22] width 76 height 23
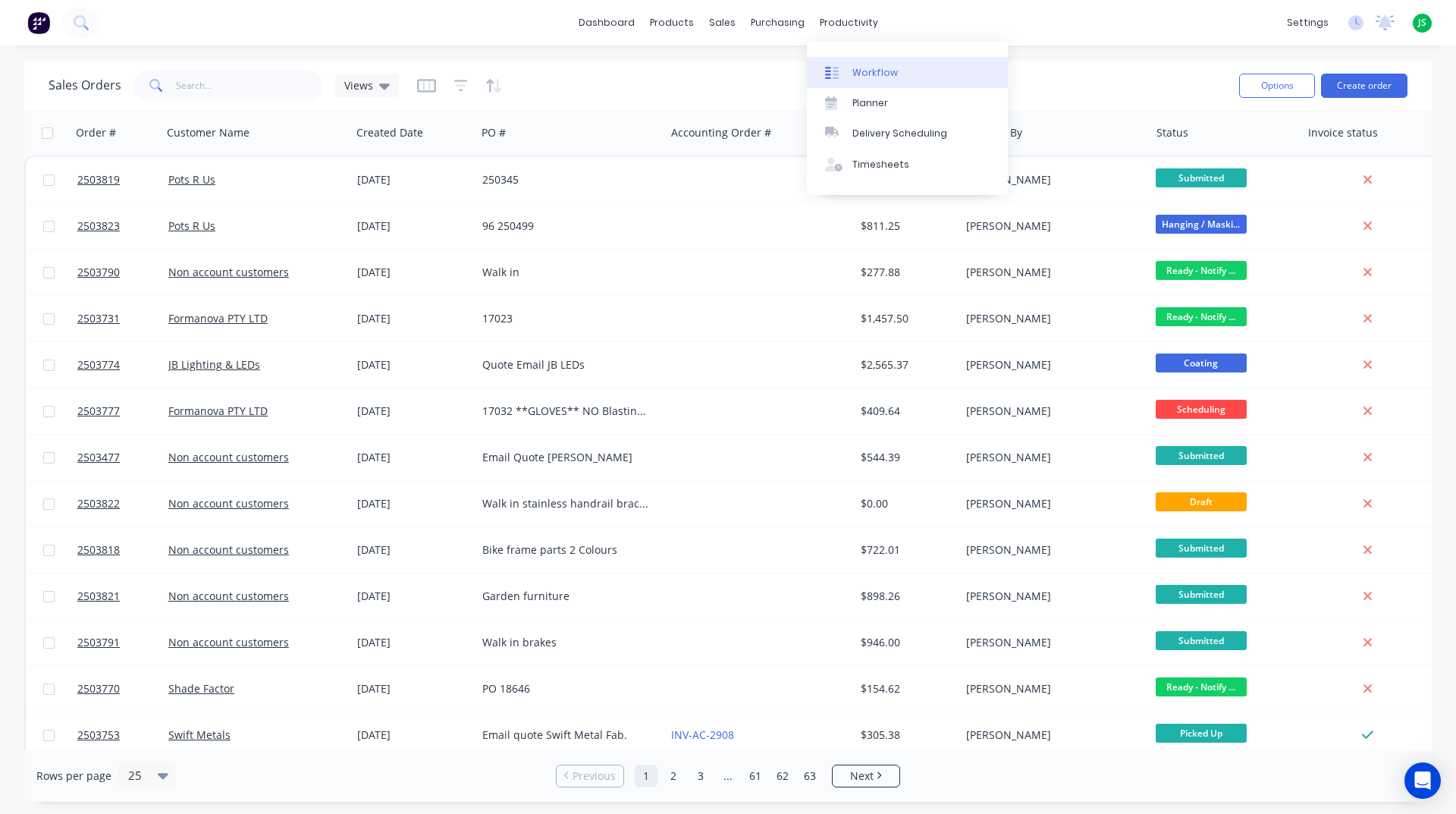
click at [871, 66] on div "Workflow" at bounding box center [875, 73] width 46 height 13
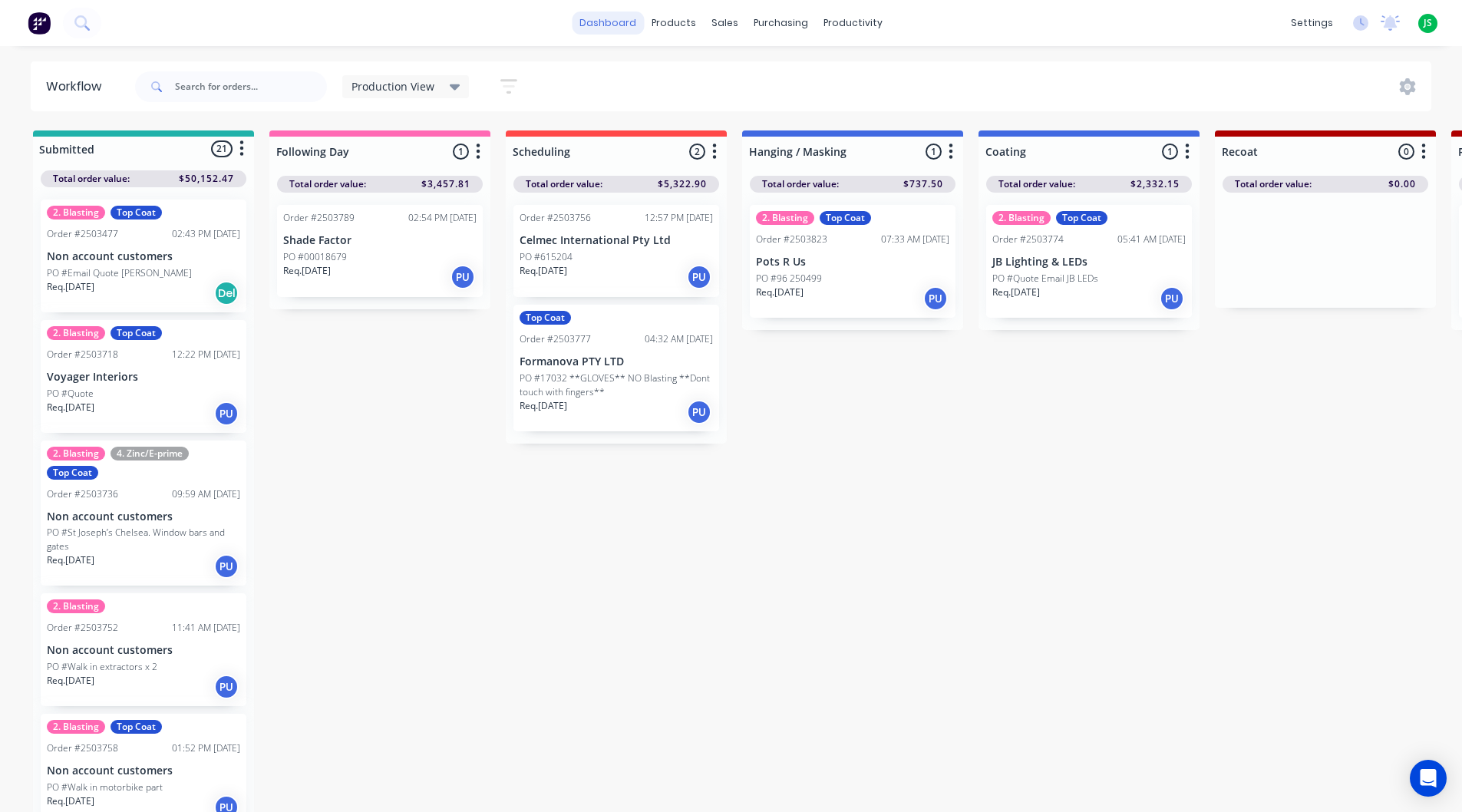
click at [615, 22] on link "dashboard" at bounding box center [607, 23] width 72 height 23
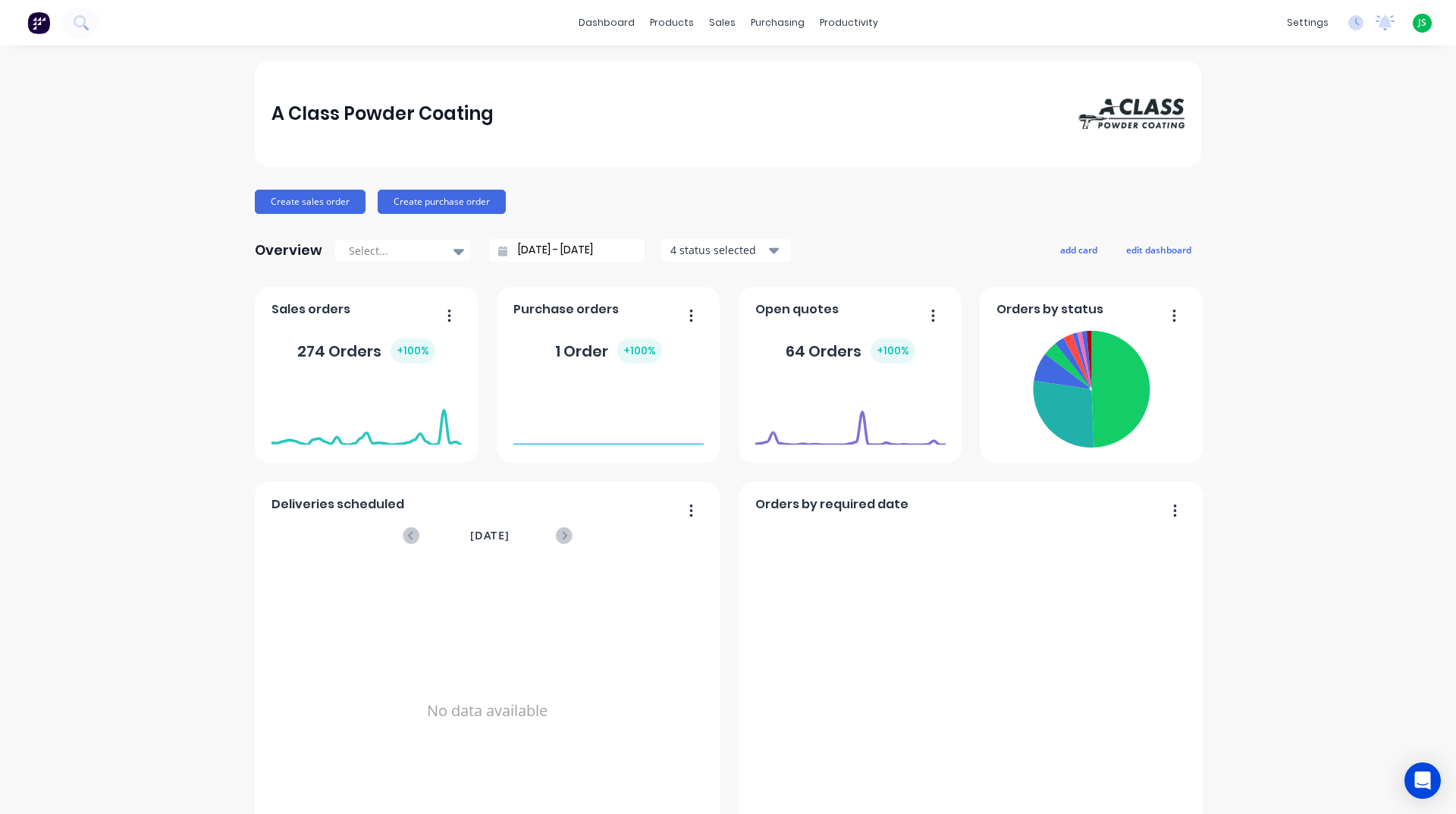
scroll to position [606, 0]
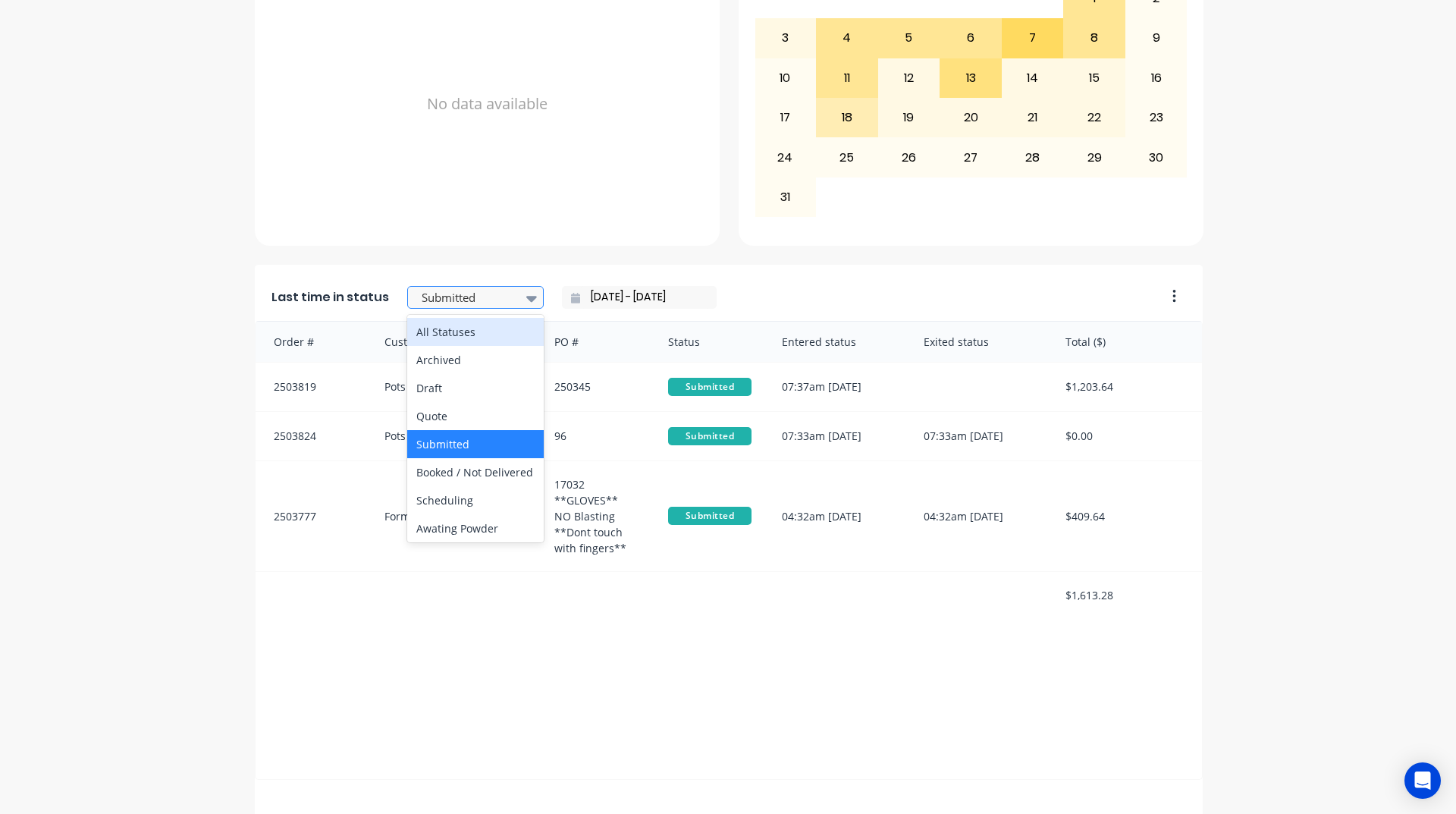
click at [476, 301] on div at bounding box center [468, 298] width 96 height 19
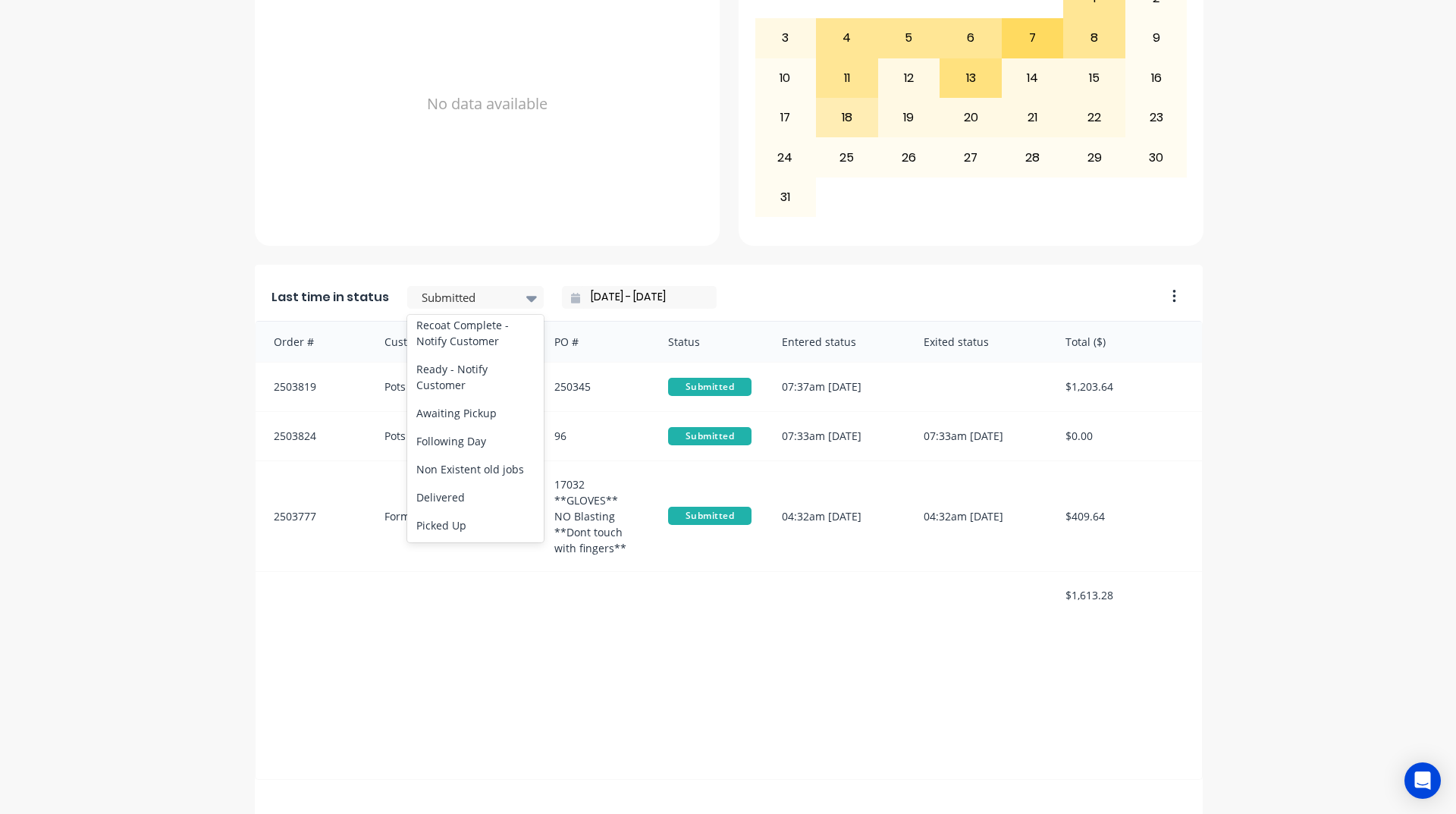
scroll to position [788, 0]
click at [490, 368] on div "Ready - Notify Customer" at bounding box center [475, 377] width 137 height 44
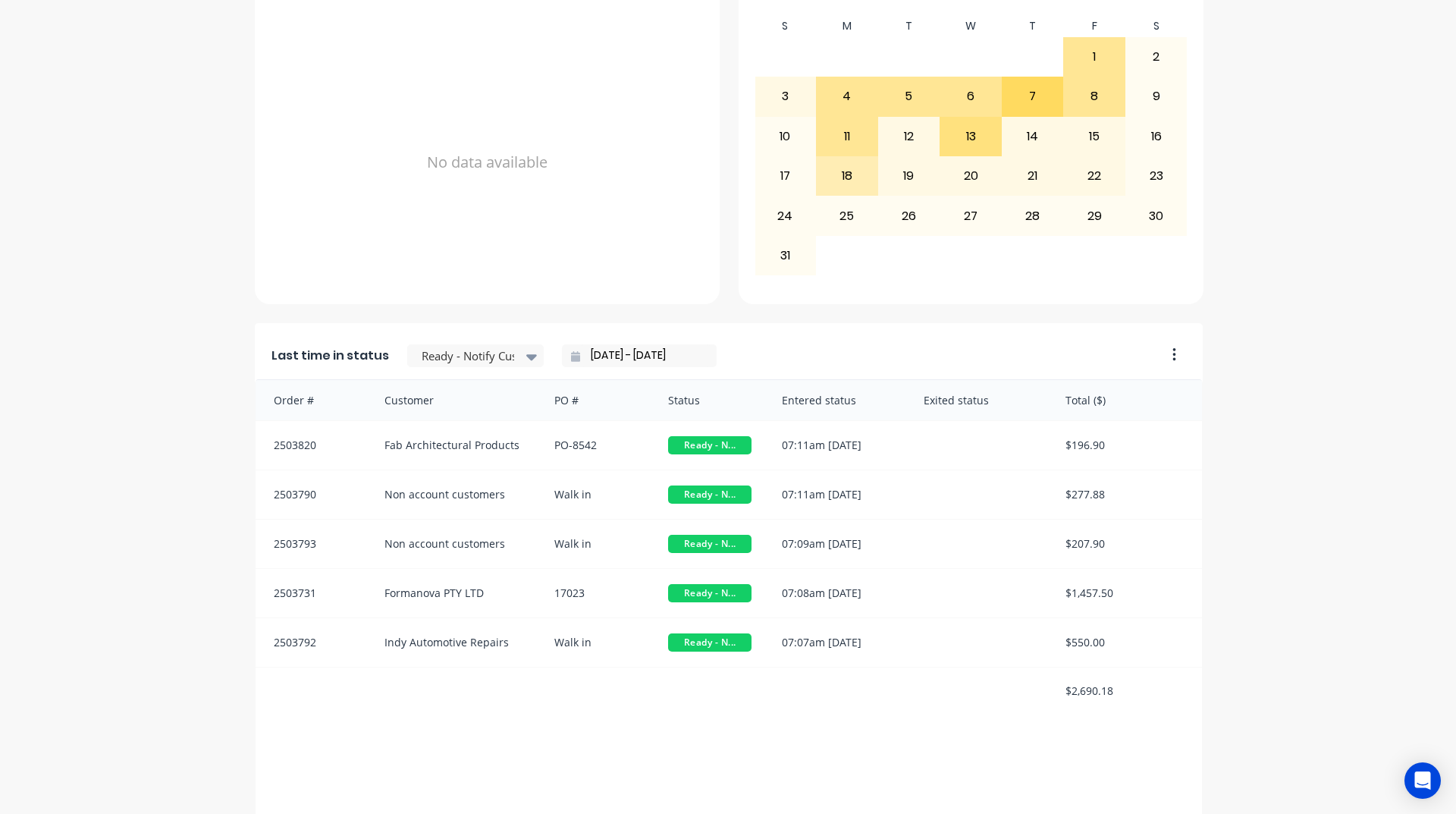
scroll to position [563, 0]
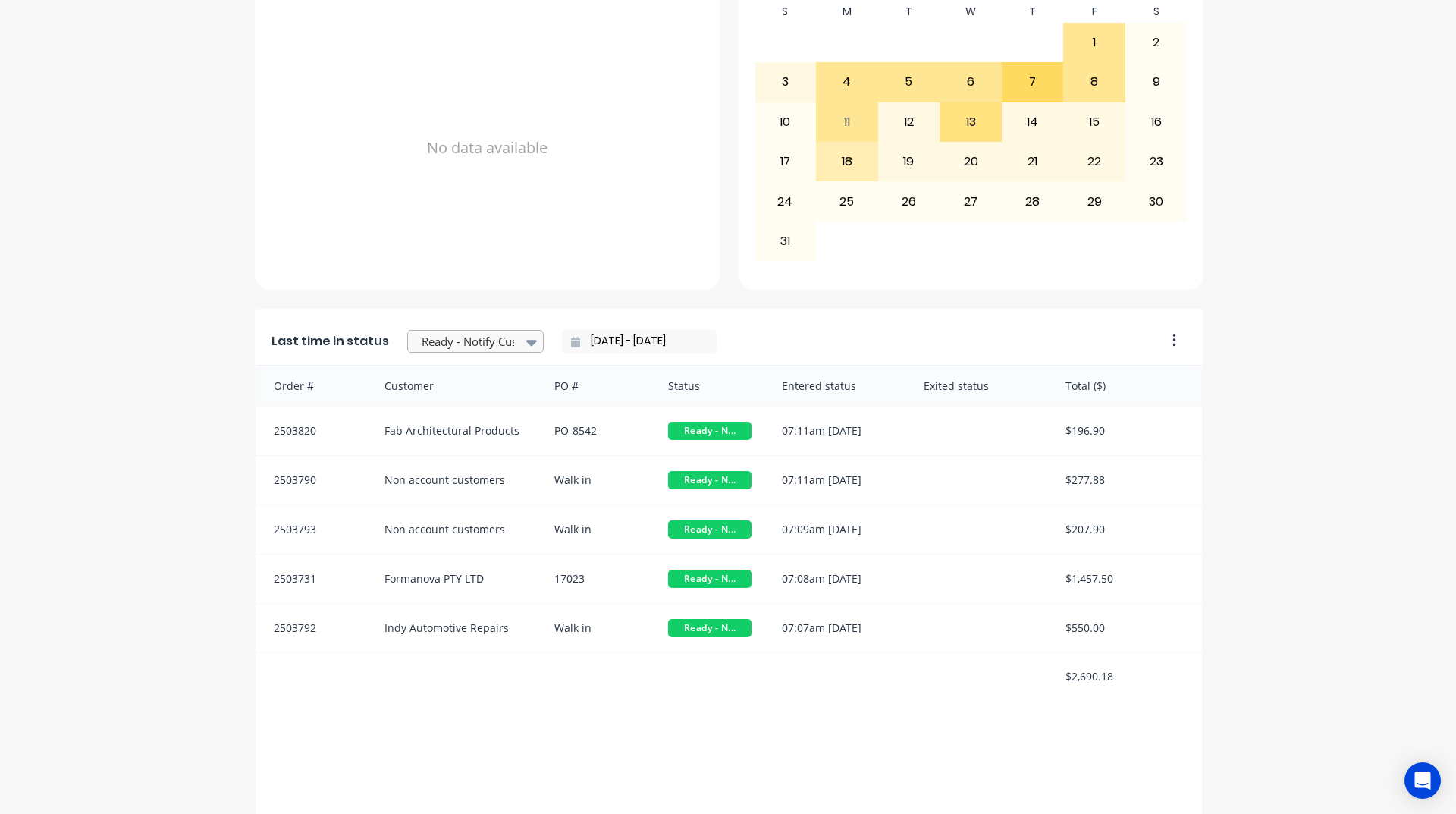
click at [449, 339] on div at bounding box center [468, 341] width 96 height 19
click at [460, 424] on div "Coating" at bounding box center [475, 410] width 137 height 28
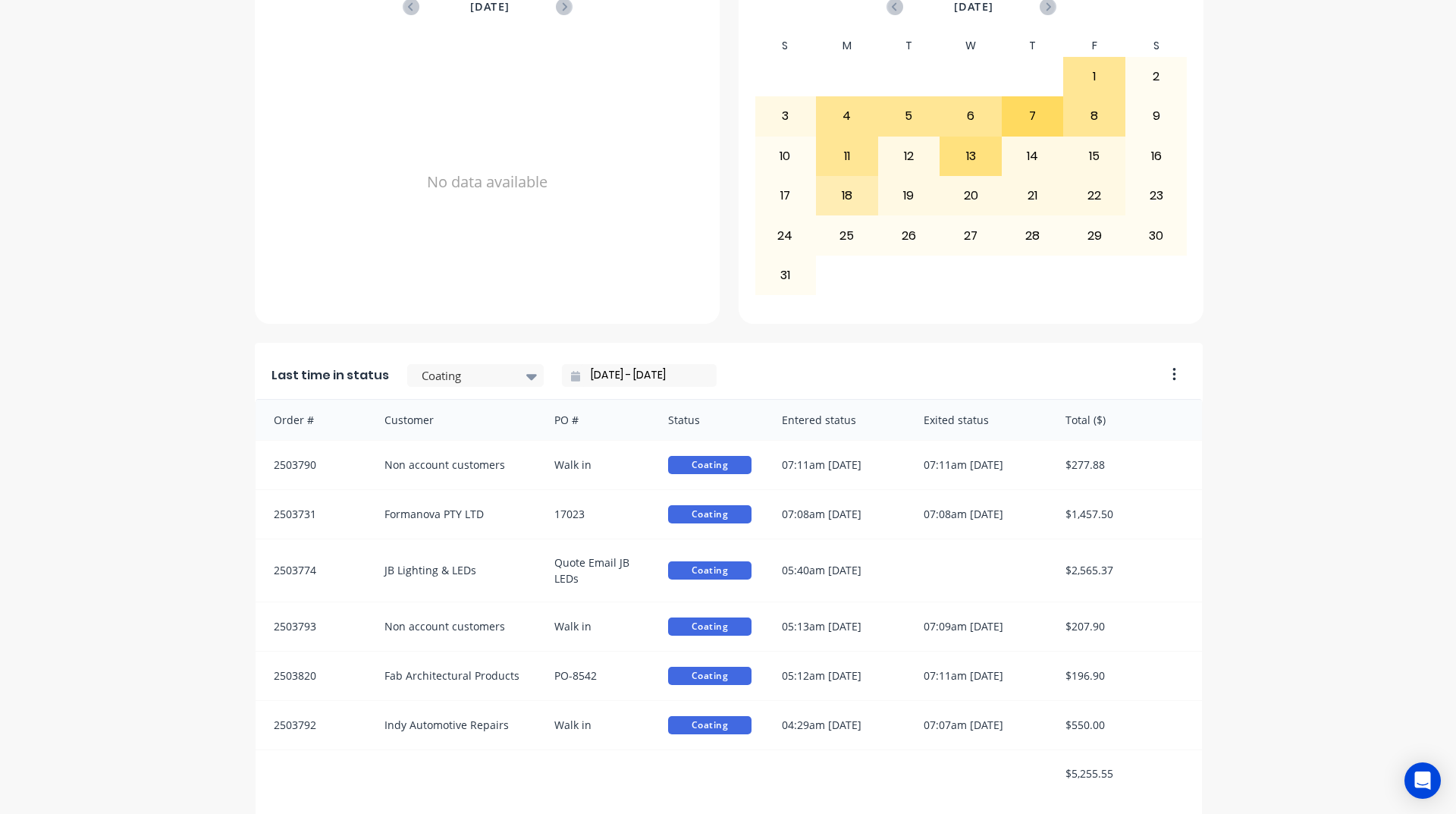
scroll to position [0, 0]
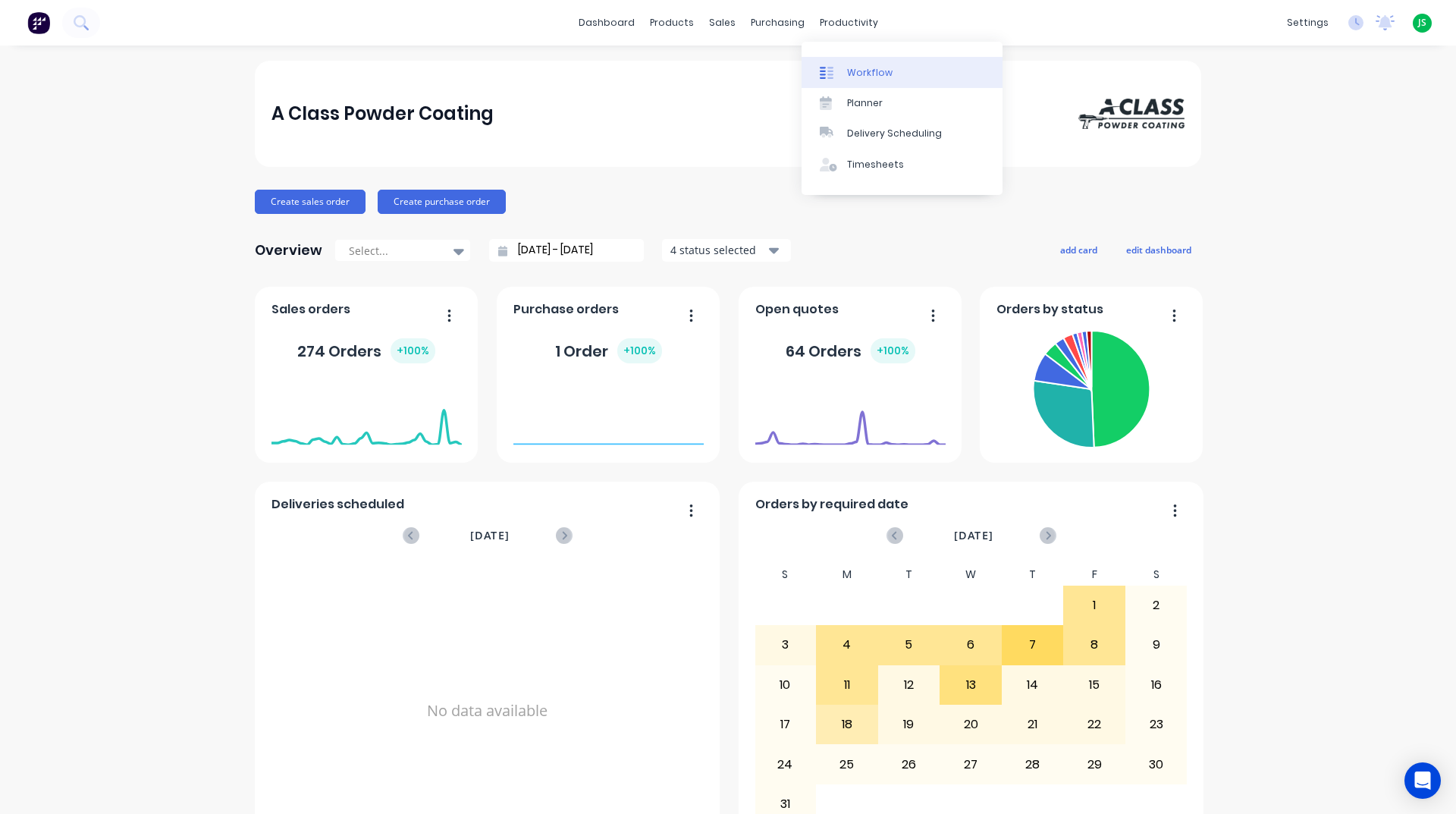
click at [836, 63] on link "Workflow" at bounding box center [901, 72] width 201 height 30
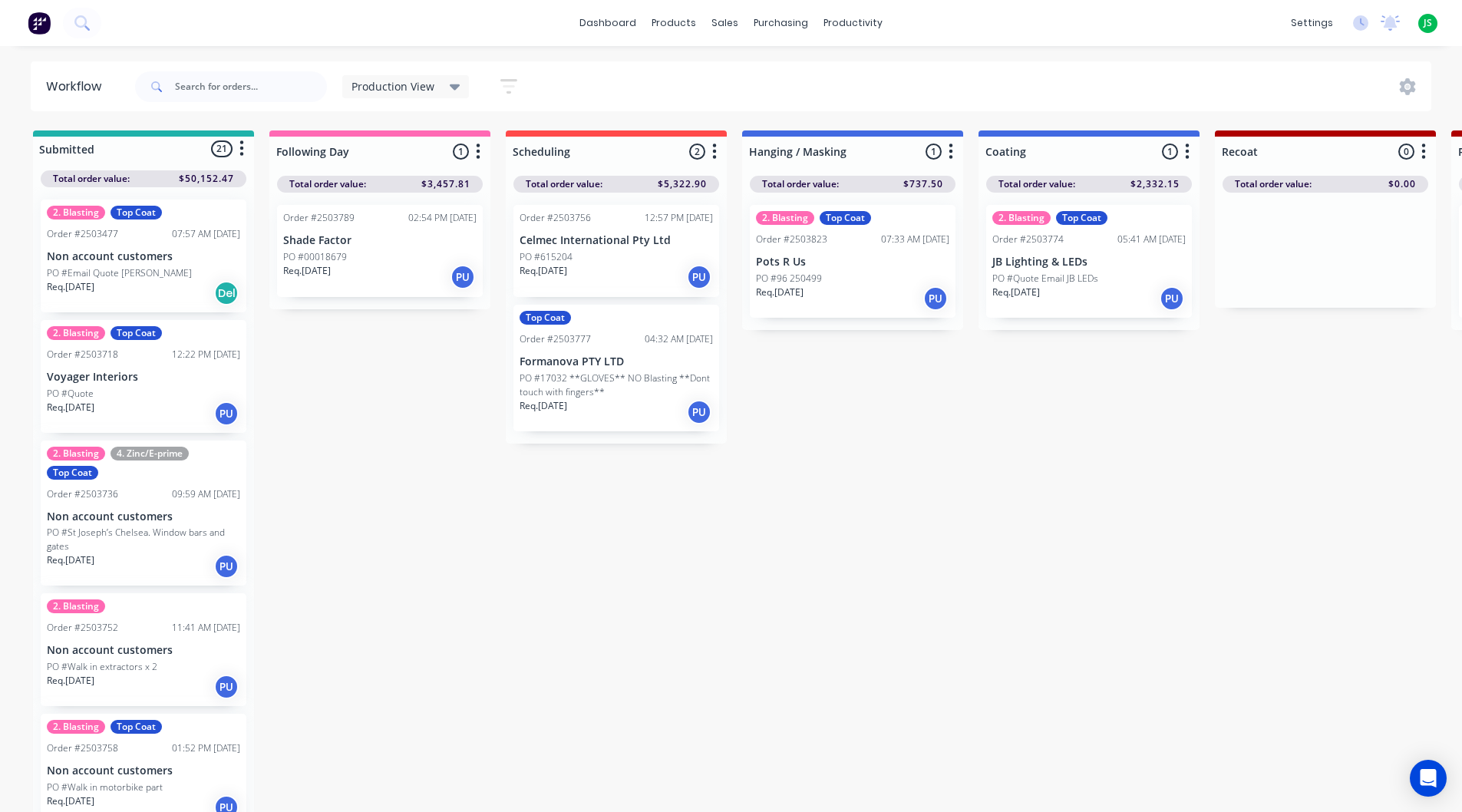
click at [841, 299] on div "Req. [DATE] PU" at bounding box center [853, 298] width 193 height 26
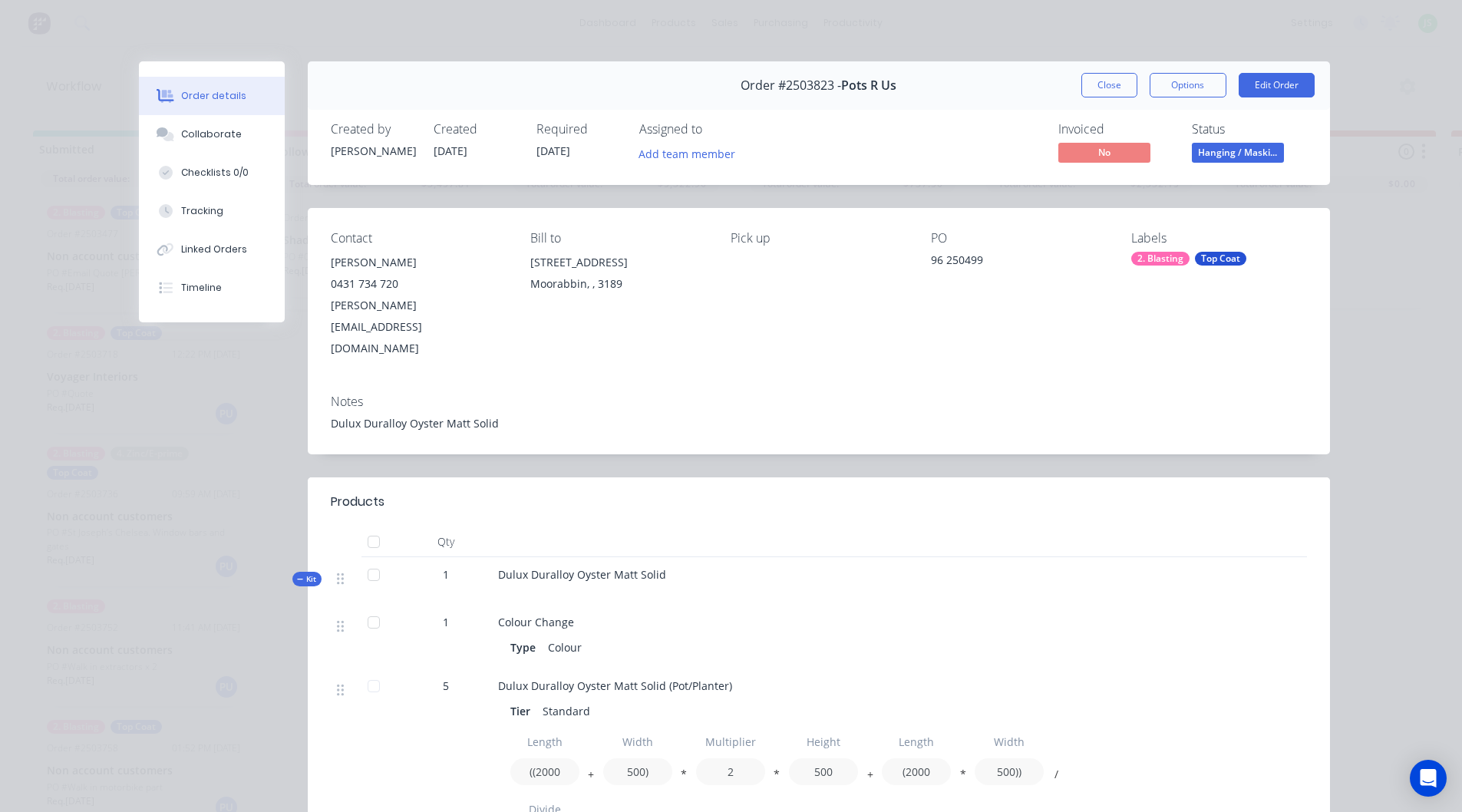
click at [1096, 89] on button "Close" at bounding box center [1109, 84] width 56 height 24
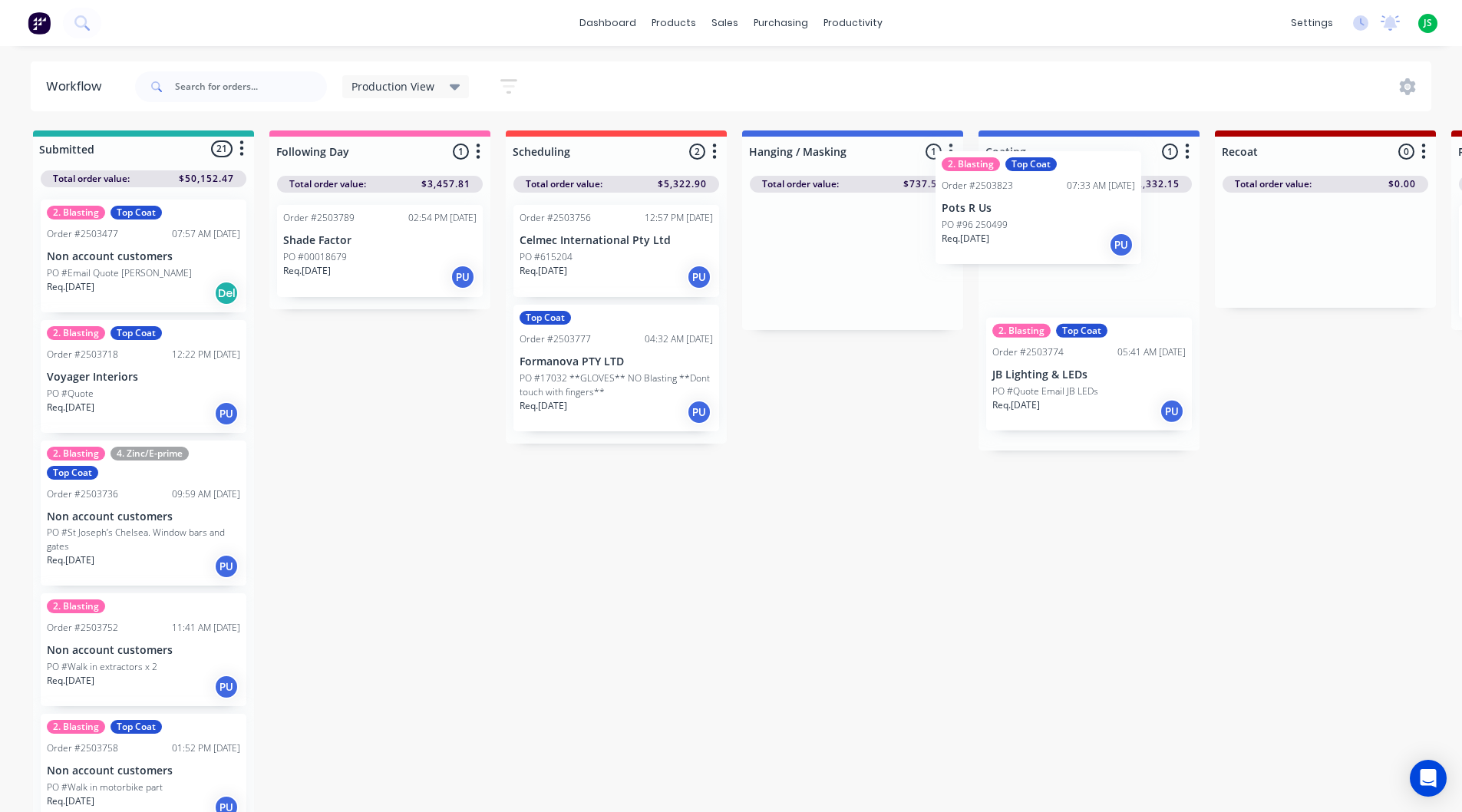
drag, startPoint x: 910, startPoint y: 274, endPoint x: 1062, endPoint y: 237, distance: 156.4
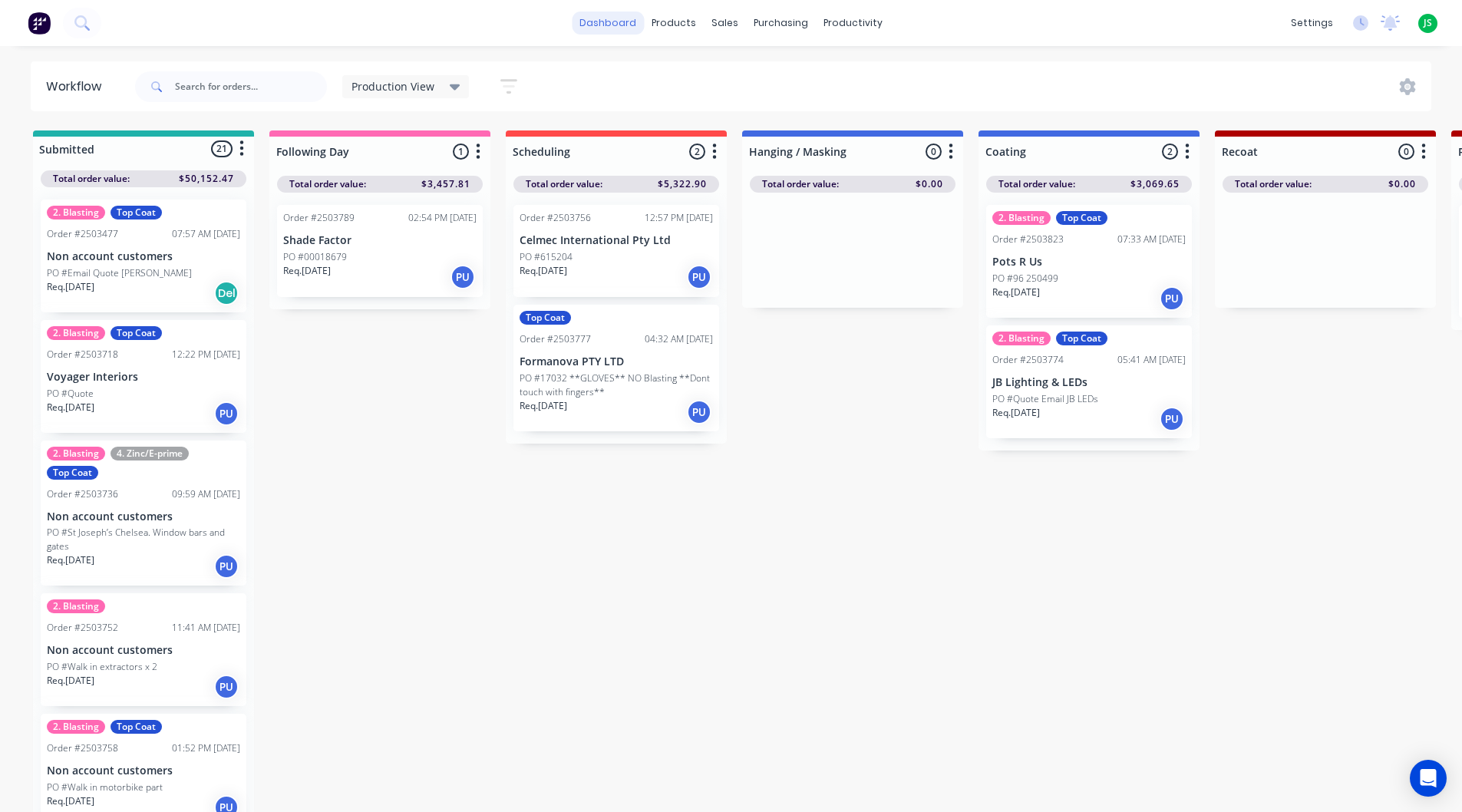
click at [640, 23] on link "dashboard" at bounding box center [607, 23] width 72 height 23
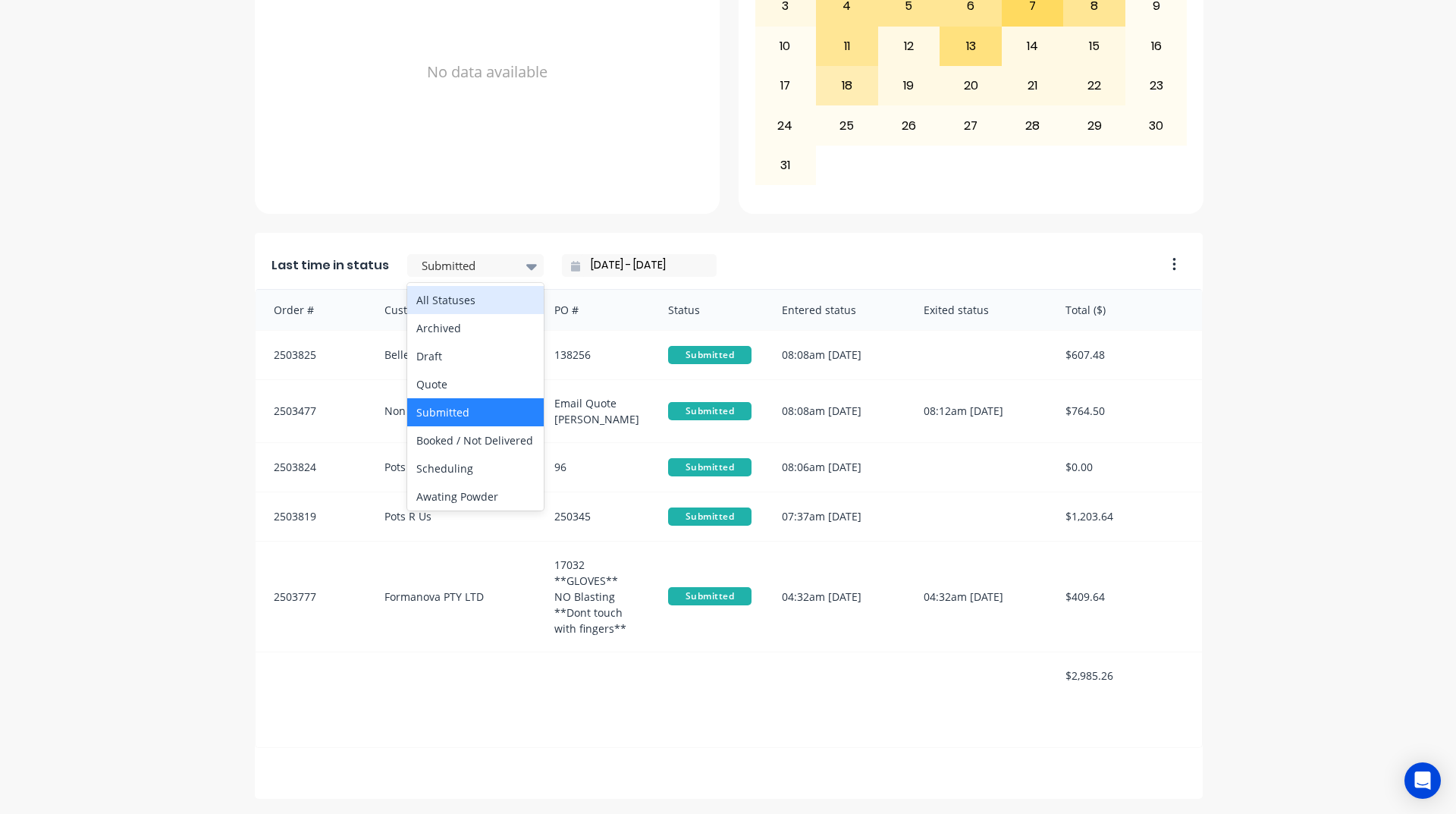
scroll to position [531, 0]
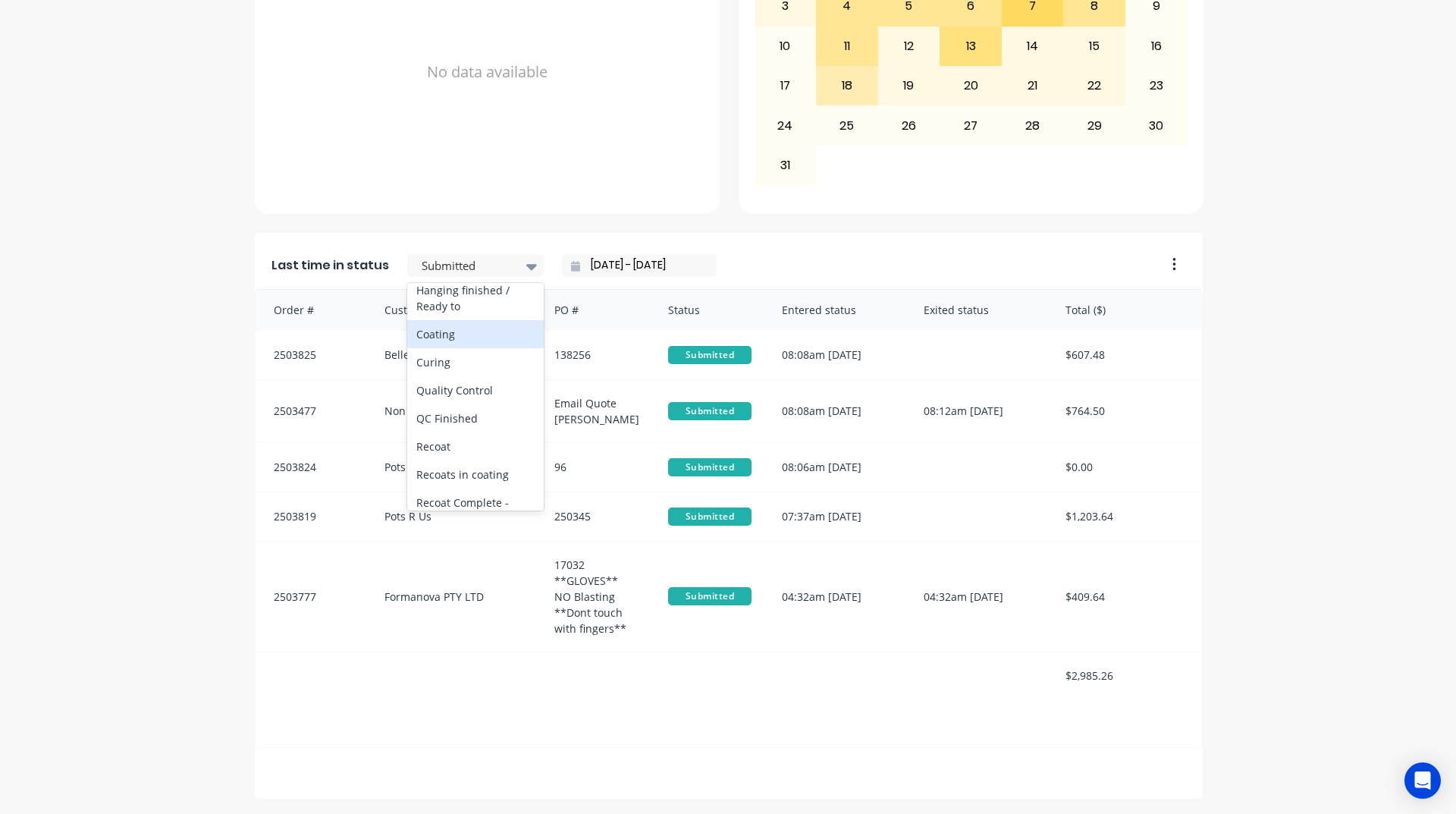
click at [467, 348] on div "Coating" at bounding box center [475, 334] width 137 height 28
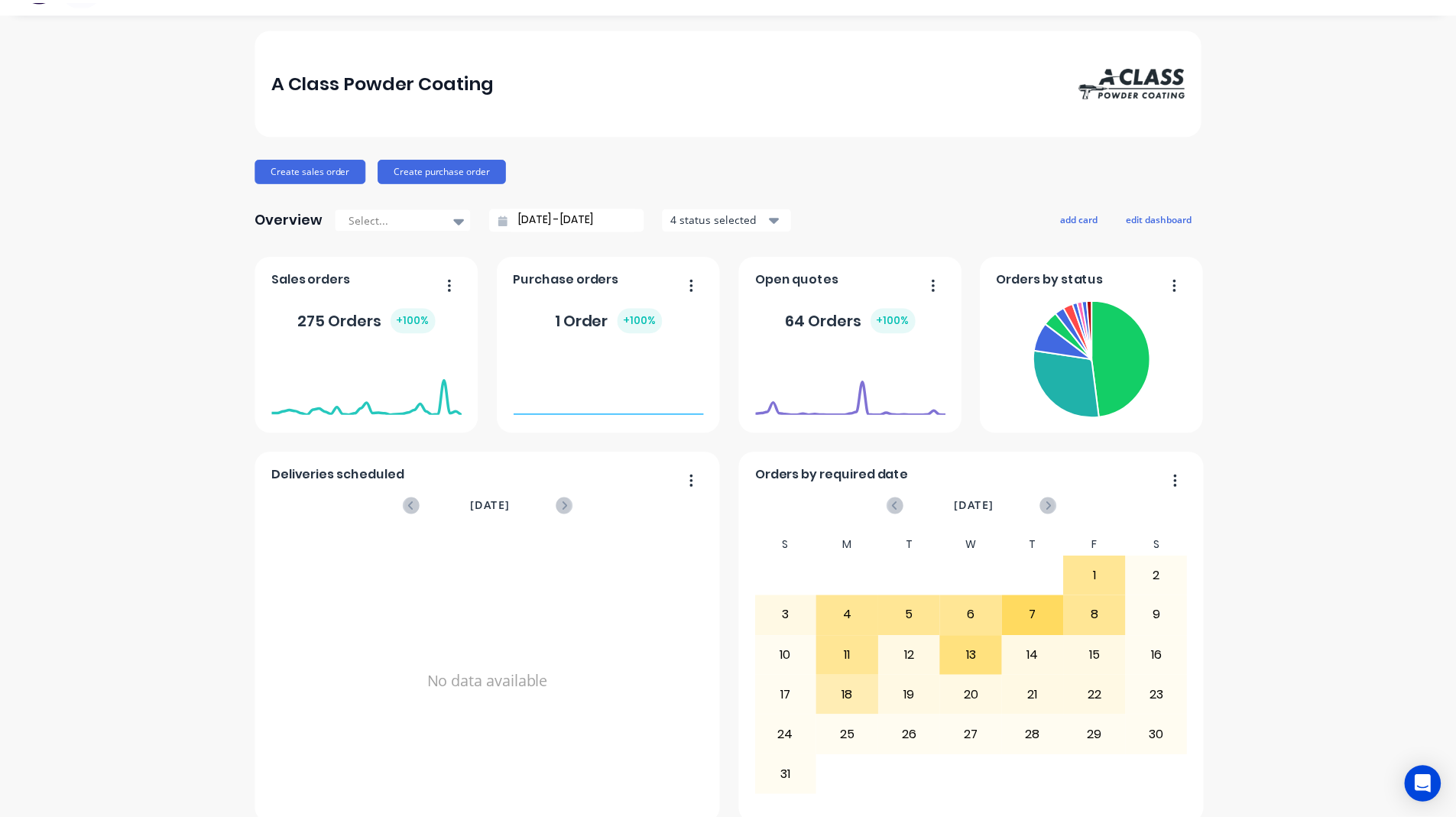
scroll to position [0, 0]
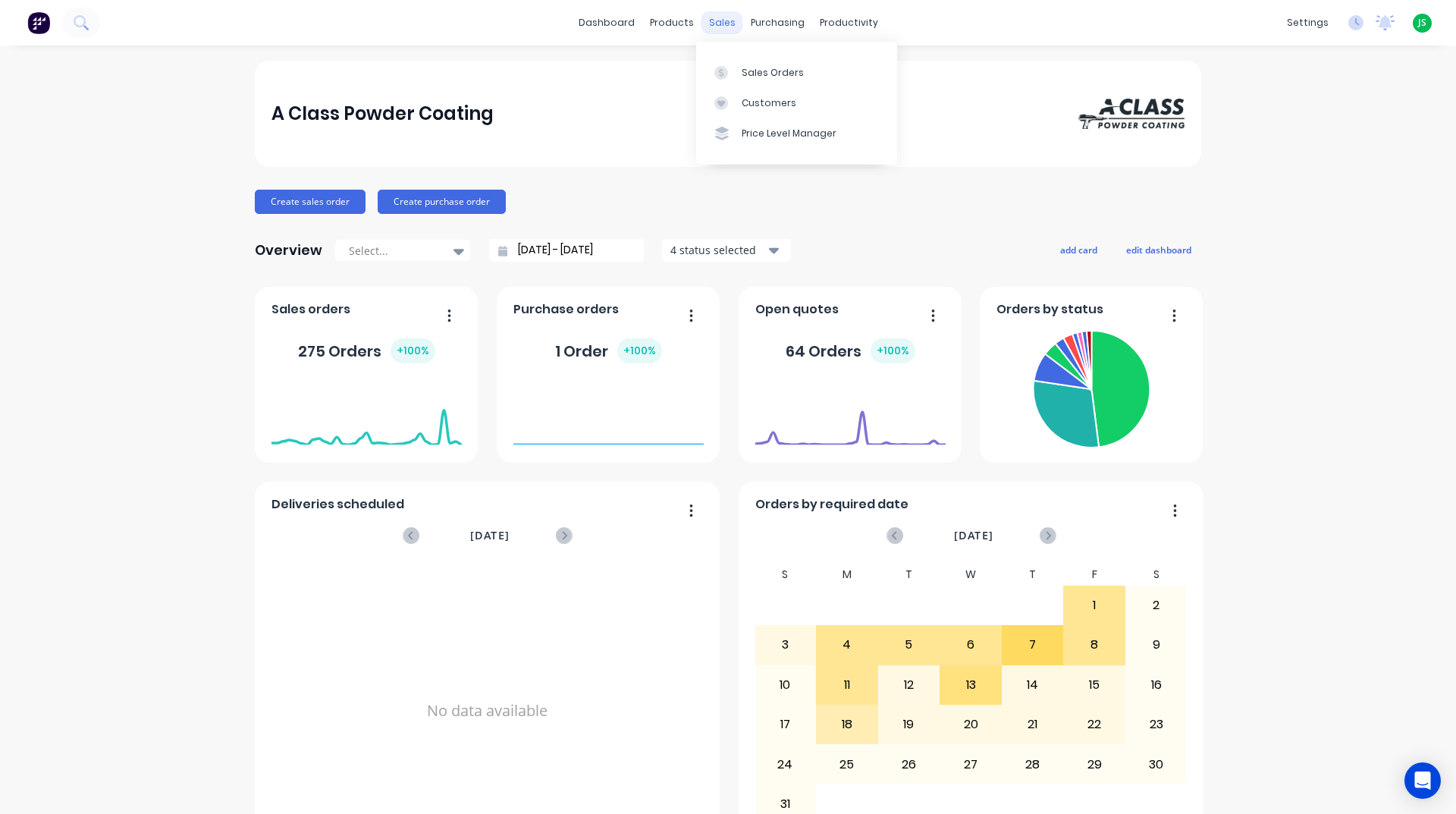
click at [711, 20] on div "sales" at bounding box center [722, 23] width 42 height 23
click at [763, 70] on div "Sales Orders" at bounding box center [772, 73] width 63 height 13
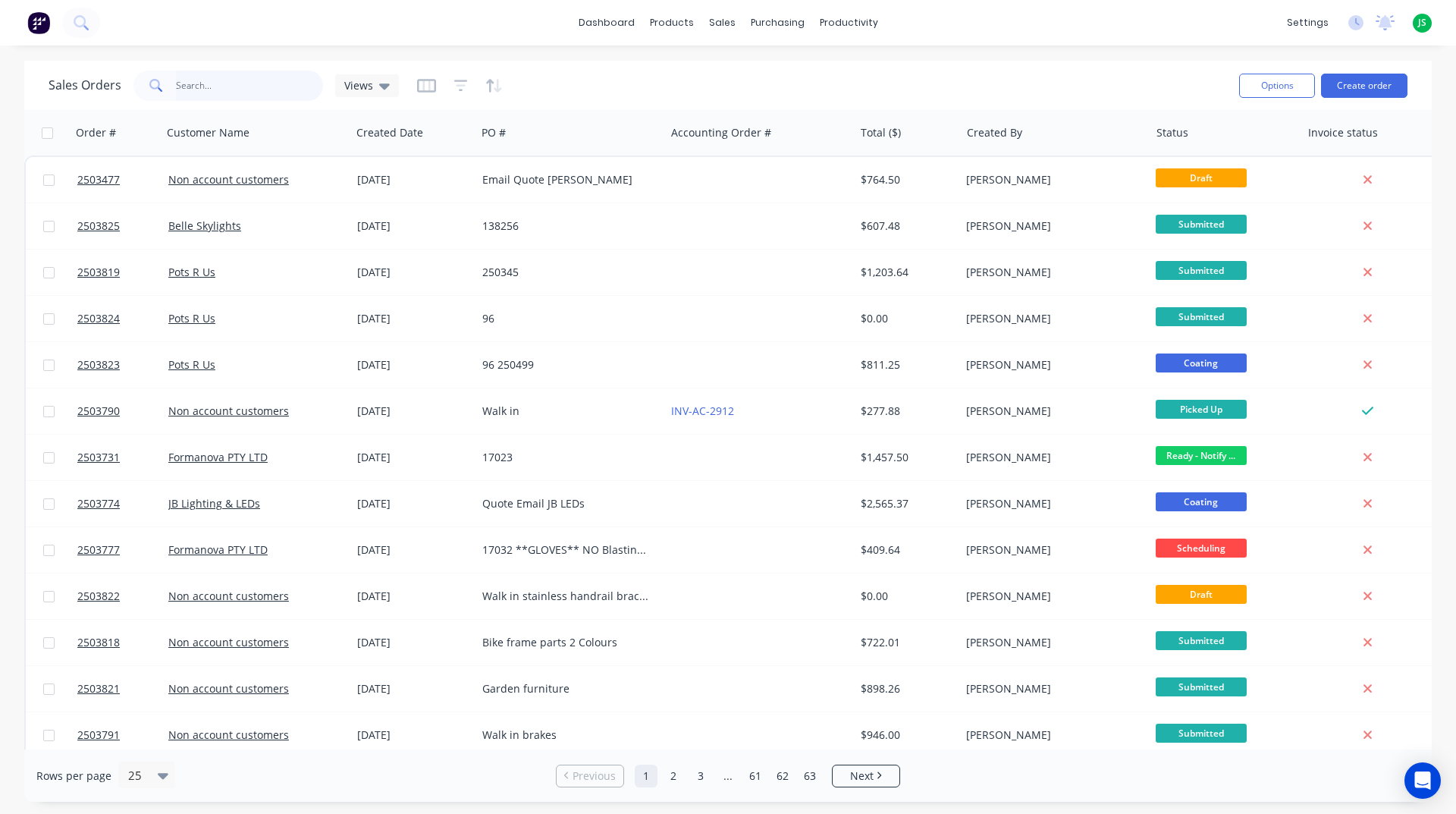
click at [208, 83] on input "text" at bounding box center [249, 86] width 148 height 30
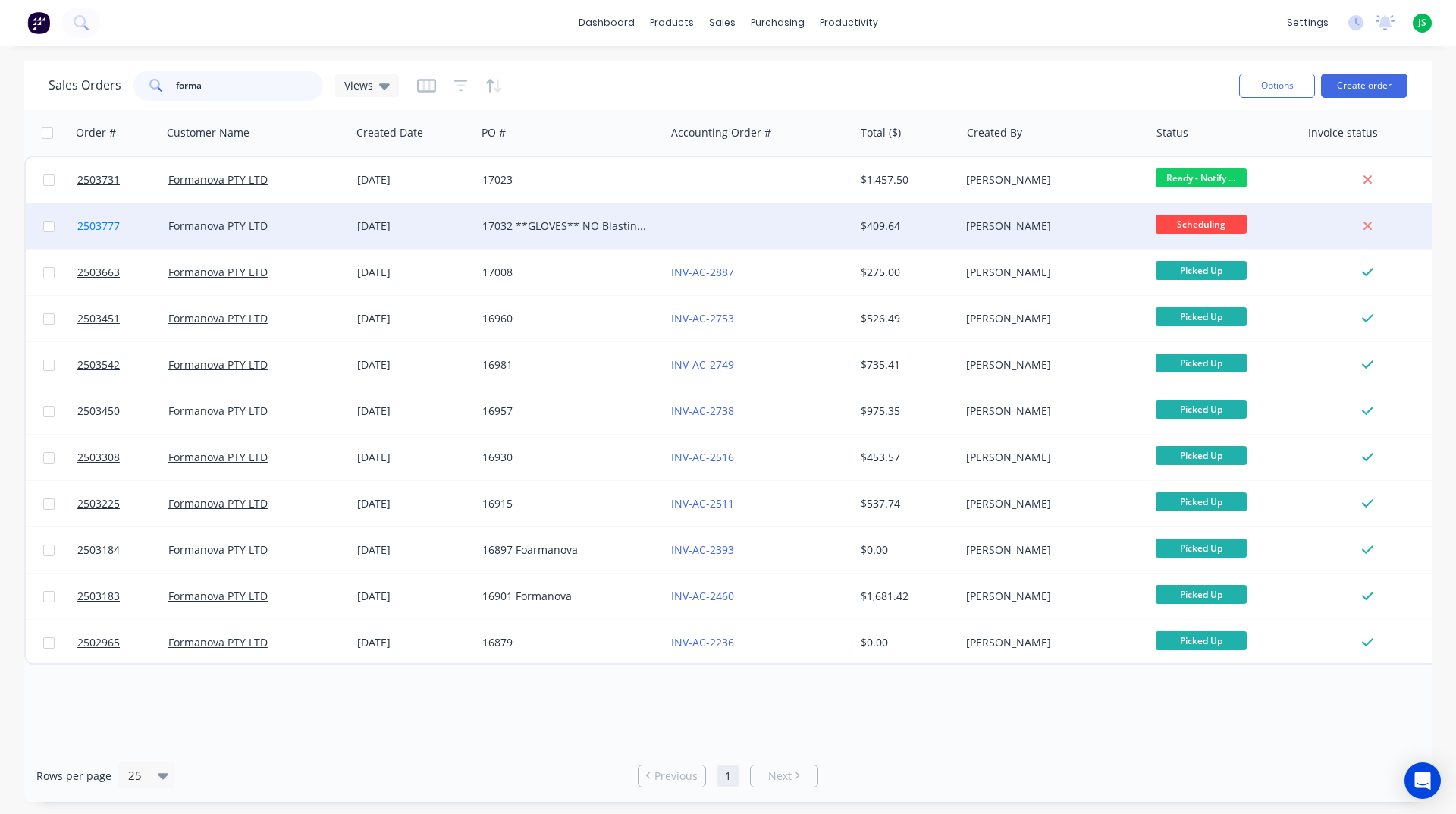
type input "forma"
click at [98, 225] on span "2503777" at bounding box center [98, 226] width 43 height 15
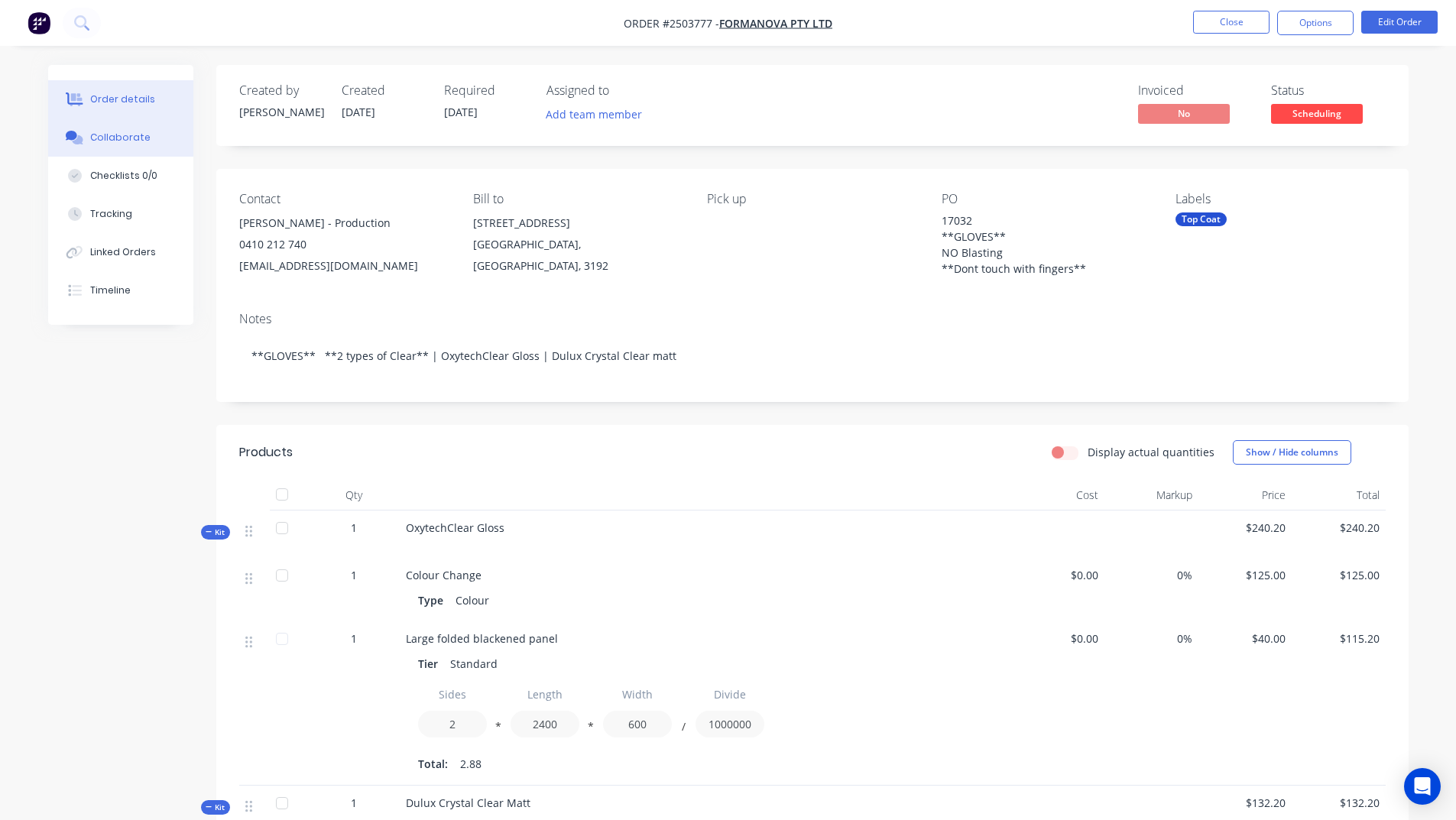
click at [125, 133] on div "Collaborate" at bounding box center [120, 137] width 61 height 13
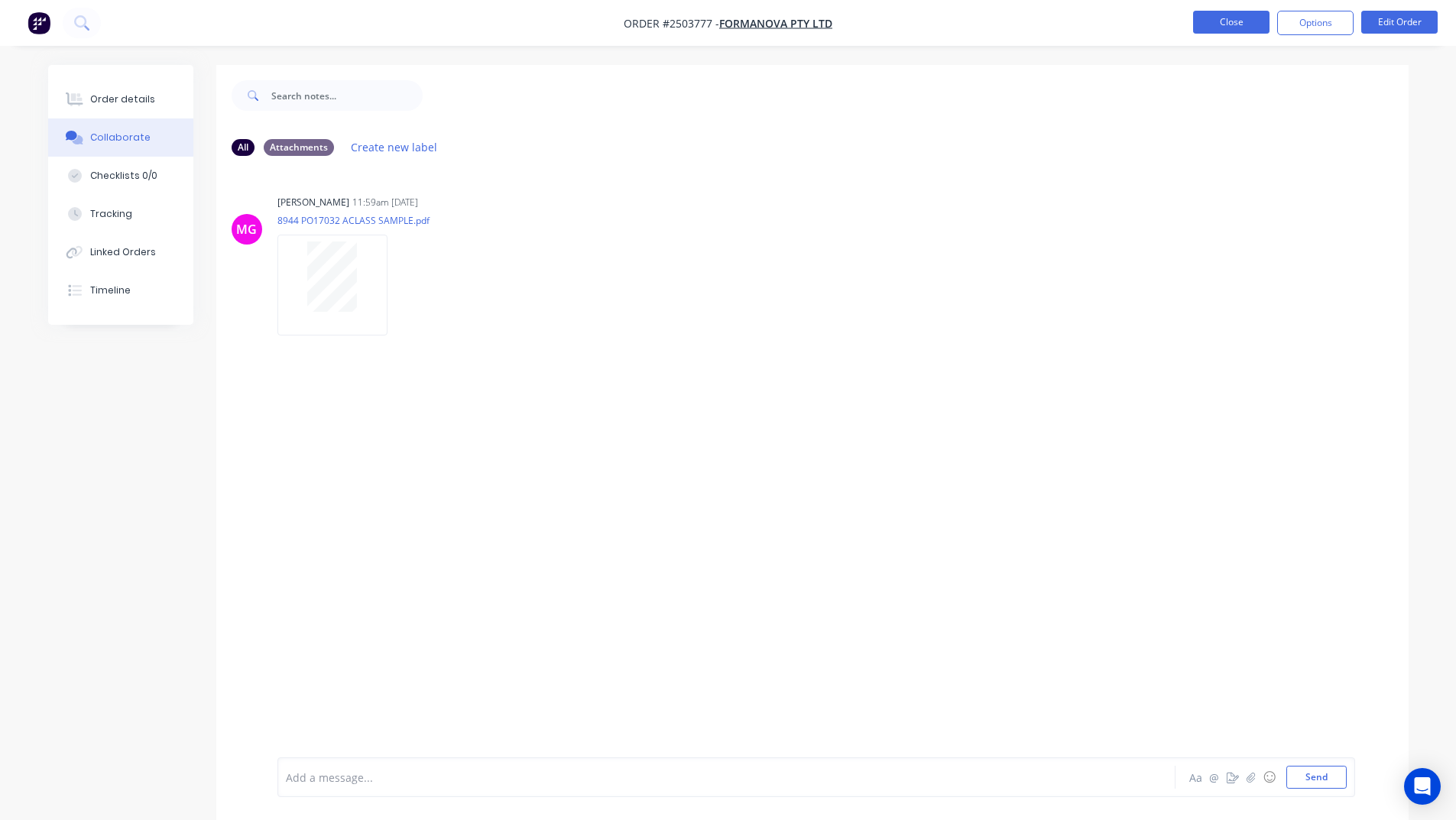
click at [1205, 20] on button "Close" at bounding box center [1231, 22] width 76 height 23
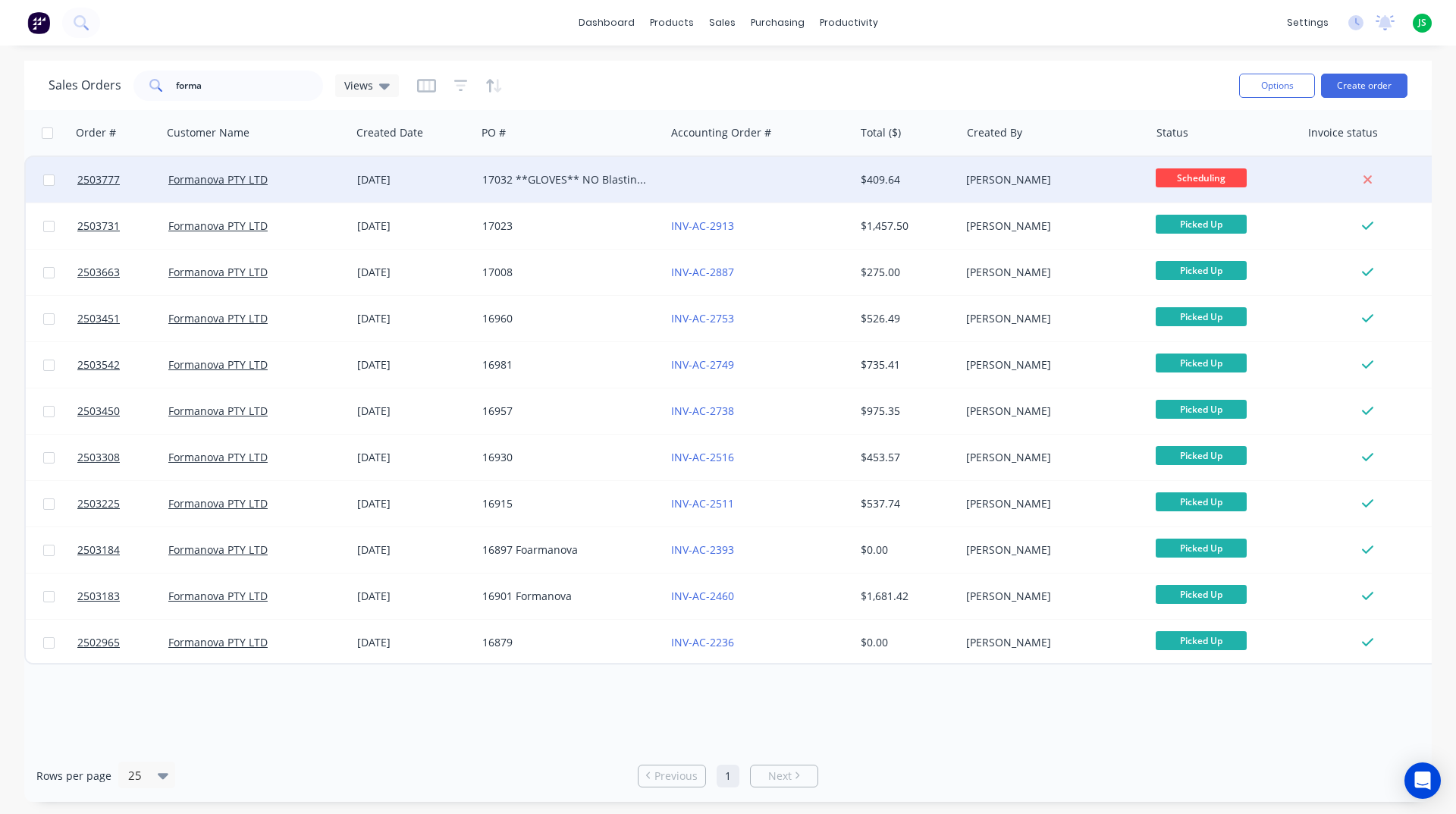
click at [613, 192] on div "17032 **GLOVES** NO Blasting **Dont touch with fingers**" at bounding box center [570, 179] width 188 height 46
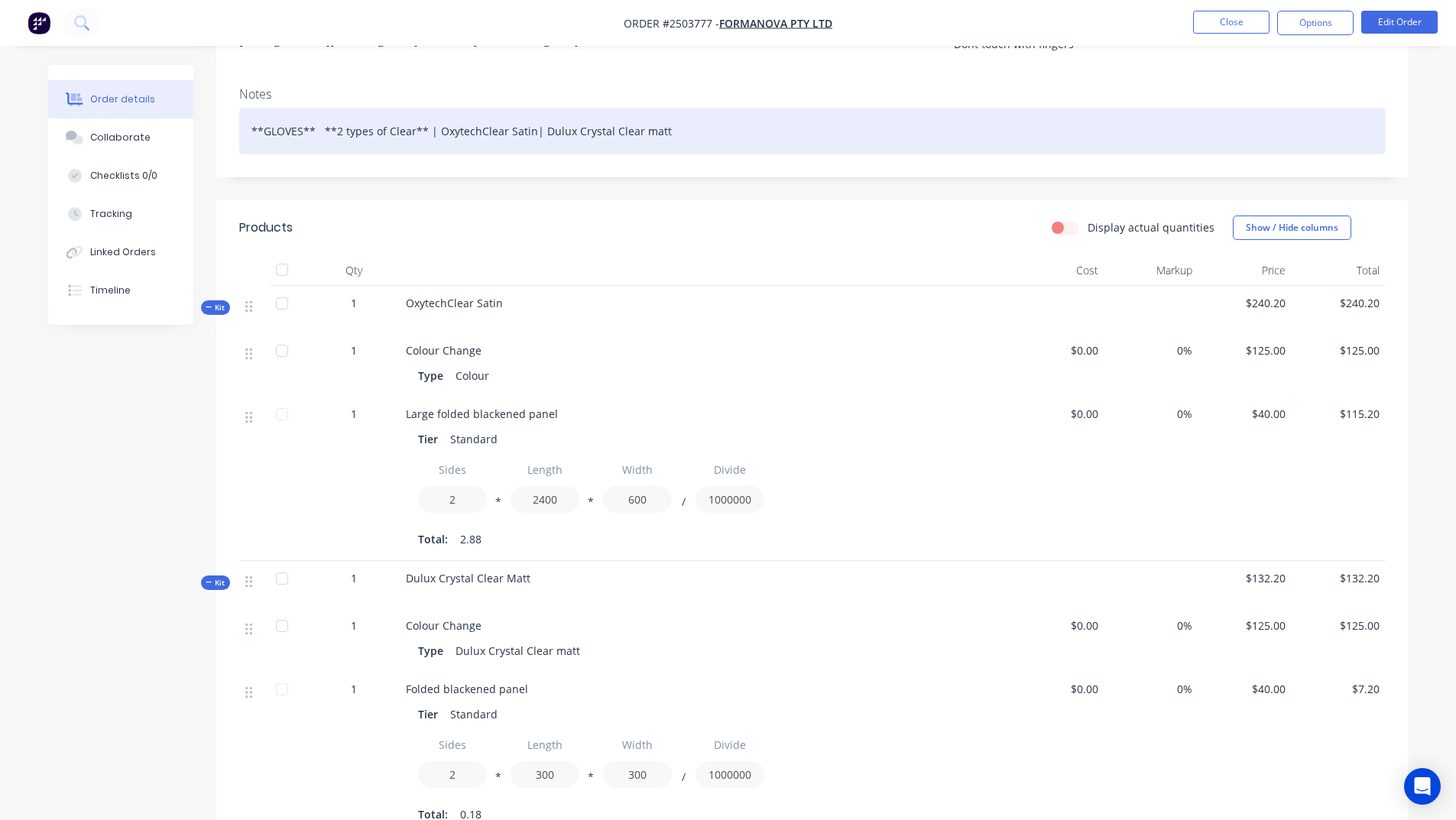
scroll to position [229, 0]
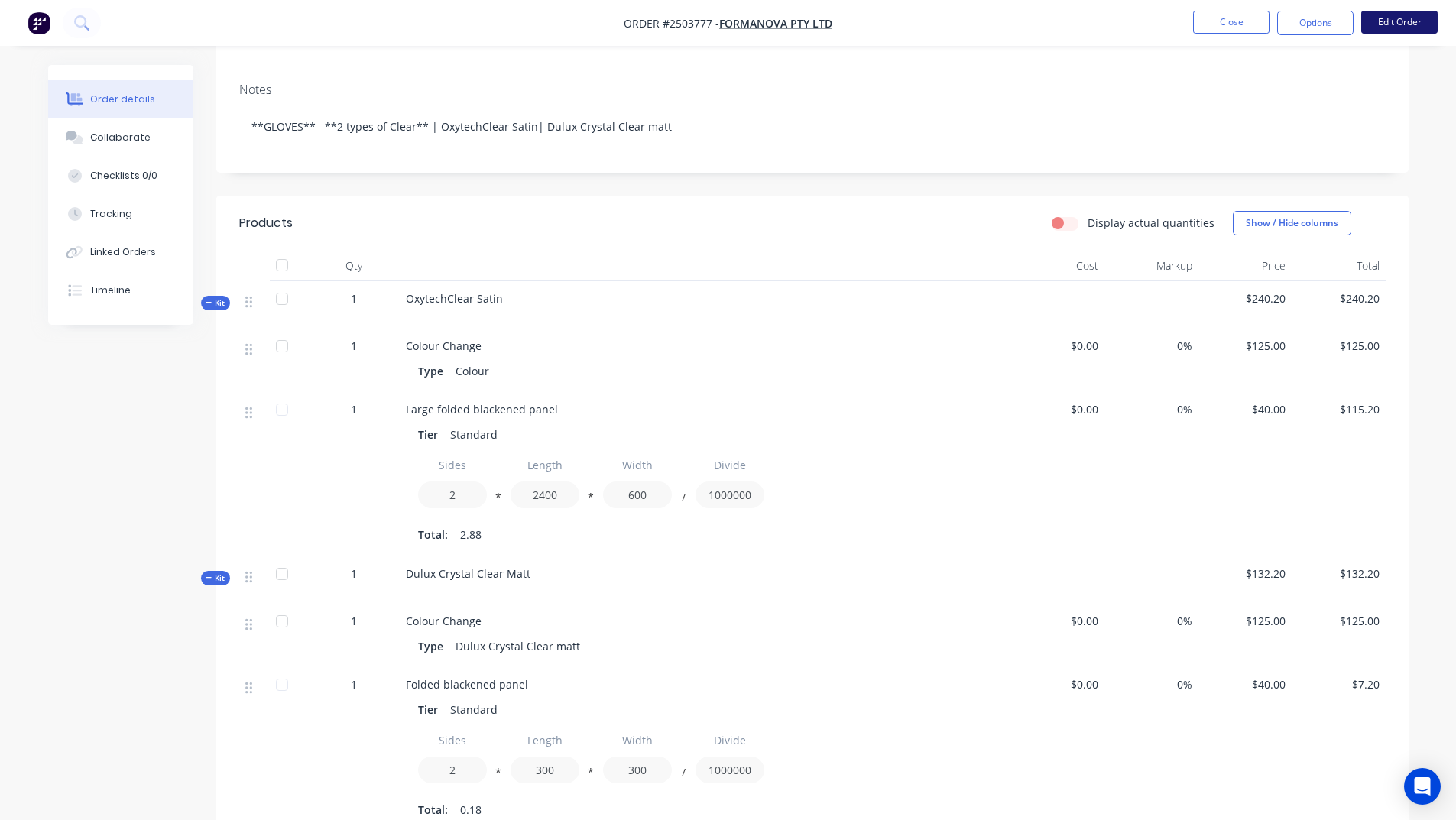
click at [1422, 15] on button "Edit Order" at bounding box center [1399, 22] width 76 height 23
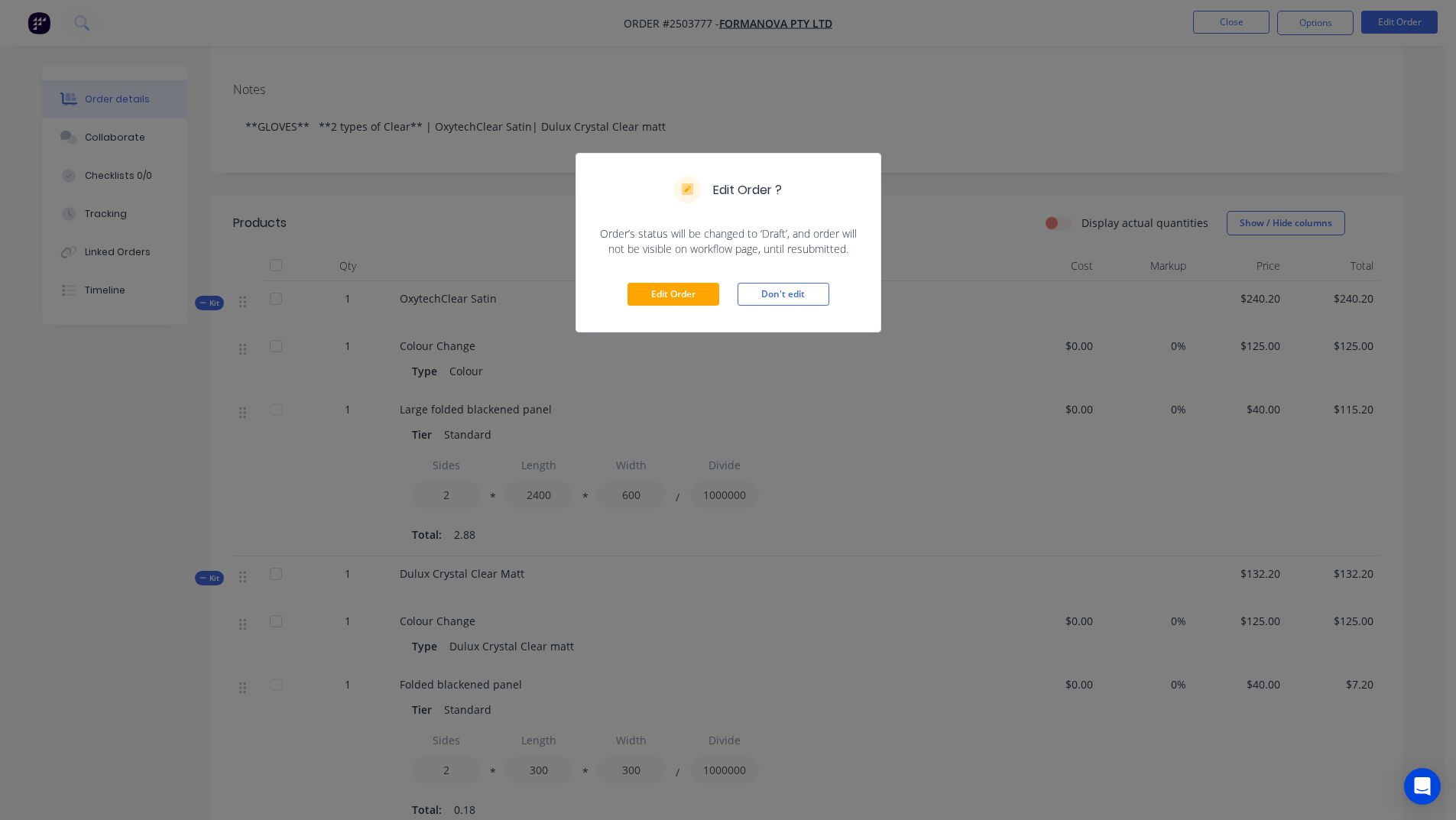
click at [767, 368] on div "Edit Order ? Order’s status will be changed to ‘Draft’, and order will not be v…" at bounding box center [728, 410] width 1456 height 820
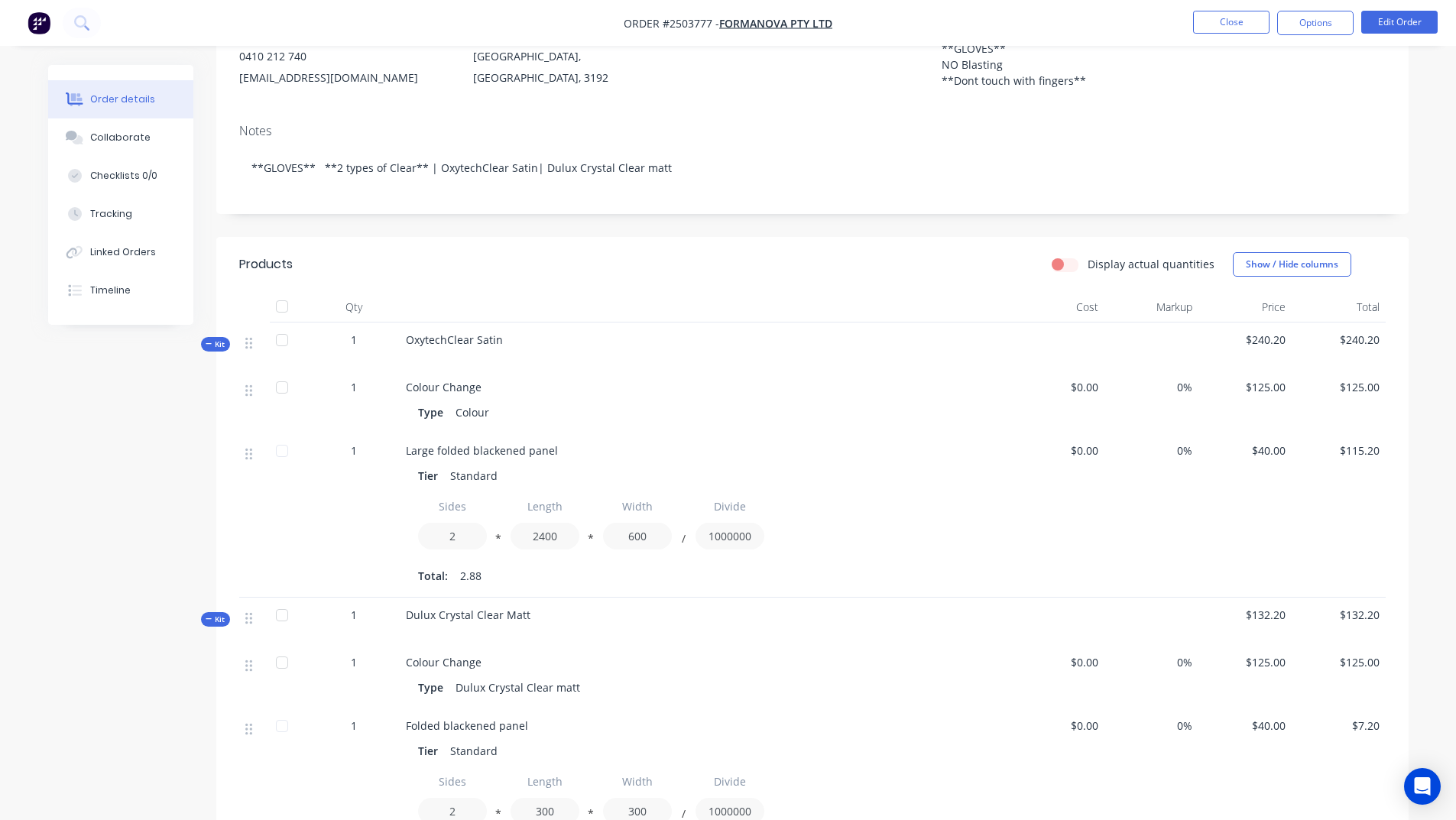
scroll to position [306, 0]
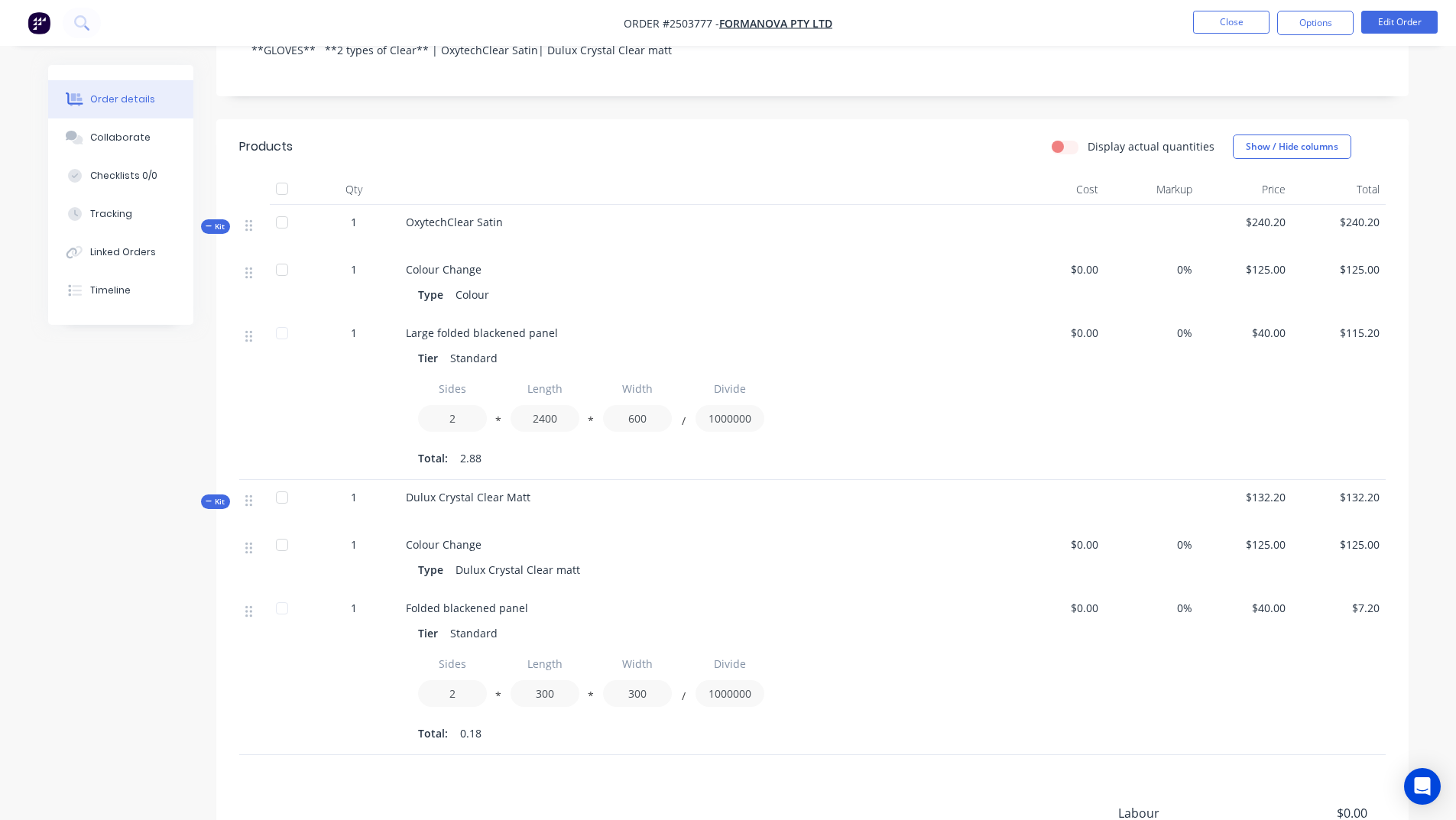
click at [359, 335] on div "1" at bounding box center [354, 332] width 80 height 16
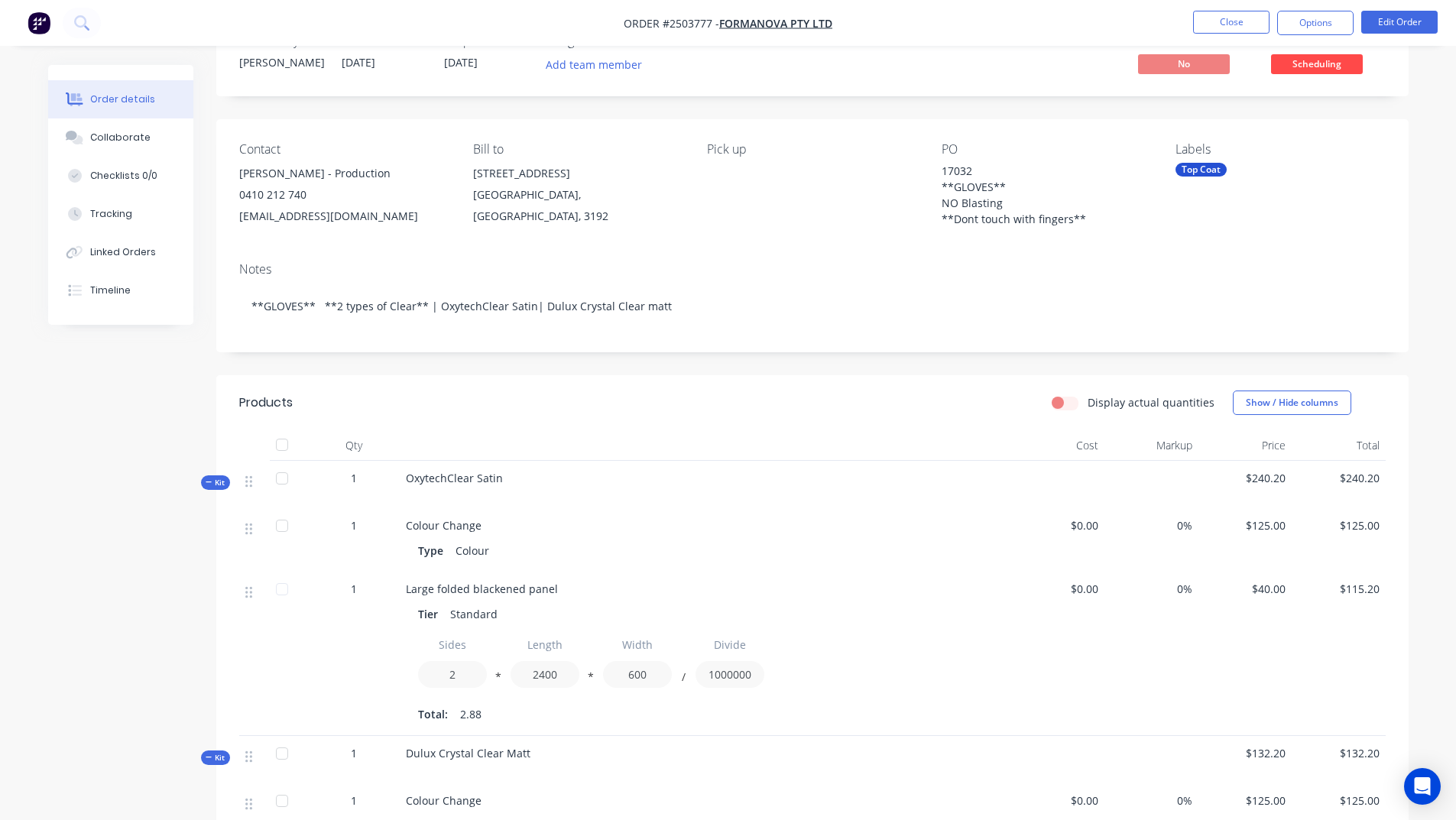
scroll to position [0, 0]
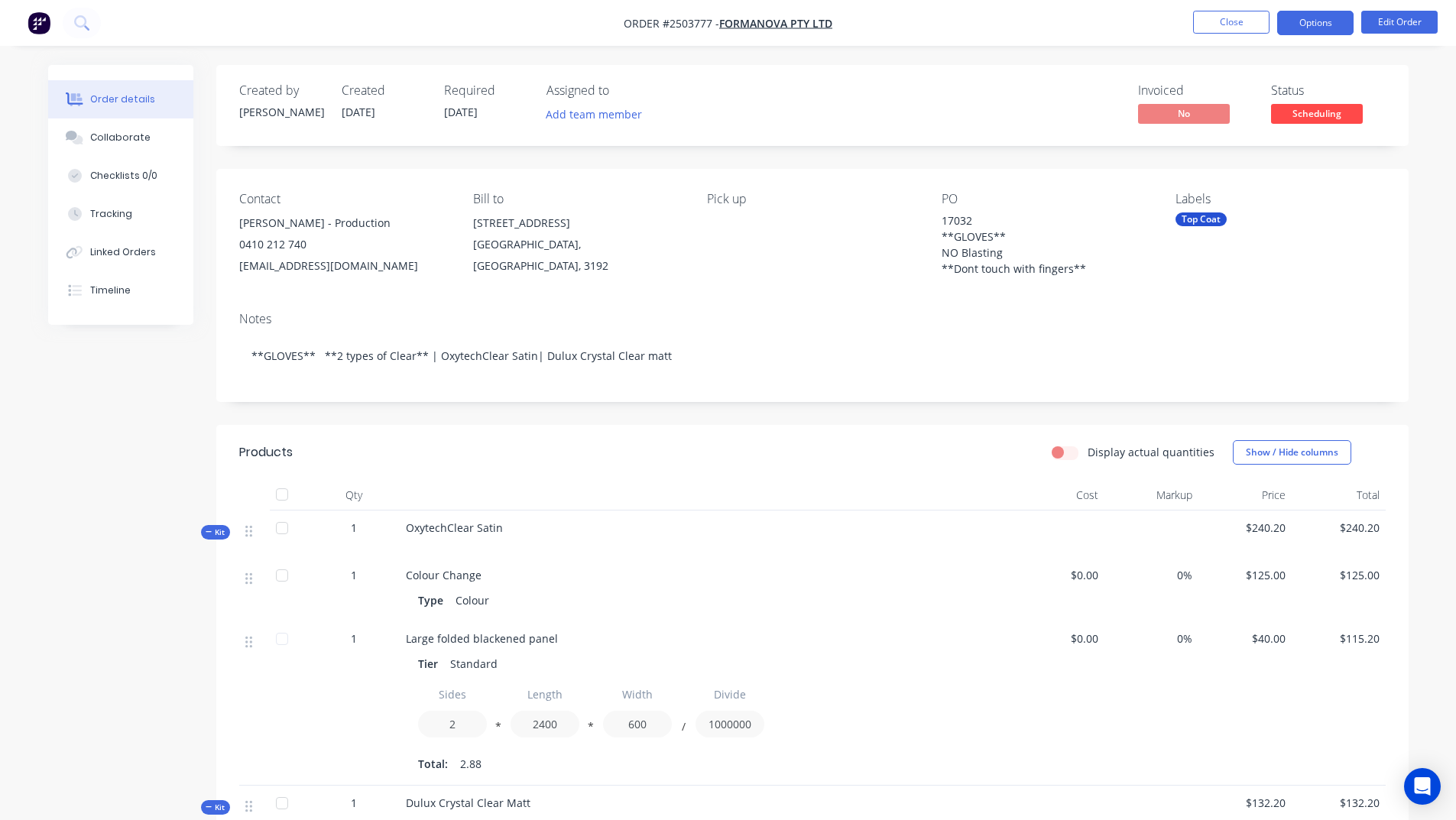
click at [1338, 18] on button "Options" at bounding box center [1315, 23] width 76 height 24
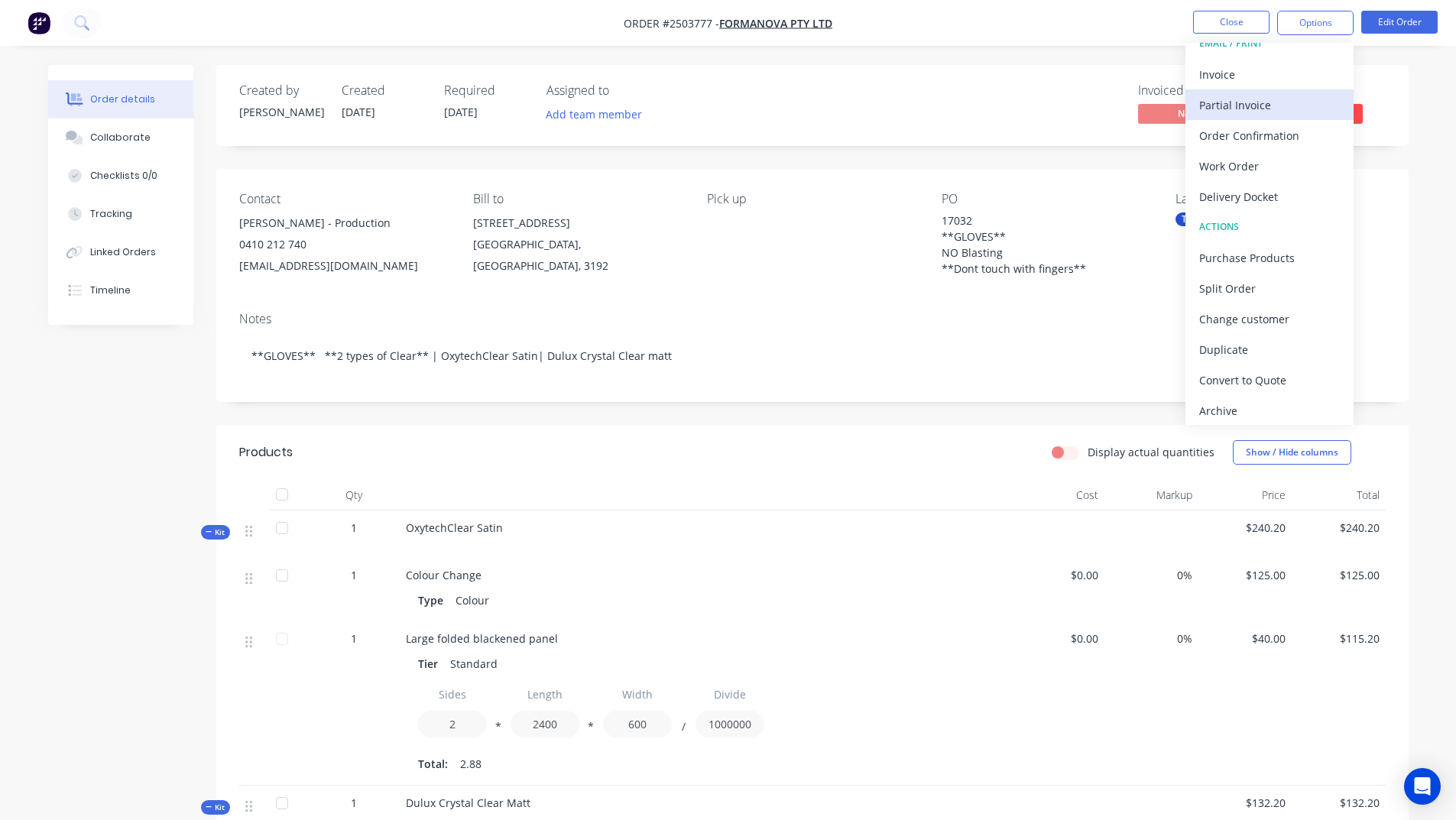
scroll to position [23, 0]
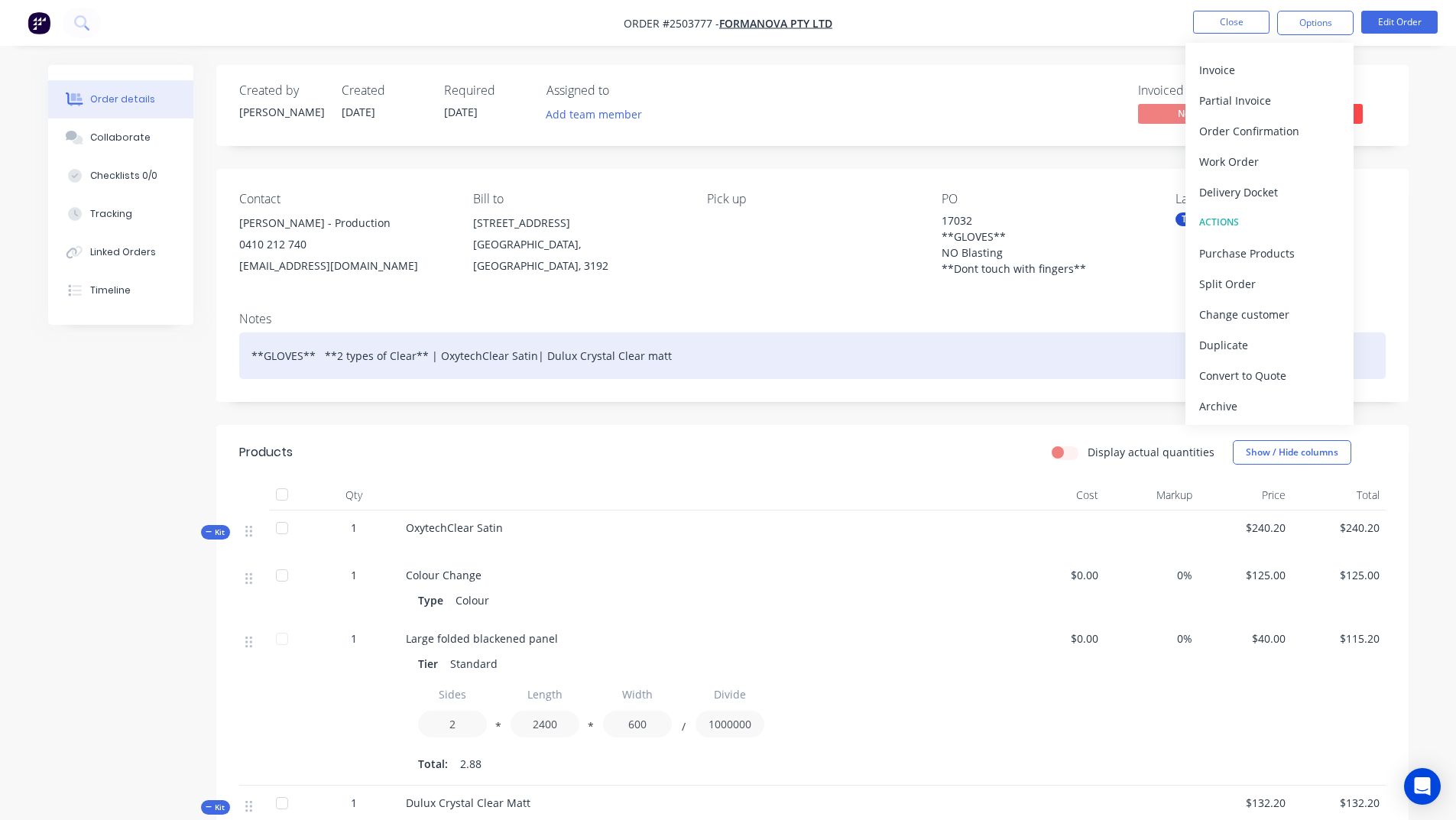
click at [1017, 368] on div "**GLOVES** **2 types of Clear** | OxytechClear Satin| Dulux Crystal Clear matt" at bounding box center [813, 355] width 1147 height 46
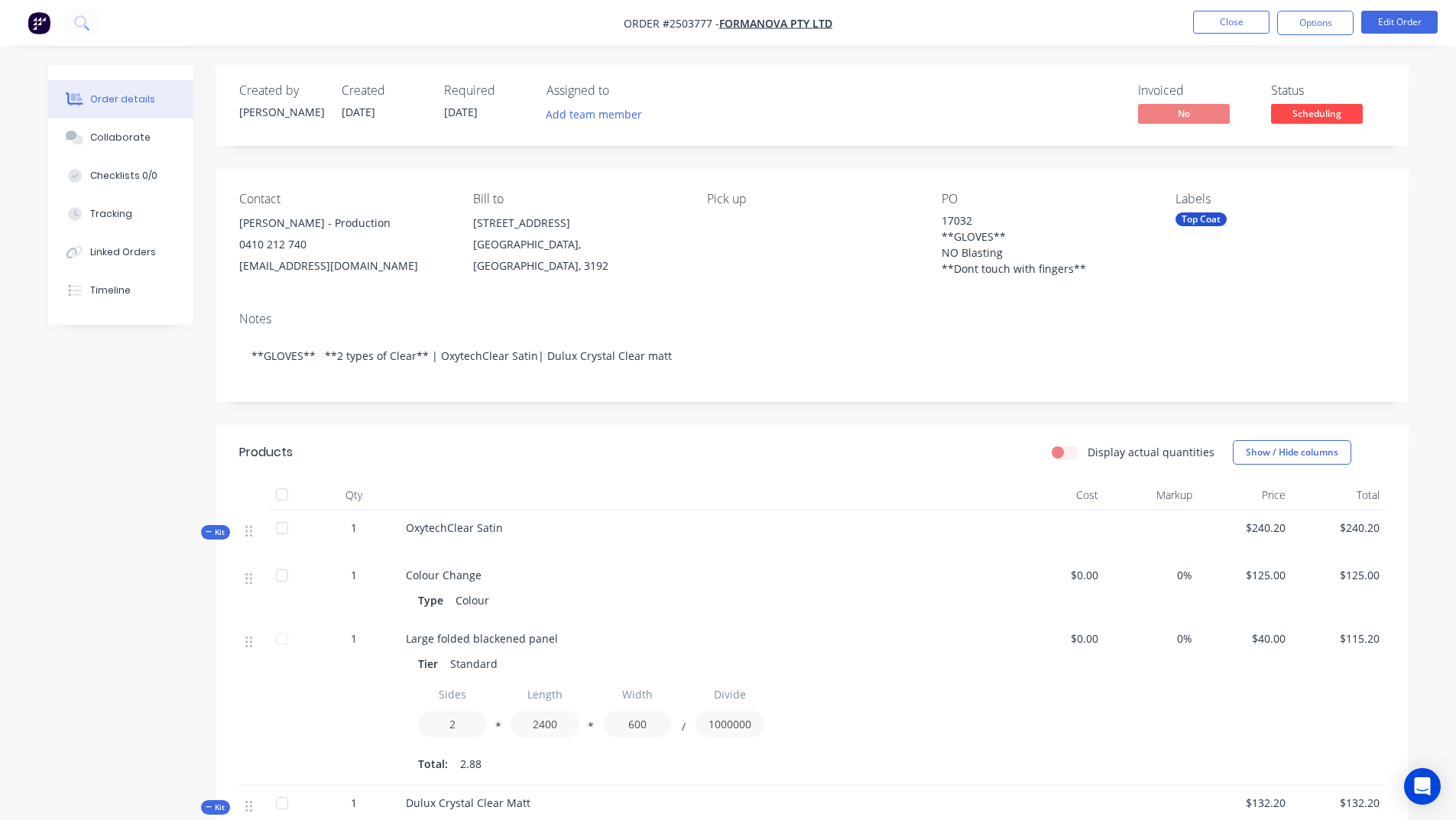
click at [985, 313] on div "Notes" at bounding box center [813, 318] width 1147 height 14
click at [1406, 16] on button "Edit Order" at bounding box center [1399, 22] width 76 height 23
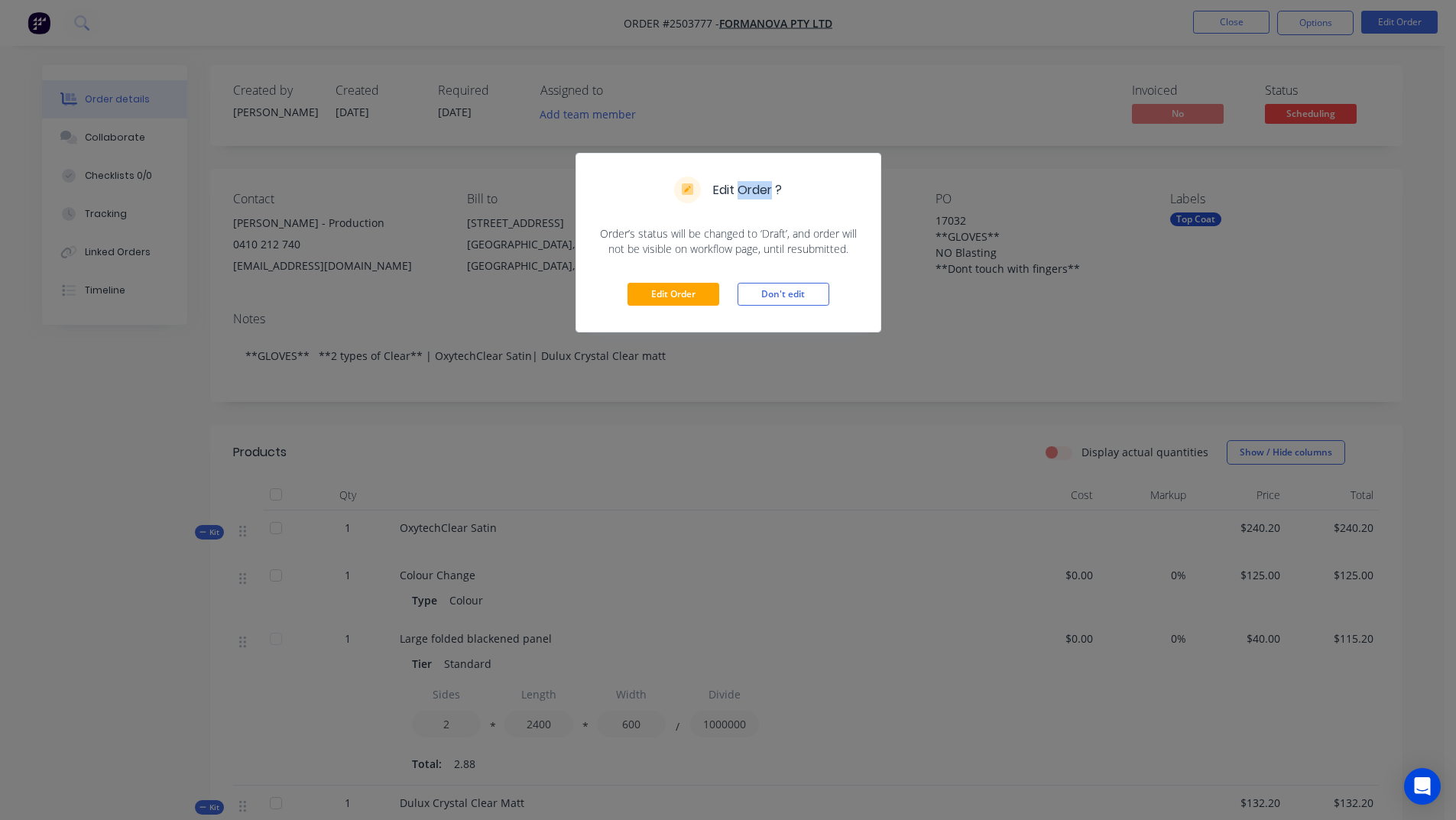
drag, startPoint x: 743, startPoint y: 224, endPoint x: 773, endPoint y: 225, distance: 30.0
click at [773, 225] on div "Edit Order ?" at bounding box center [729, 190] width 304 height 72
click at [774, 232] on span "Order’s status will be changed to ‘Draft’, and order will not be visible on wor…" at bounding box center [728, 241] width 267 height 30
click at [773, 236] on span "Order’s status will be changed to ‘Draft’, and order will not be visible on wor…" at bounding box center [728, 241] width 267 height 30
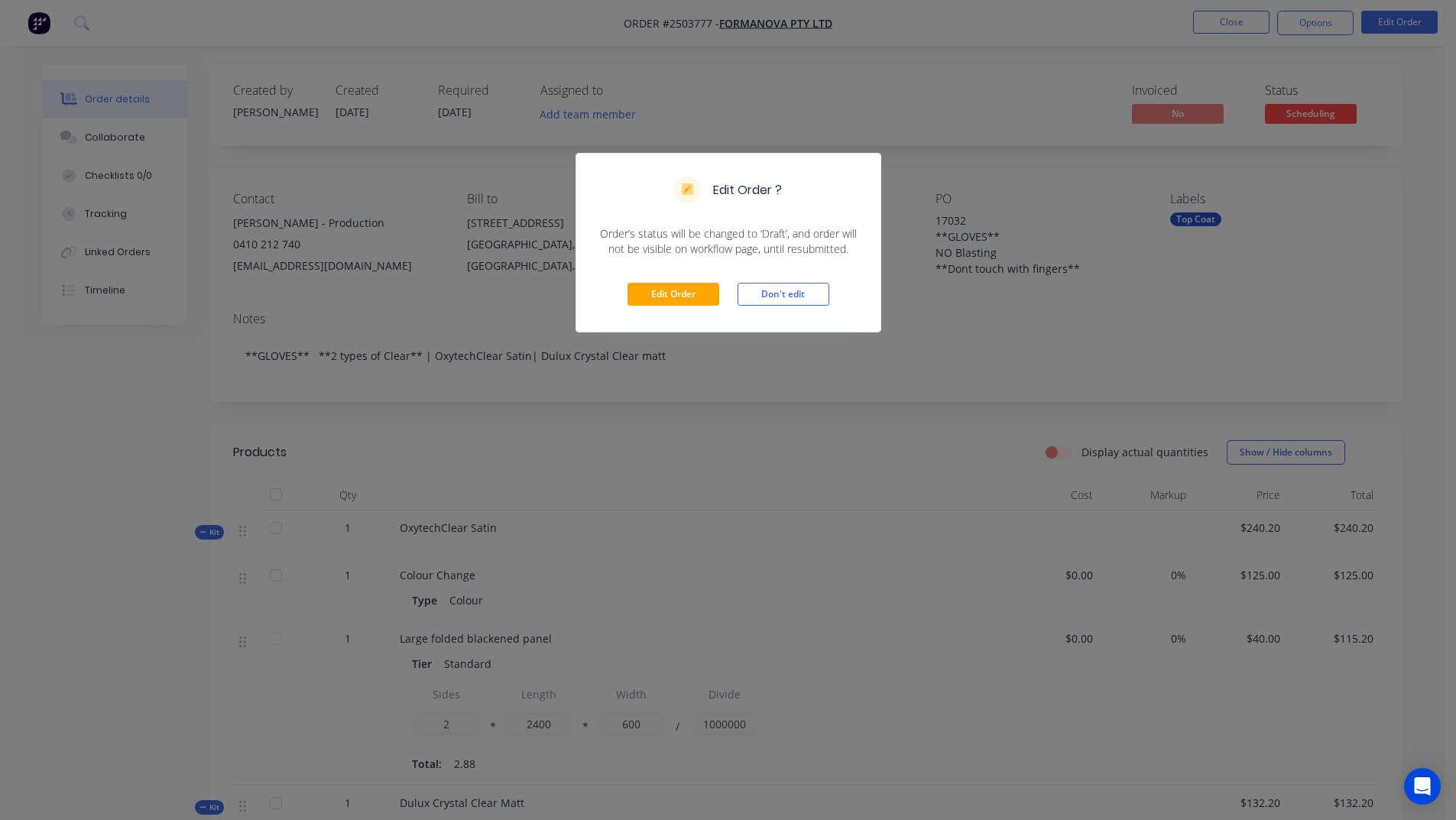
click at [682, 567] on div "Edit Order ? Order’s status will be changed to ‘Draft’, and order will not be v…" at bounding box center [728, 410] width 1456 height 820
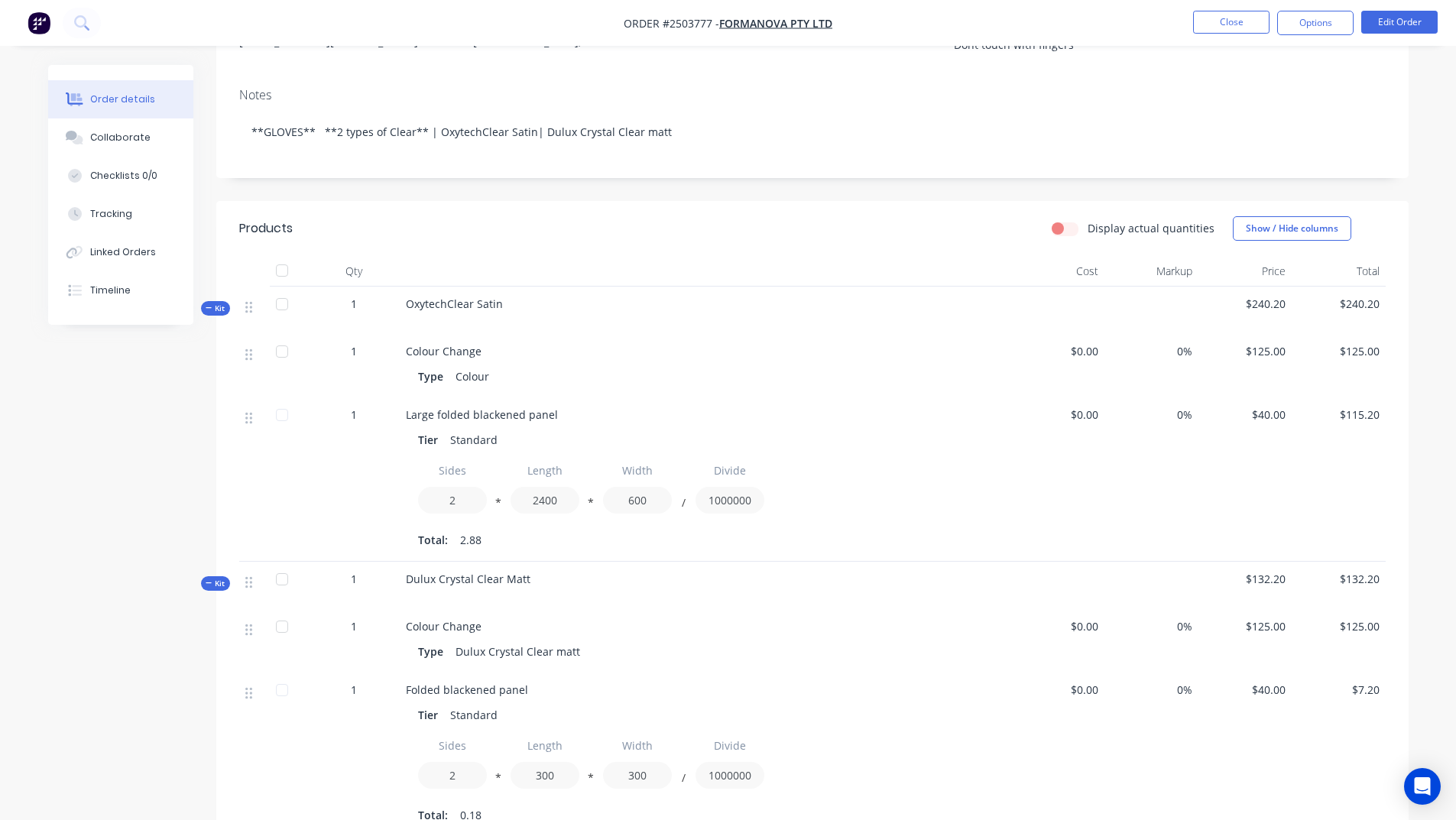
scroll to position [229, 0]
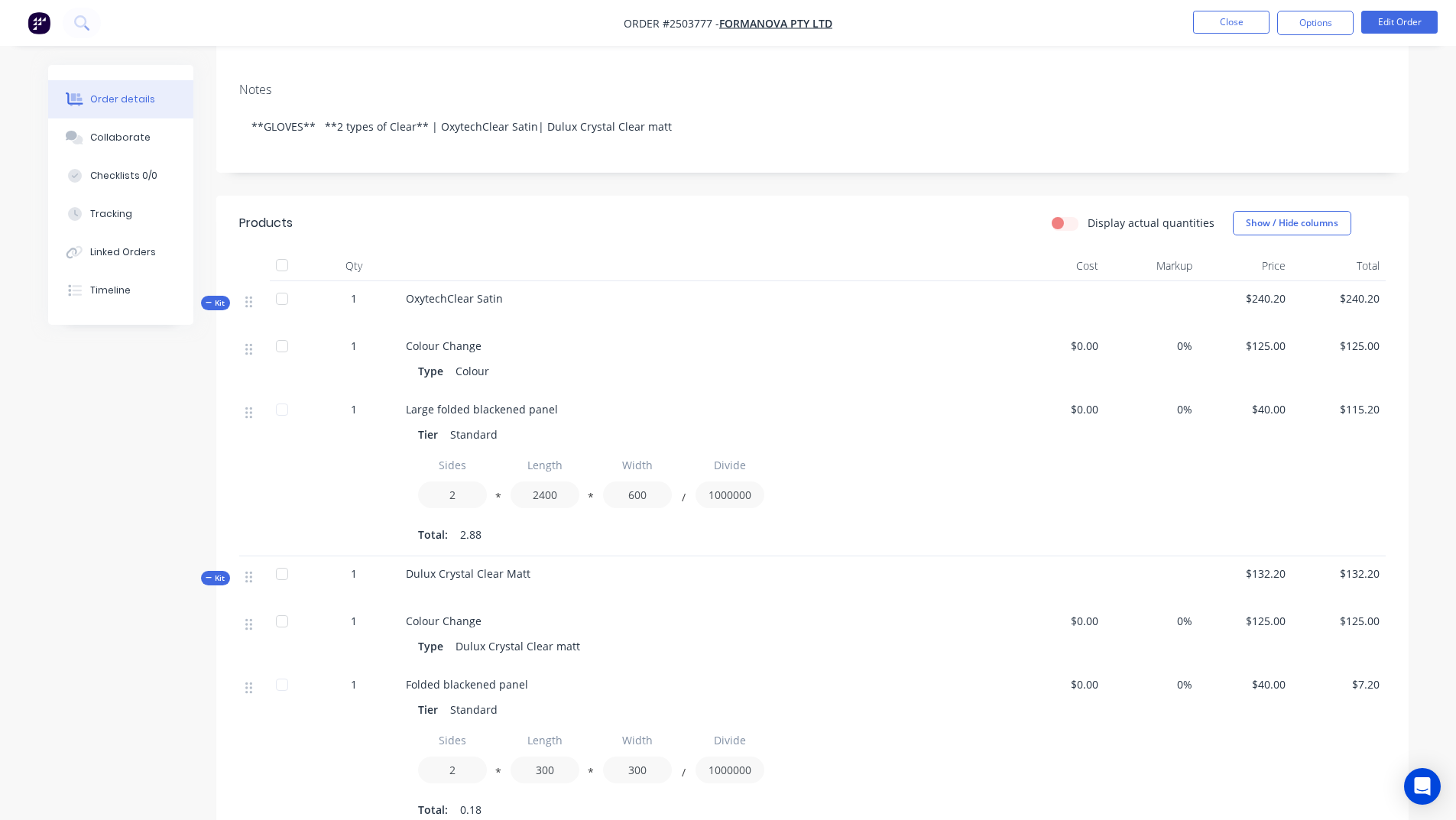
click at [252, 412] on div at bounding box center [255, 474] width 30 height 165
click at [279, 408] on div at bounding box center [282, 409] width 30 height 30
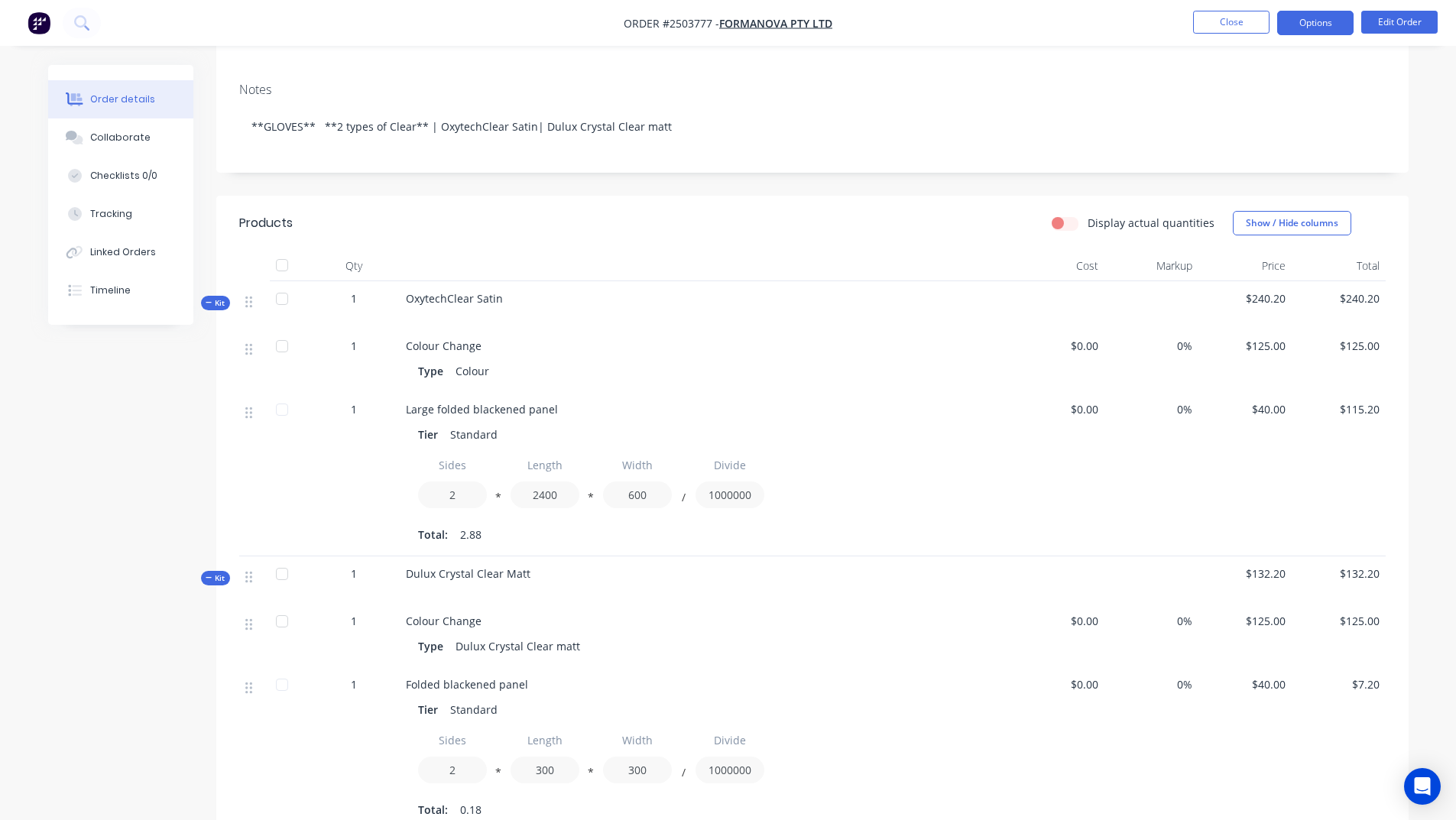
click at [1309, 21] on button "Options" at bounding box center [1315, 23] width 76 height 24
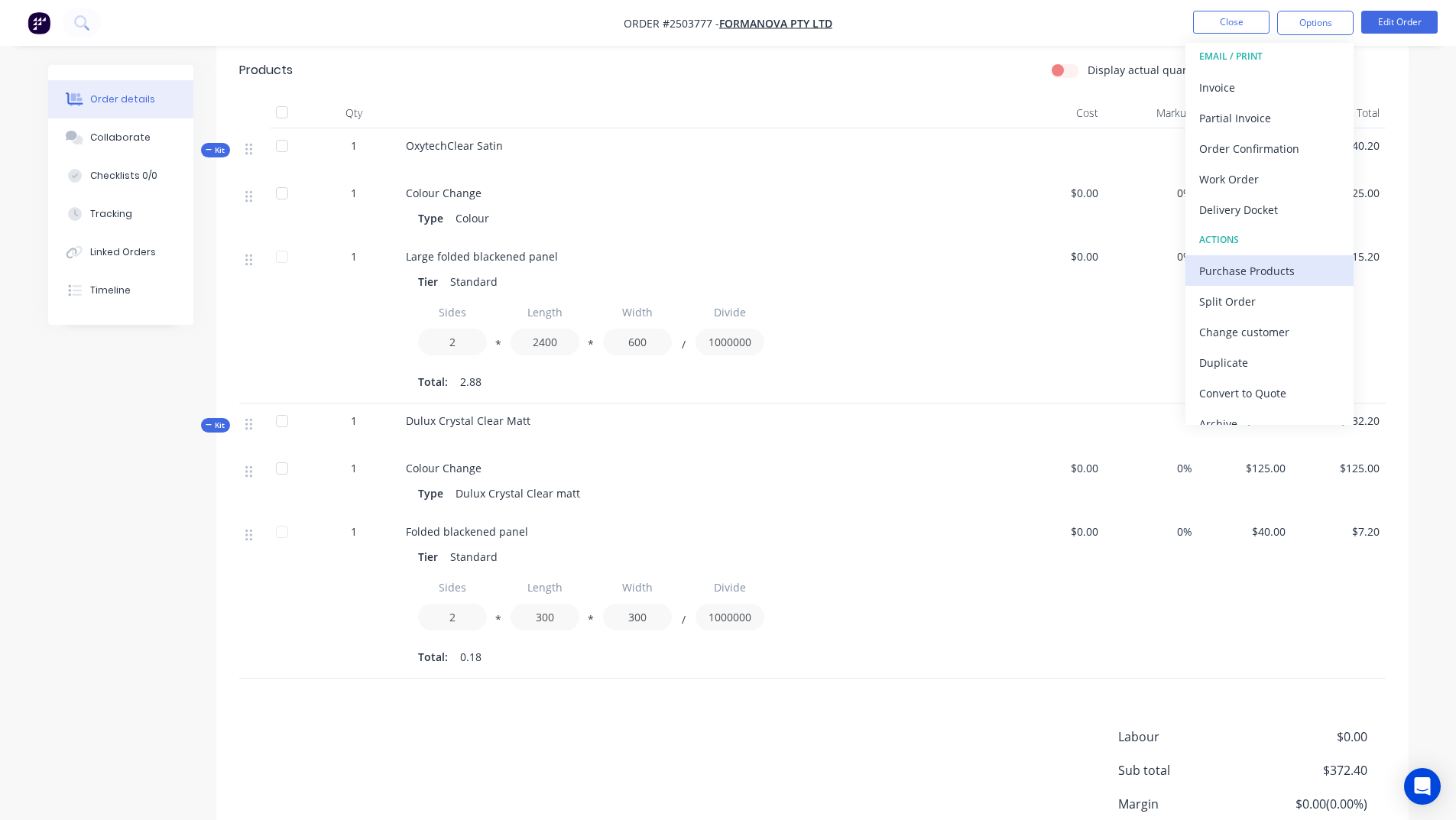
scroll to position [0, 0]
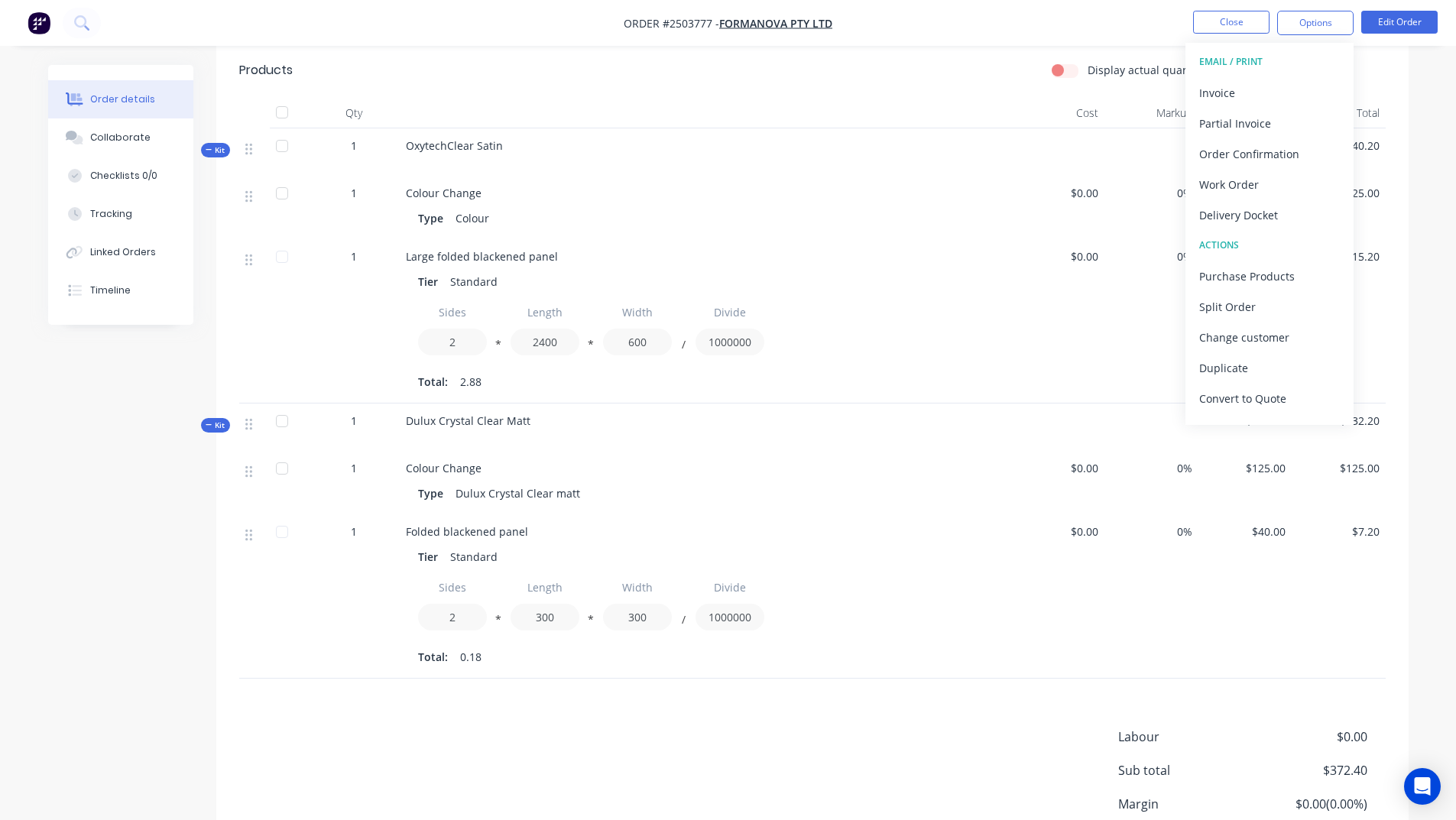
click at [1004, 126] on div at bounding box center [705, 113] width 611 height 30
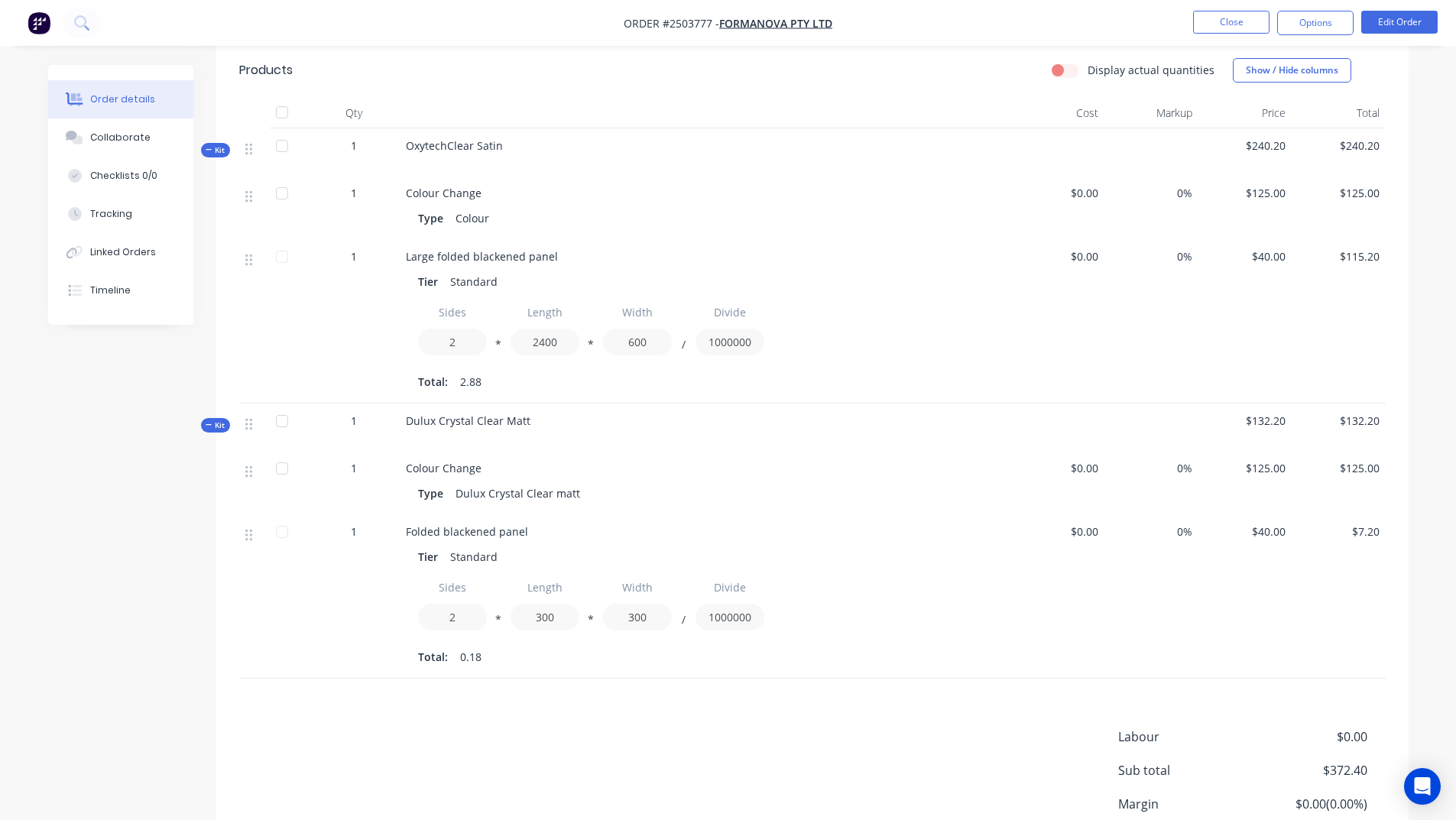
click at [331, 247] on div "1" at bounding box center [353, 322] width 92 height 165
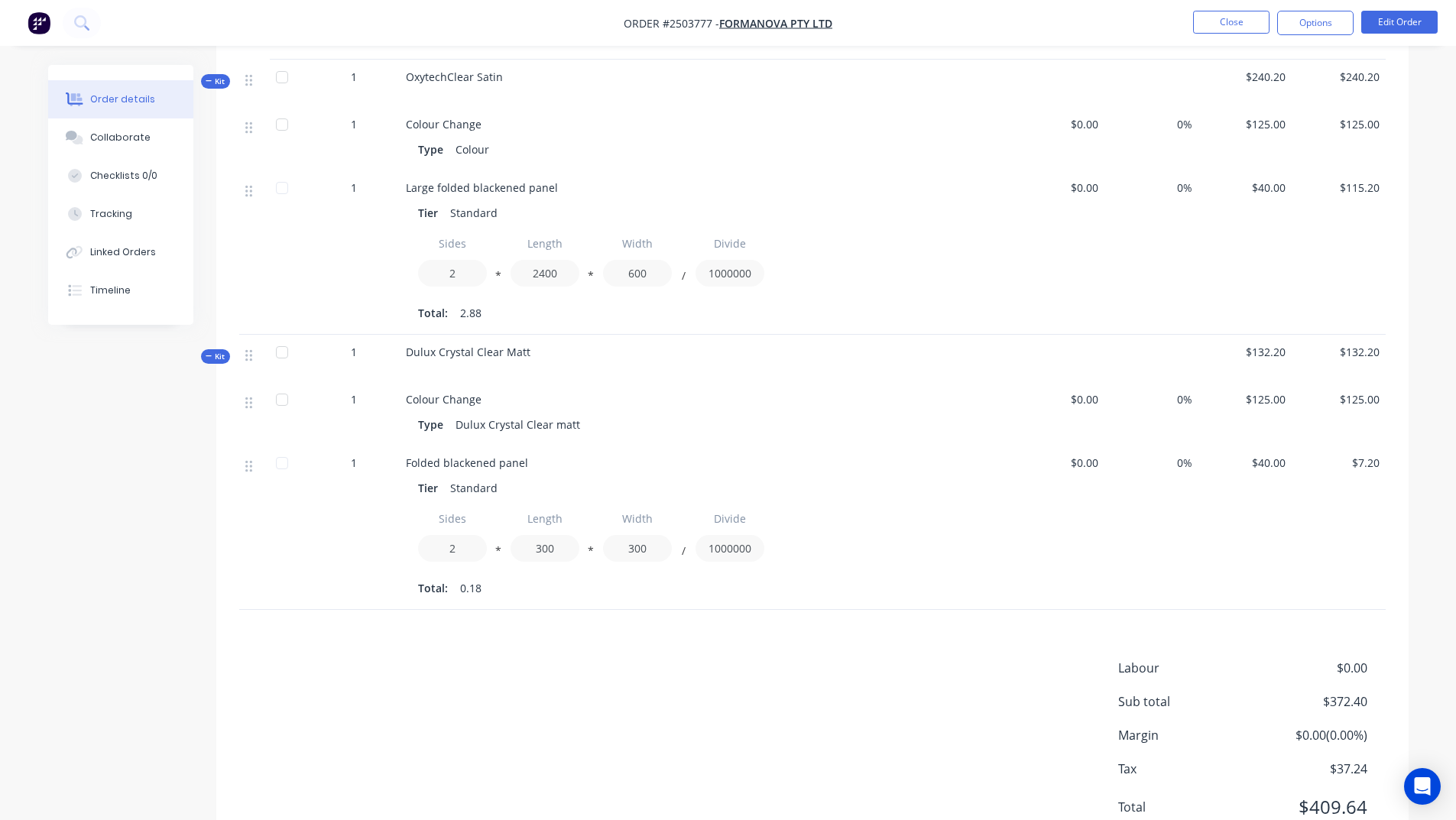
scroll to position [512, 0]
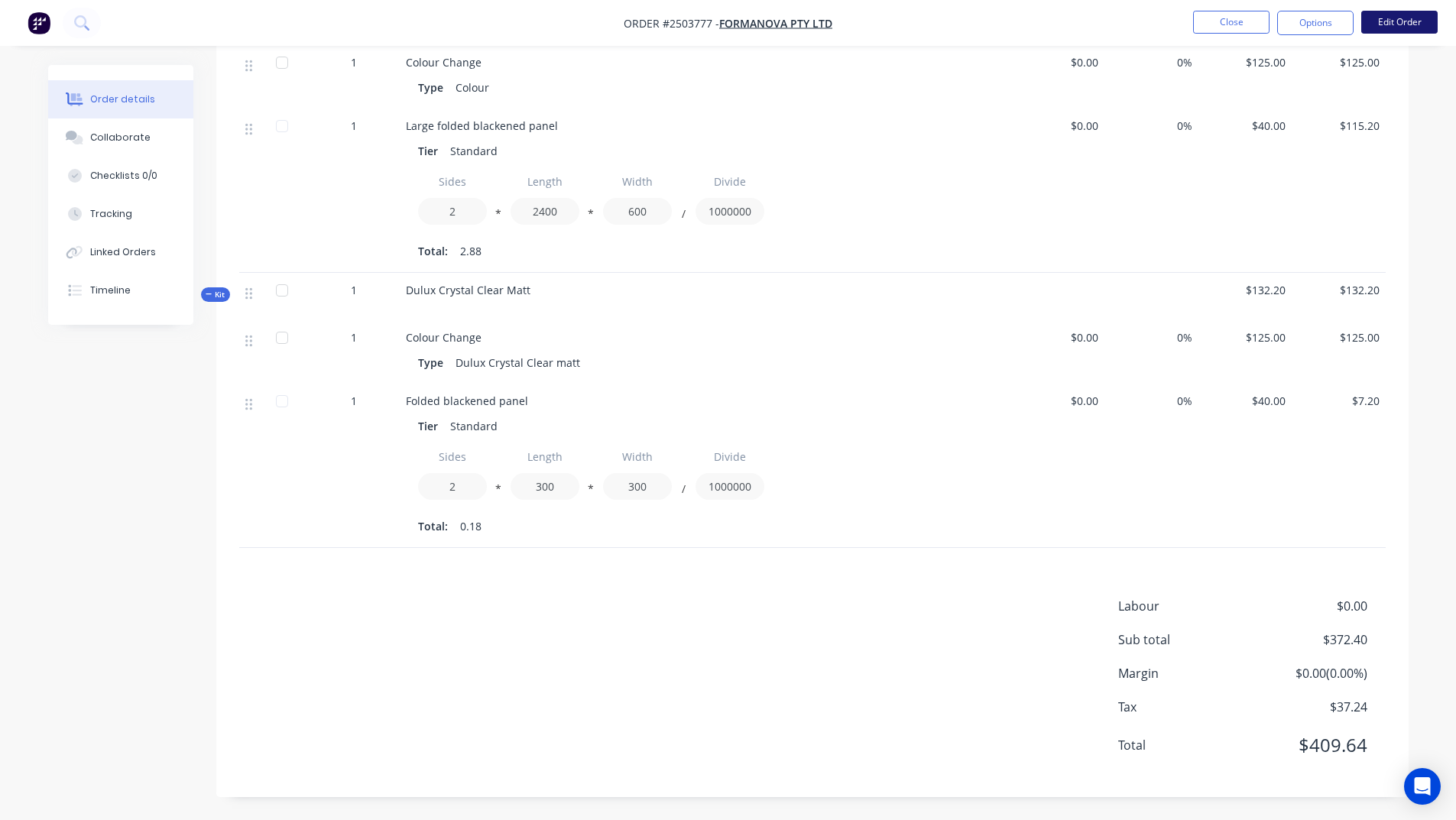
click at [1421, 20] on button "Edit Order" at bounding box center [1399, 22] width 76 height 23
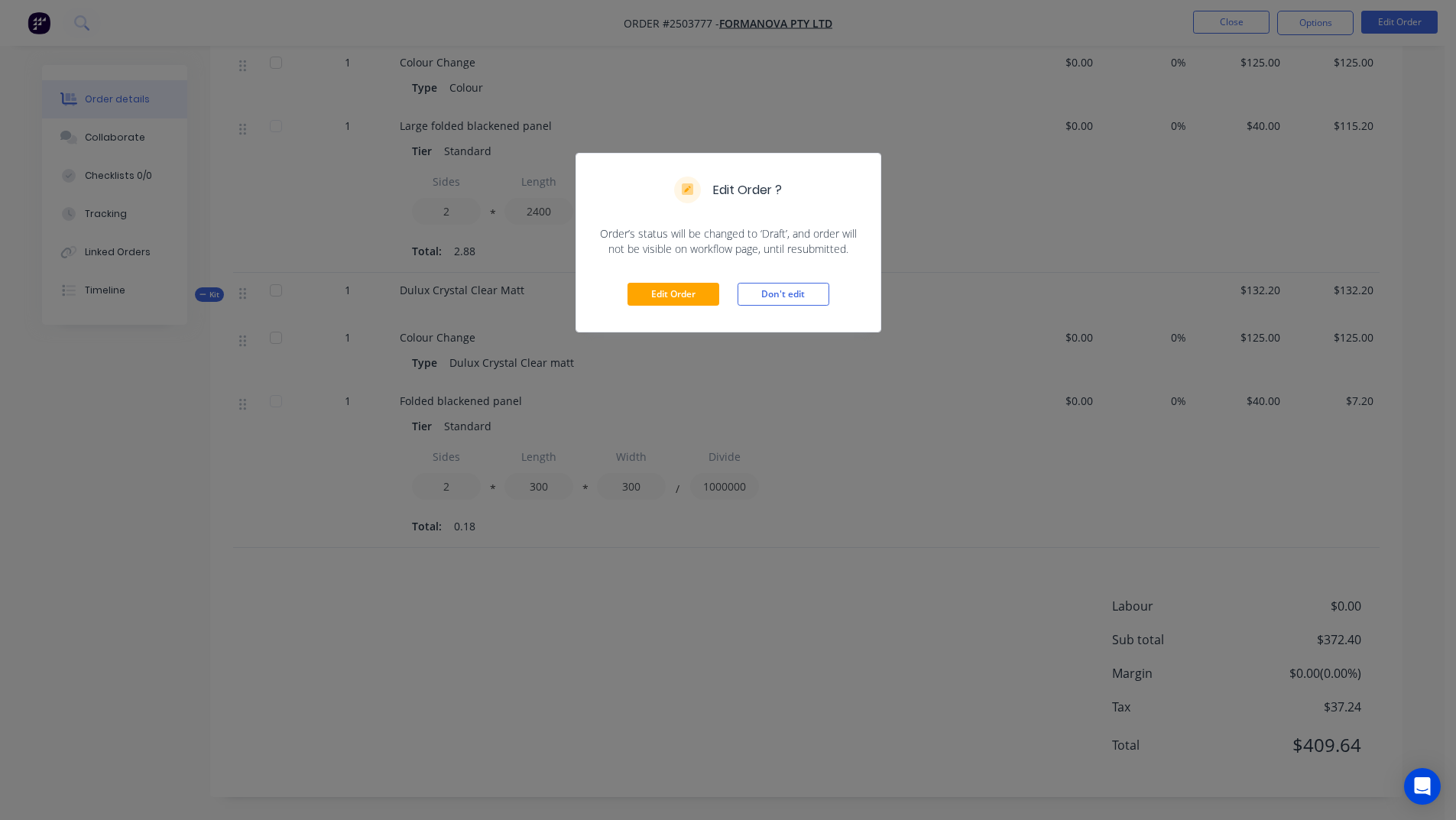
click at [718, 389] on div "Edit Order ? Order’s status will be changed to ‘Draft’, and order will not be v…" at bounding box center [728, 410] width 1456 height 820
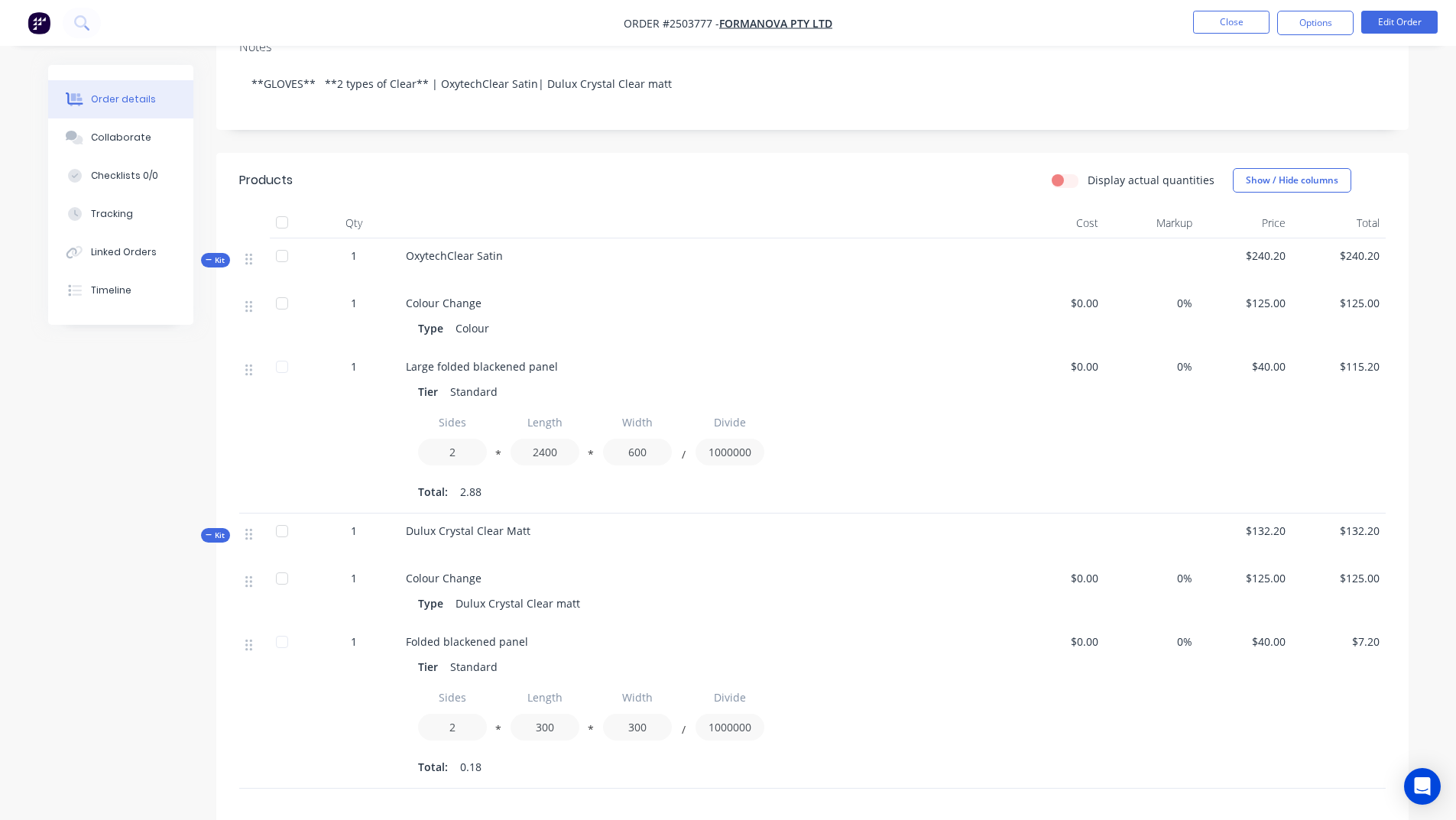
scroll to position [0, 0]
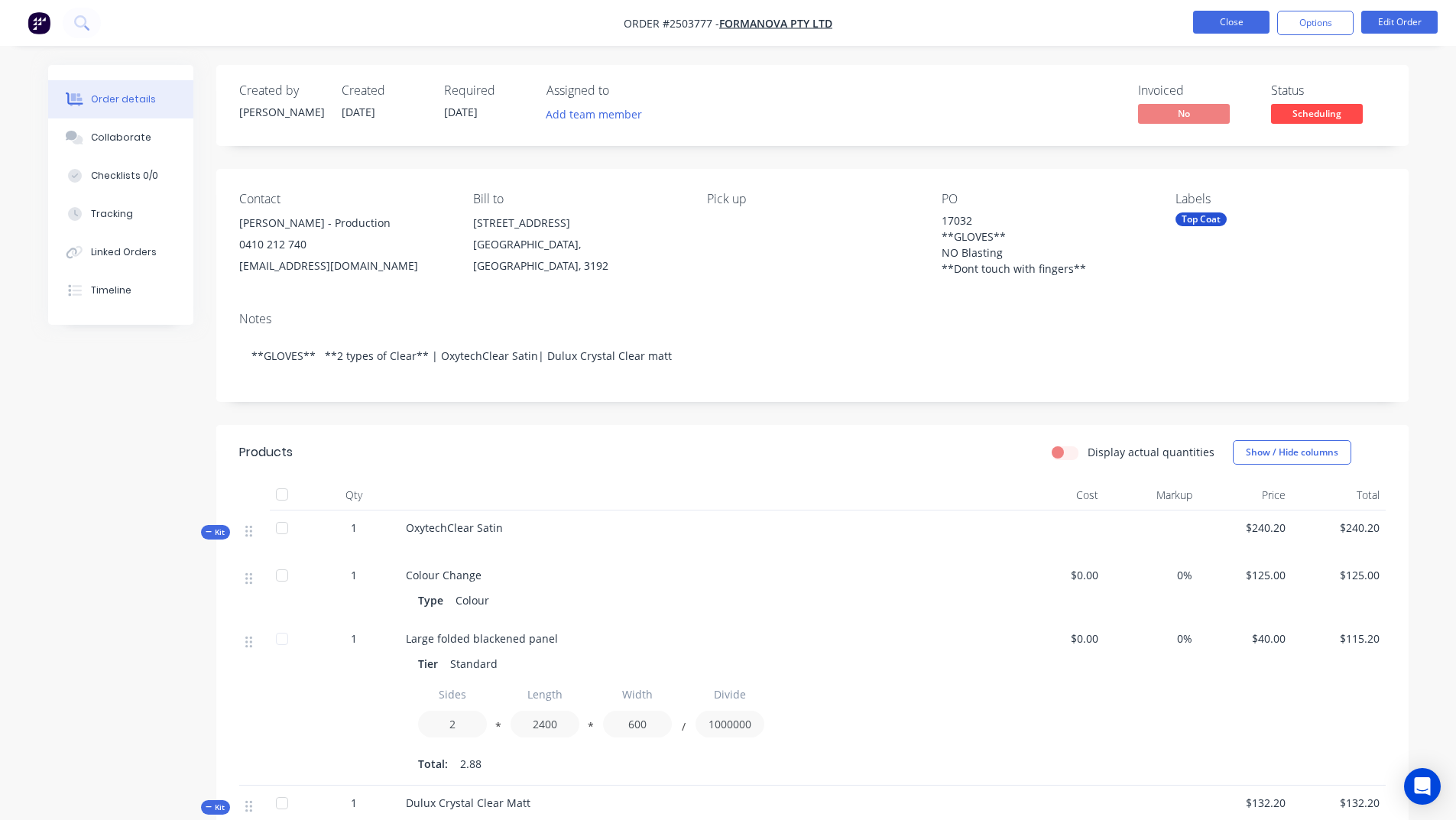
click at [1226, 23] on button "Close" at bounding box center [1231, 22] width 76 height 23
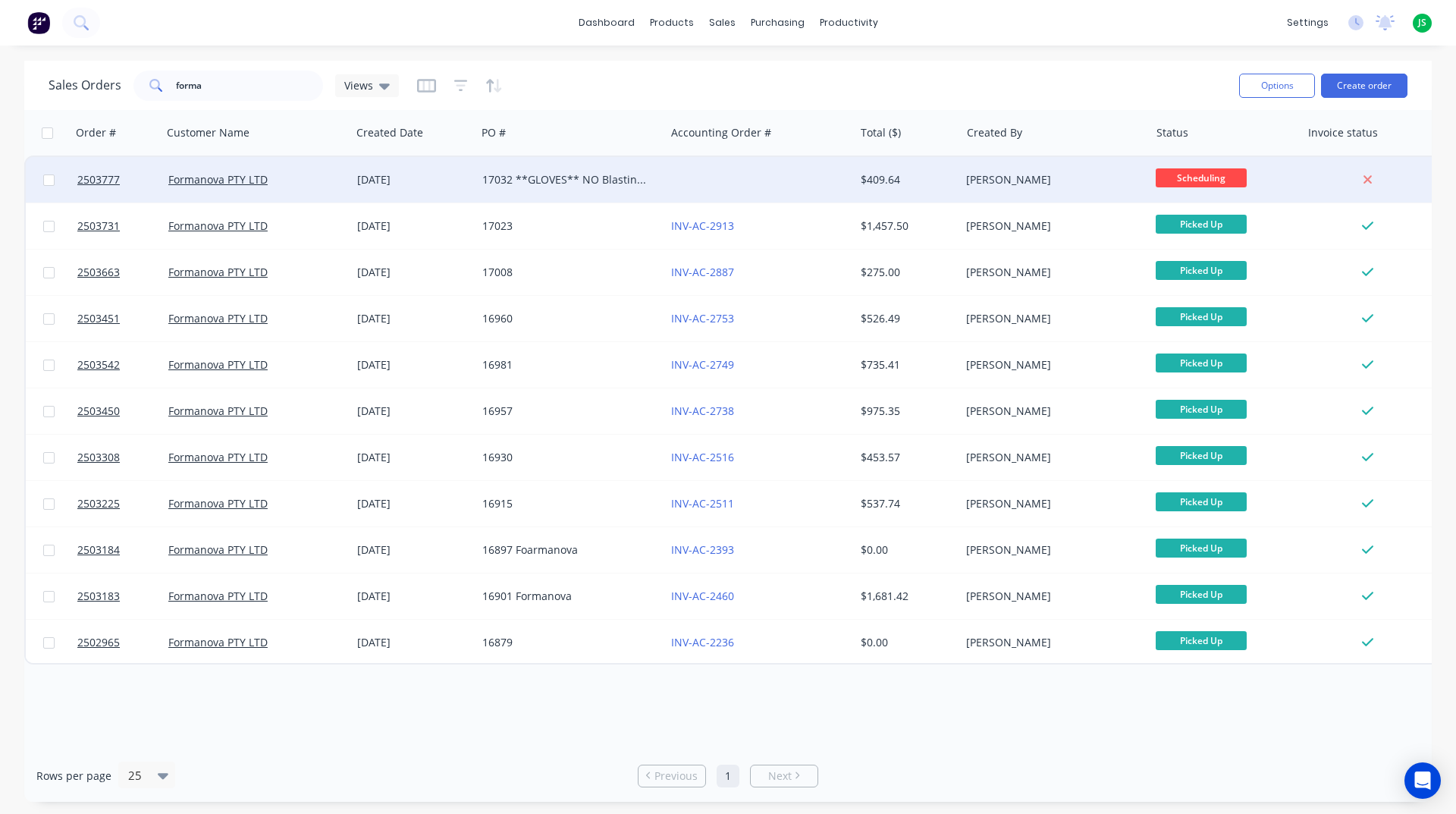
click at [606, 192] on div "17032 **GLOVES** NO Blasting **Dont touch with fingers**" at bounding box center [570, 179] width 188 height 46
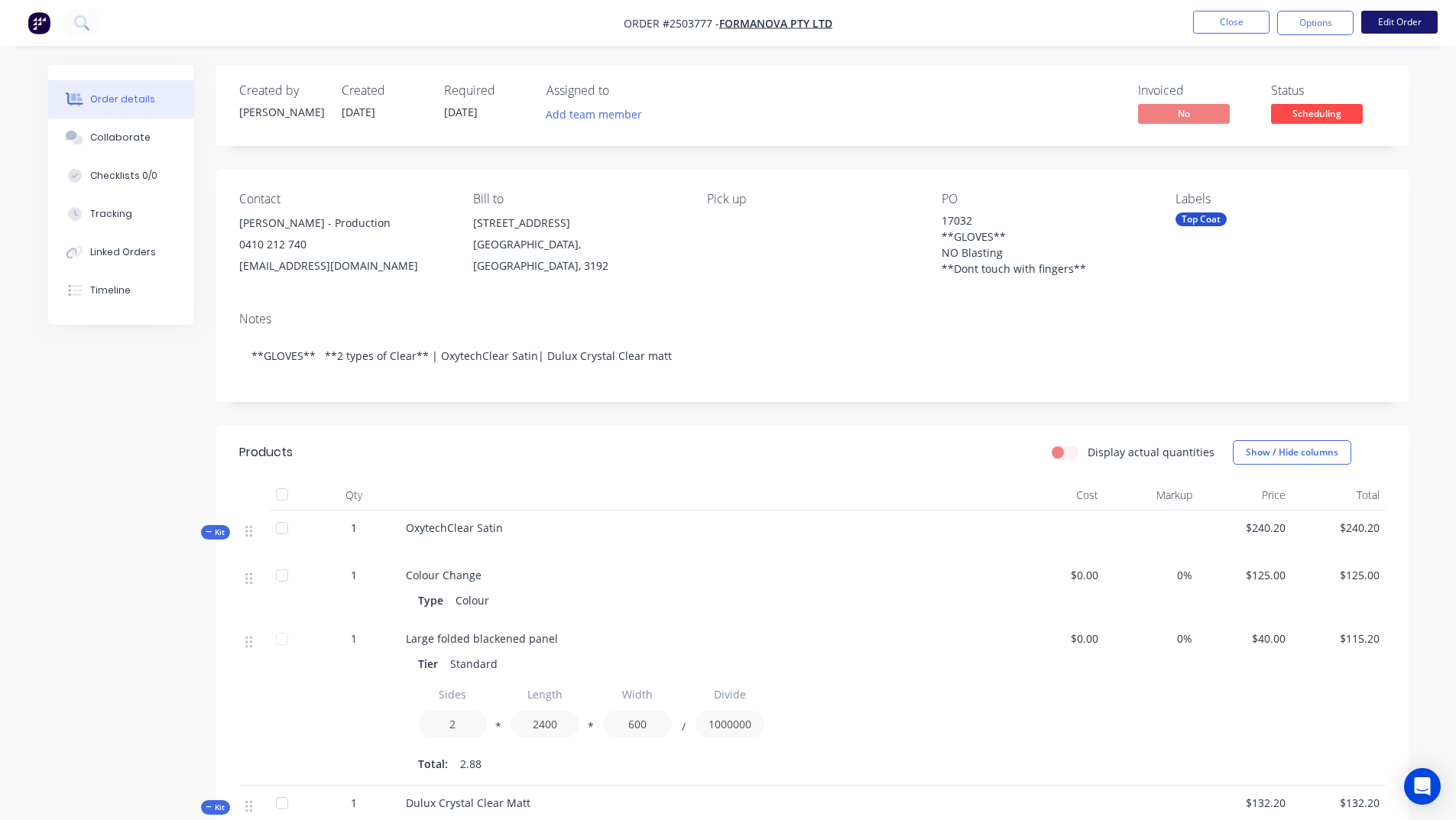
click at [1414, 19] on button "Edit Order" at bounding box center [1399, 22] width 76 height 23
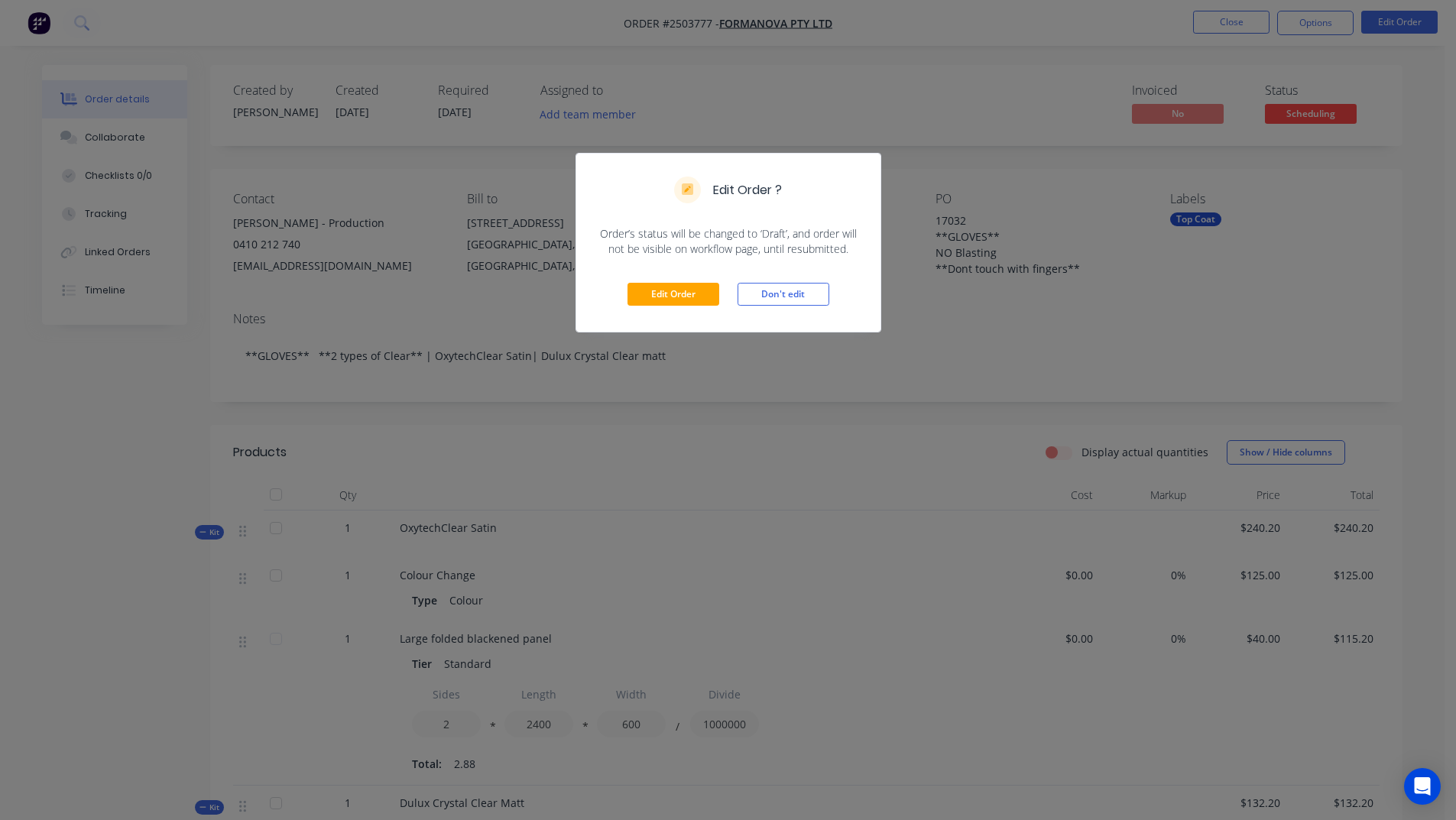
drag, startPoint x: 673, startPoint y: 309, endPoint x: 683, endPoint y: 280, distance: 30.7
click at [674, 308] on div "Edit Order Don't edit" at bounding box center [729, 294] width 304 height 75
click at [683, 280] on div "Edit Order Don't edit" at bounding box center [729, 294] width 304 height 75
click at [683, 291] on button "Edit Order" at bounding box center [673, 293] width 92 height 23
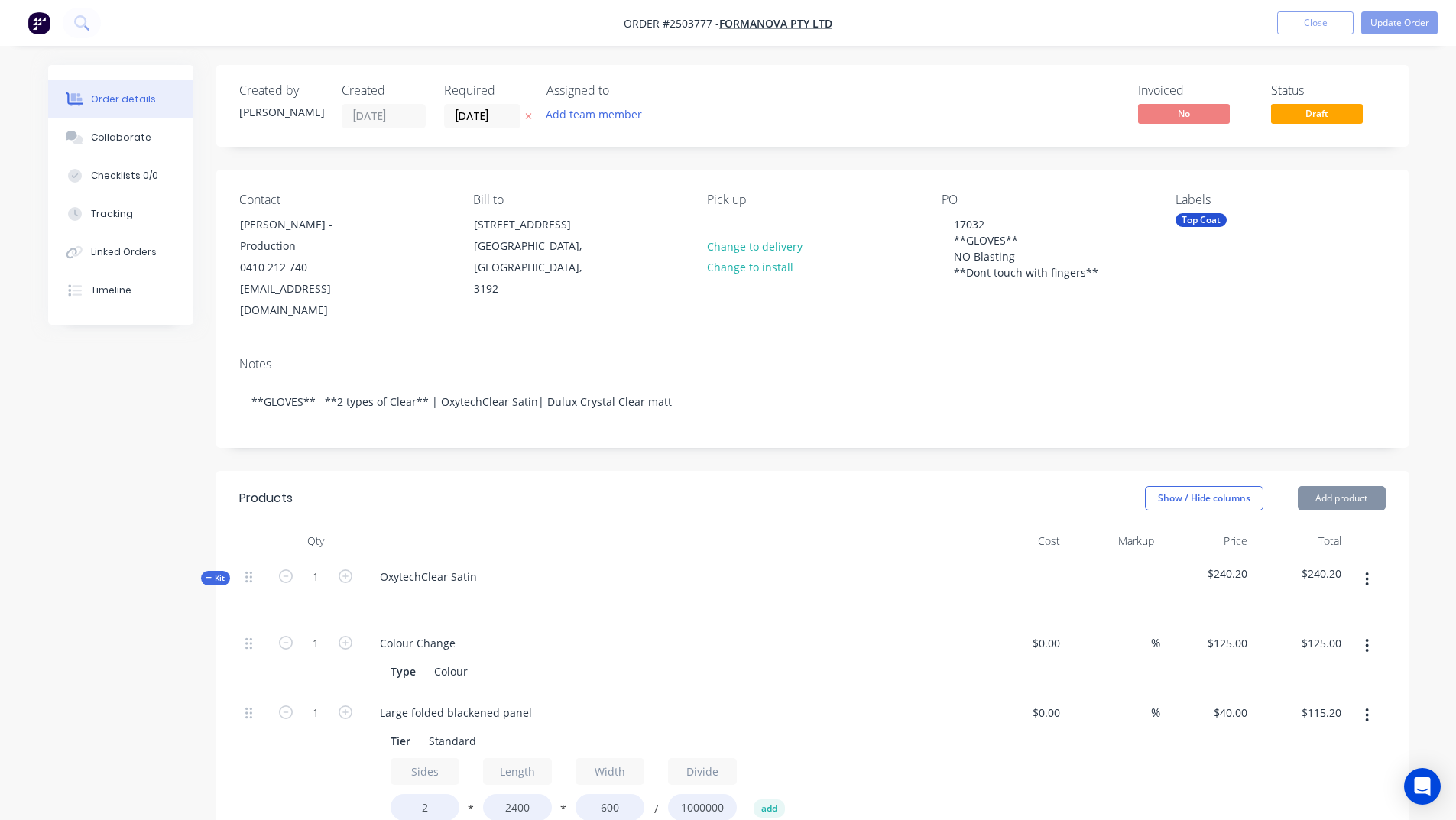
scroll to position [535, 0]
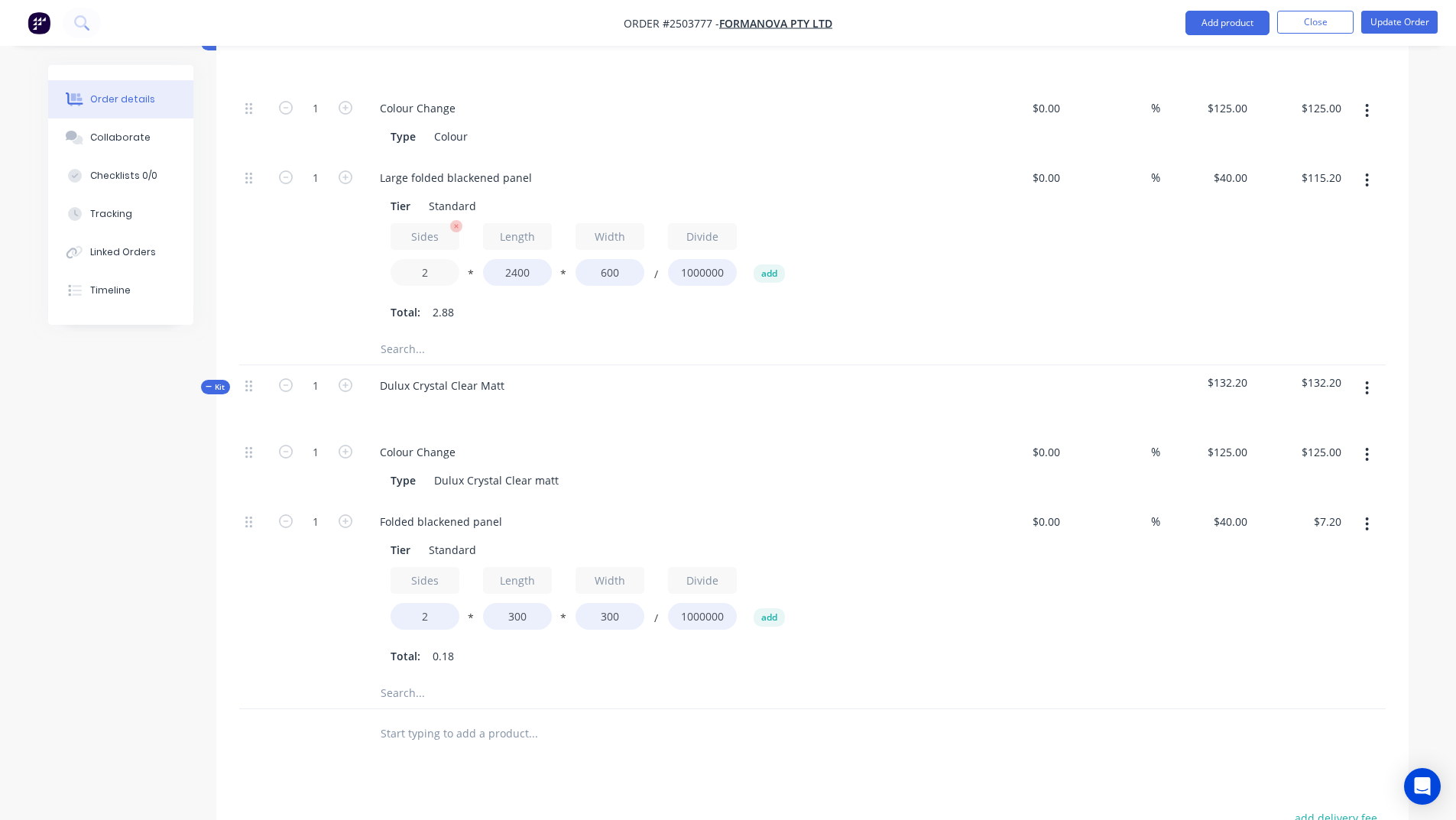
click at [425, 259] on input "2" at bounding box center [425, 272] width 69 height 27
type input "1"
type input "$57.60"
click at [443, 602] on input "2" at bounding box center [425, 616] width 69 height 27
type input "1"
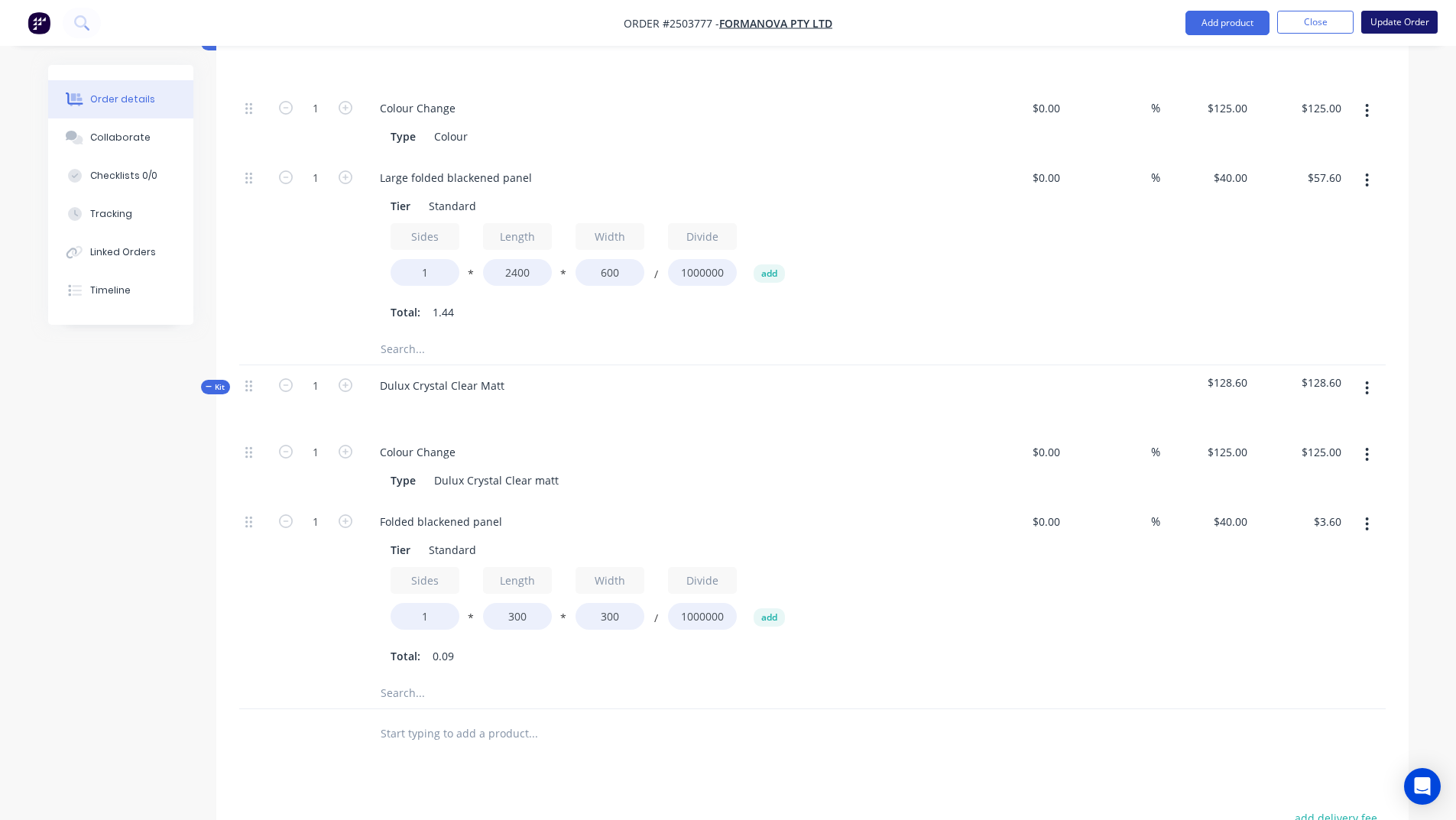
type input "$3.60"
click at [1396, 19] on button "Update Order" at bounding box center [1399, 22] width 76 height 23
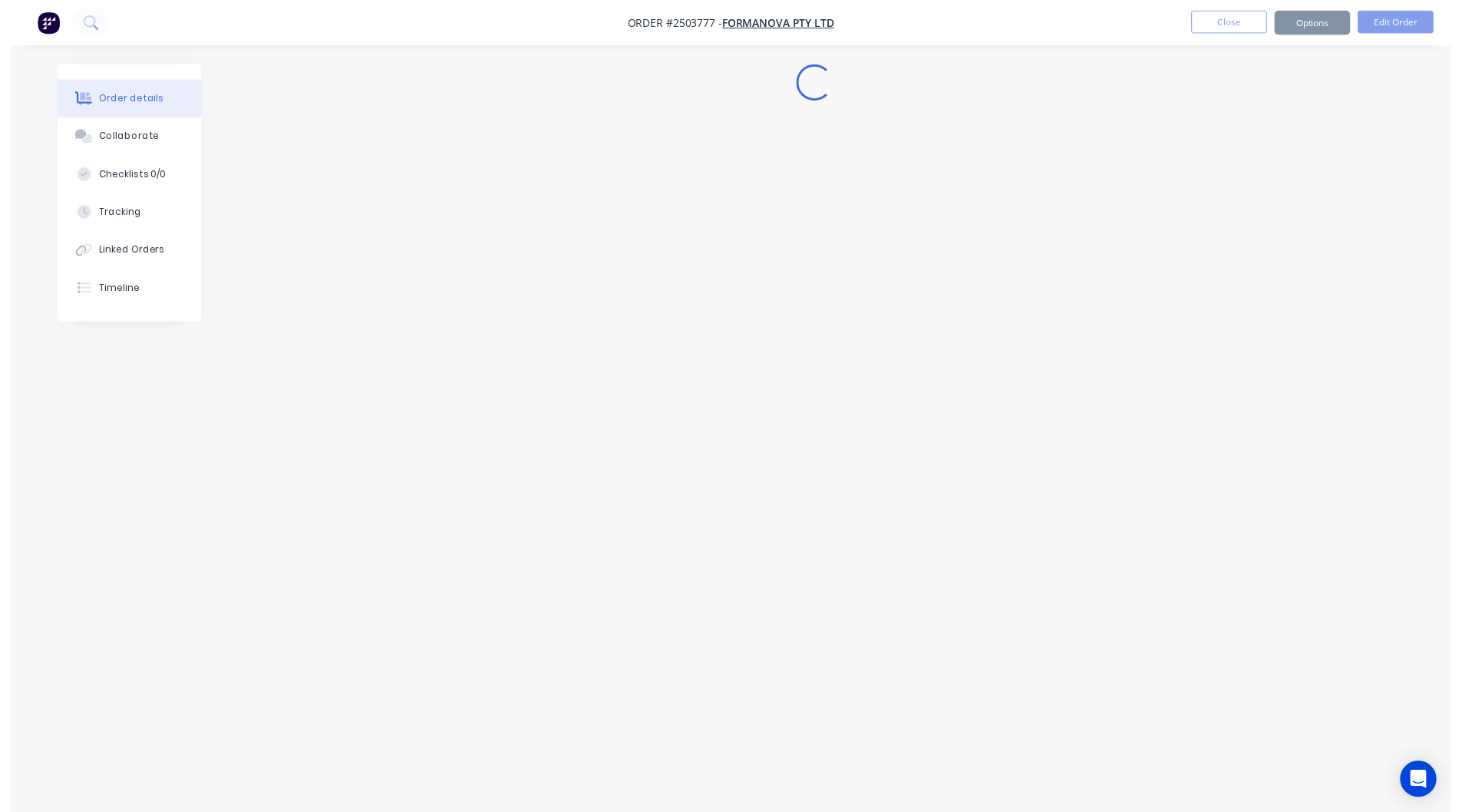
scroll to position [0, 0]
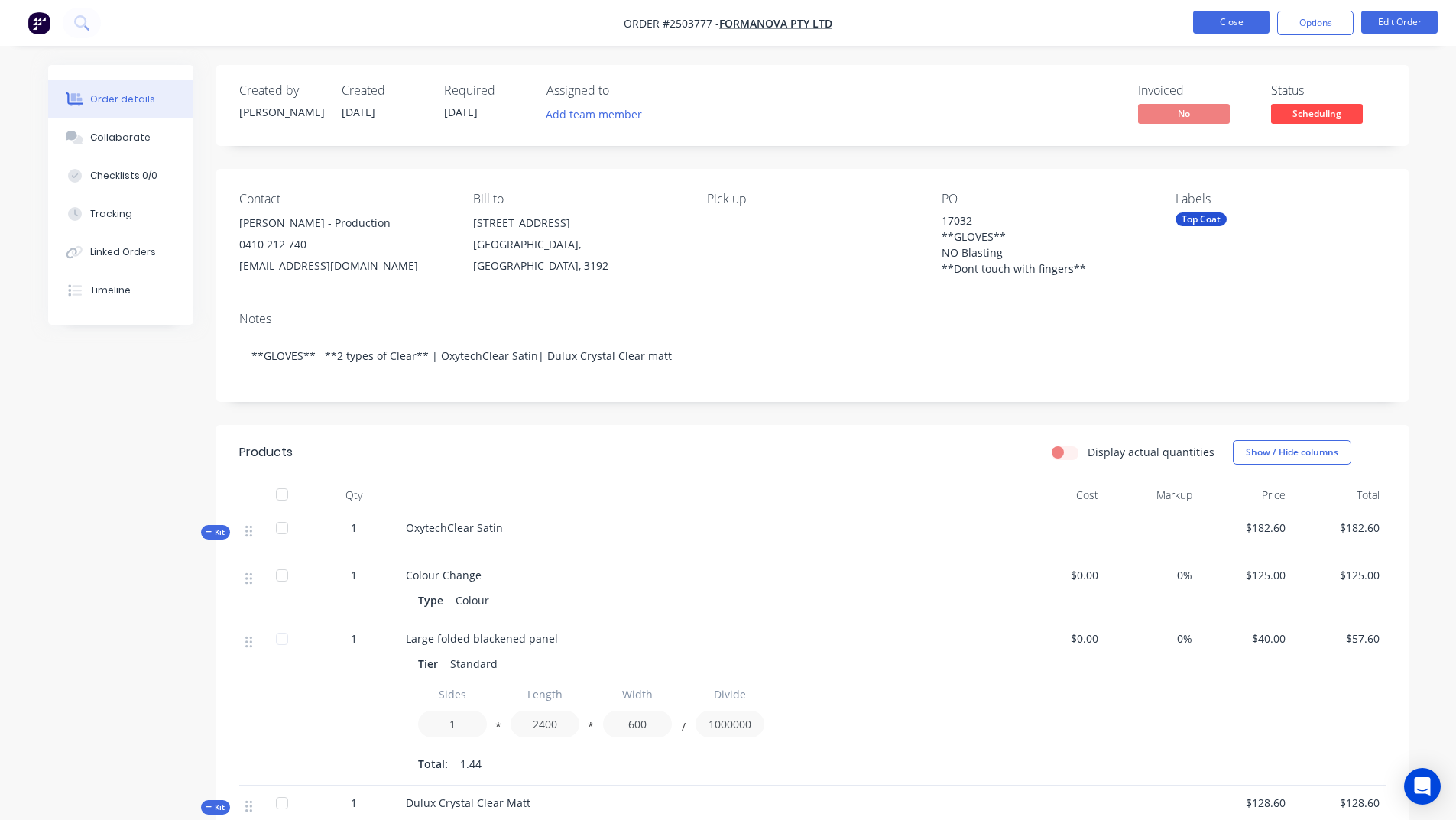
click at [1236, 21] on button "Close" at bounding box center [1231, 22] width 76 height 23
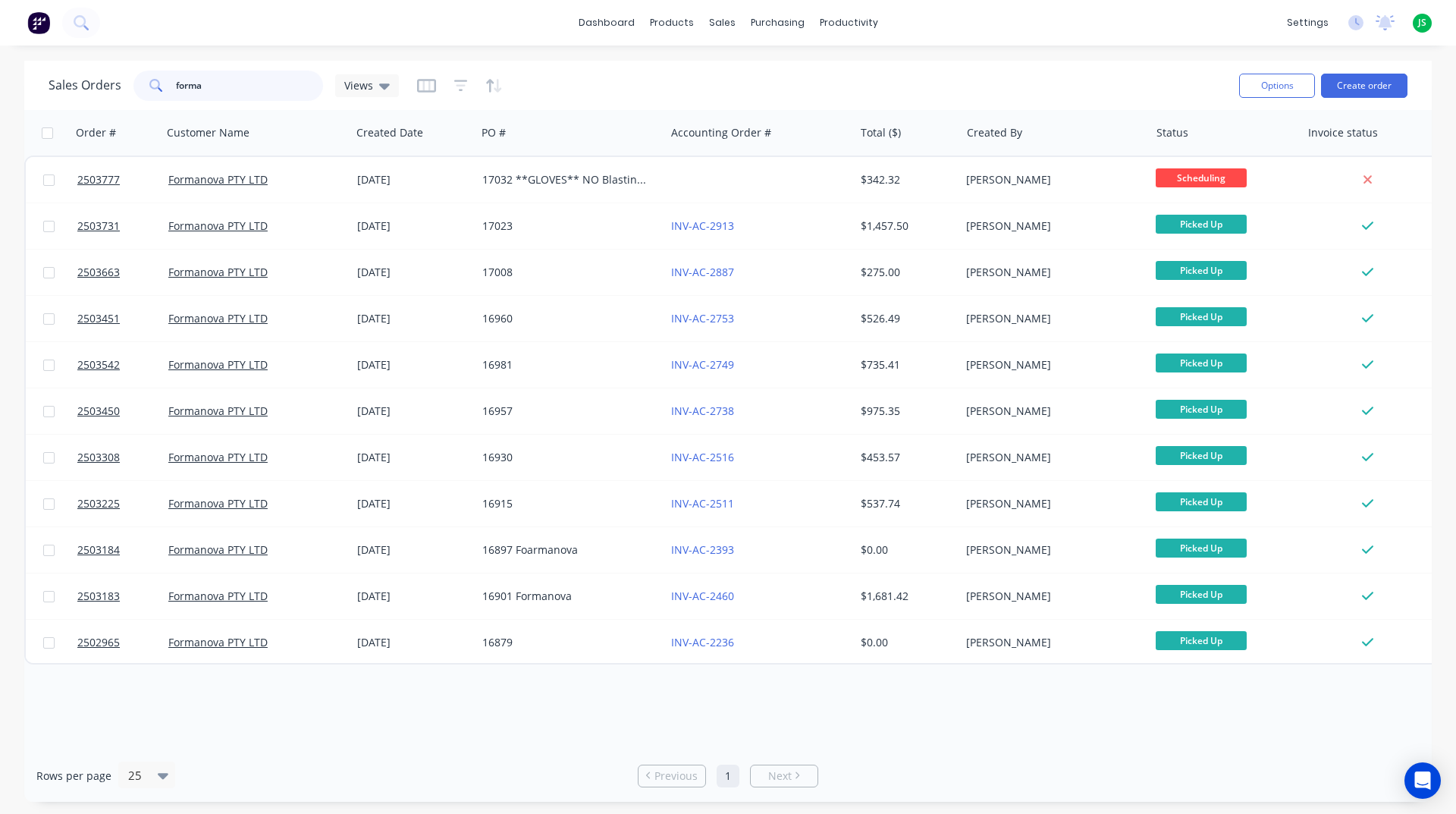
drag, startPoint x: 255, startPoint y: 78, endPoint x: 20, endPoint y: 38, distance: 238.4
click at [21, 38] on div "dashboard products sales purchasing productivity dashboard products Product Cat…" at bounding box center [728, 407] width 1456 height 814
click at [841, 32] on div "productivity" at bounding box center [849, 23] width 73 height 23
click at [846, 72] on div at bounding box center [836, 73] width 23 height 13
